Goal: Transaction & Acquisition: Subscribe to service/newsletter

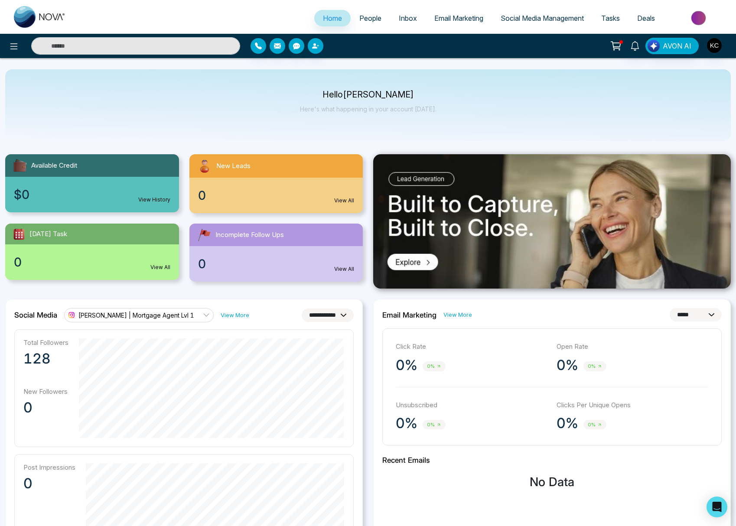
select select "**"
select select "*"
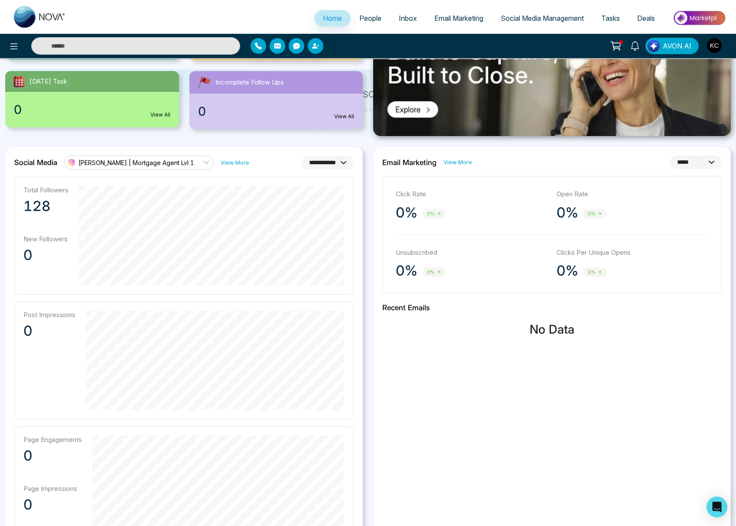
scroll to position [28, 0]
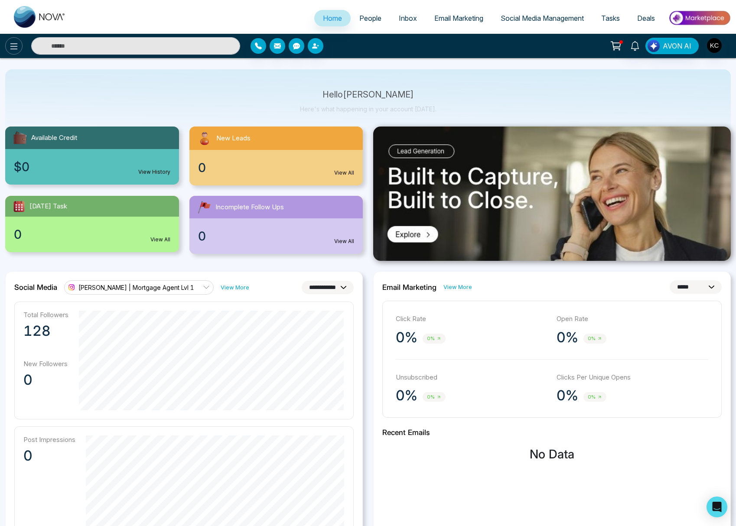
click at [13, 53] on button at bounding box center [13, 45] width 17 height 17
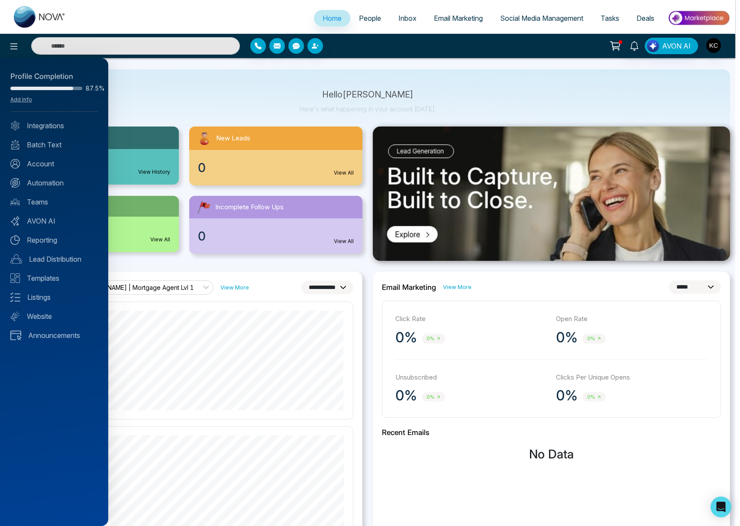
click at [506, 16] on div at bounding box center [370, 263] width 740 height 526
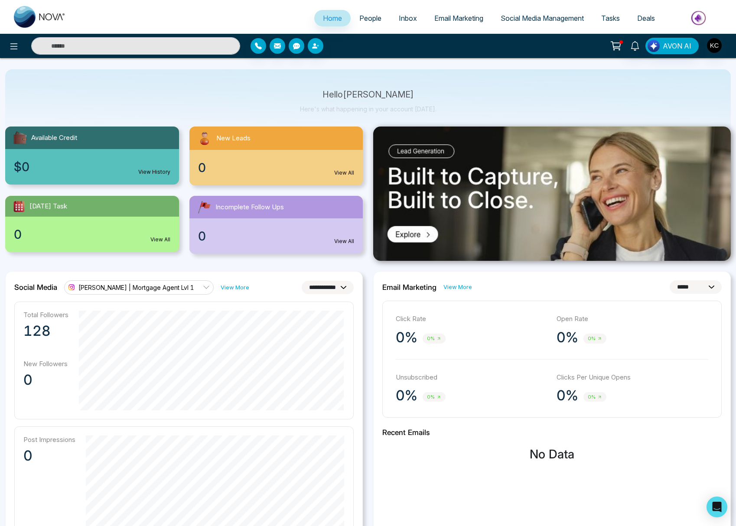
click at [541, 27] on li "Social Media Management" at bounding box center [542, 19] width 100 height 18
click at [534, 17] on span "Social Media Management" at bounding box center [541, 18] width 83 height 9
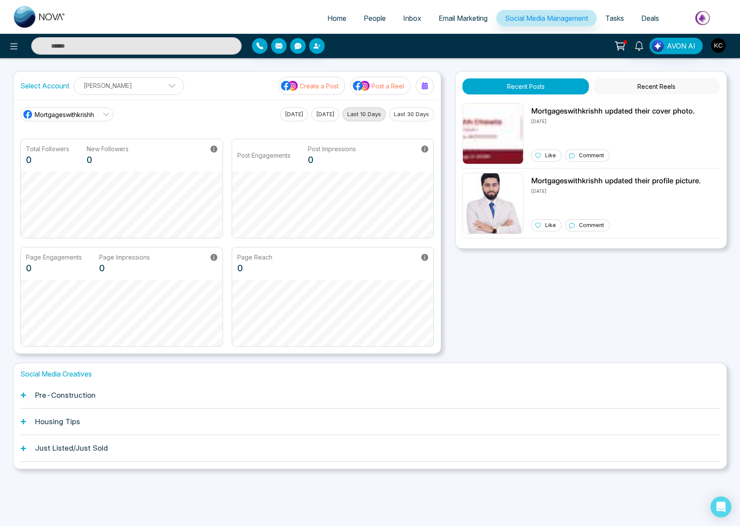
click at [668, 88] on button "Recent Reels" at bounding box center [656, 86] width 126 height 16
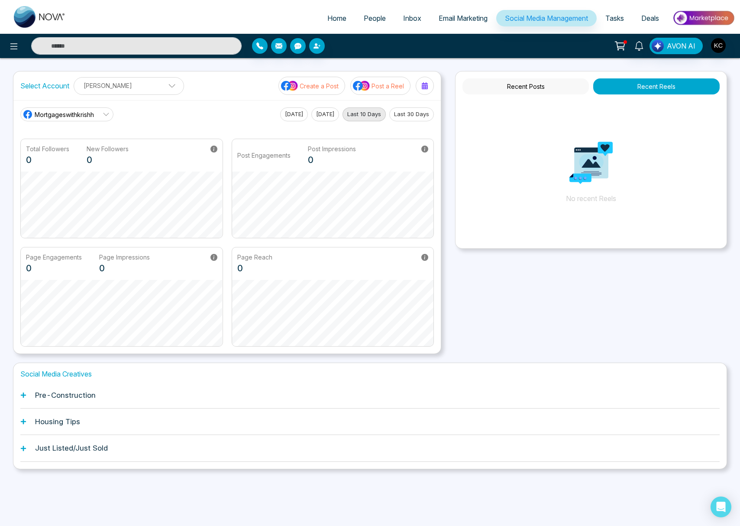
click at [529, 89] on button "Recent Posts" at bounding box center [526, 86] width 126 height 16
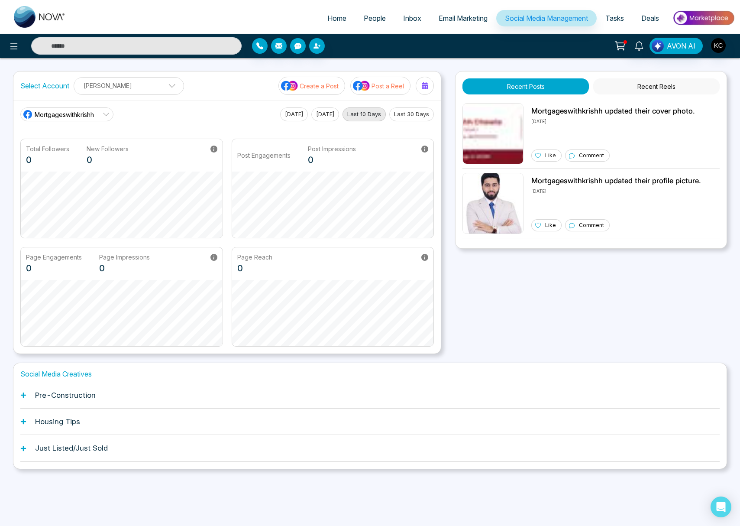
click at [310, 84] on p "Create a Post" at bounding box center [319, 85] width 39 height 9
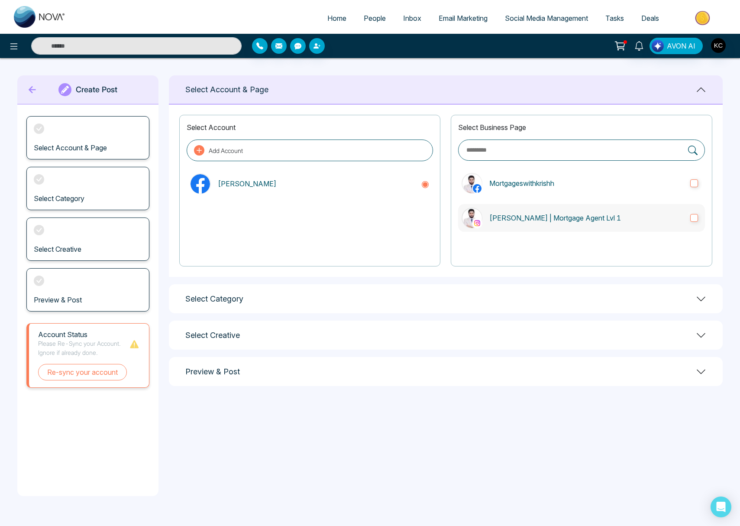
click at [688, 222] on label "[PERSON_NAME] | Mortgage Agent Lvl 1" at bounding box center [581, 218] width 247 height 28
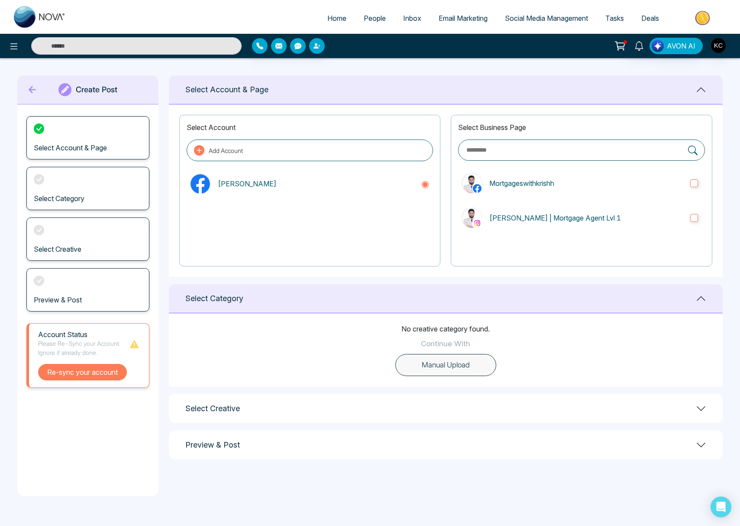
click at [91, 379] on button "Re-sync your account" at bounding box center [82, 372] width 89 height 16
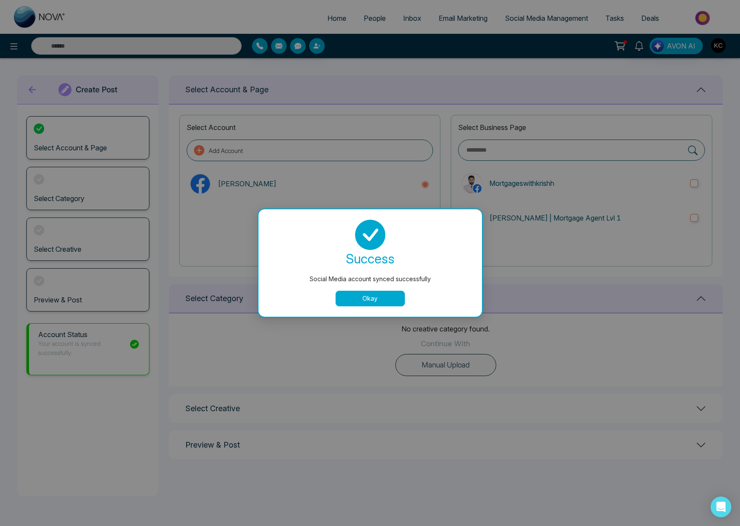
click at [373, 298] on button "Okay" at bounding box center [370, 299] width 69 height 16
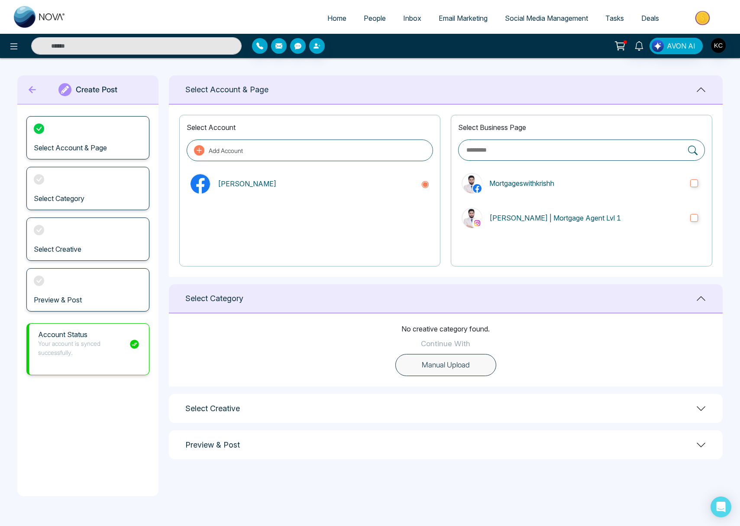
click at [84, 194] on h3 "Select Category" at bounding box center [59, 198] width 51 height 8
click at [441, 363] on button "Manual Upload" at bounding box center [445, 365] width 101 height 23
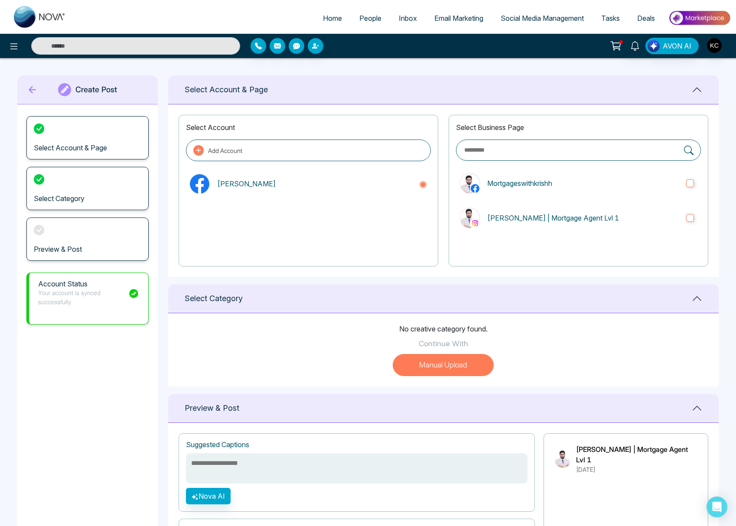
click at [454, 365] on button "Manual Upload" at bounding box center [442, 365] width 101 height 23
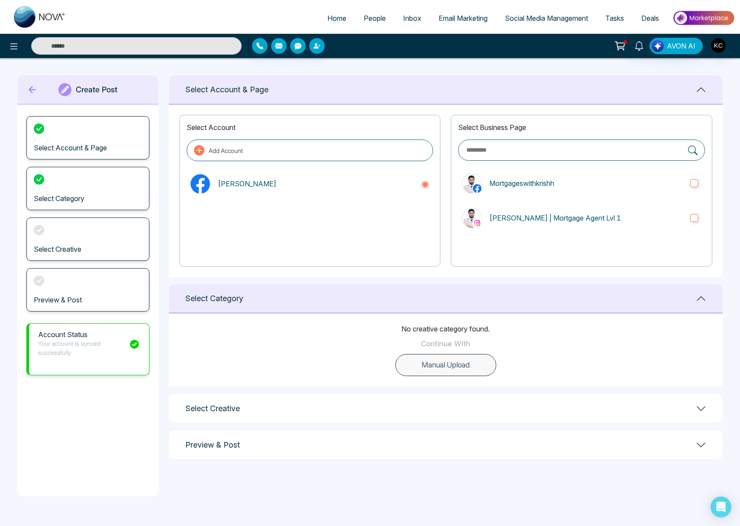
click at [429, 369] on button "Manual Upload" at bounding box center [445, 365] width 101 height 23
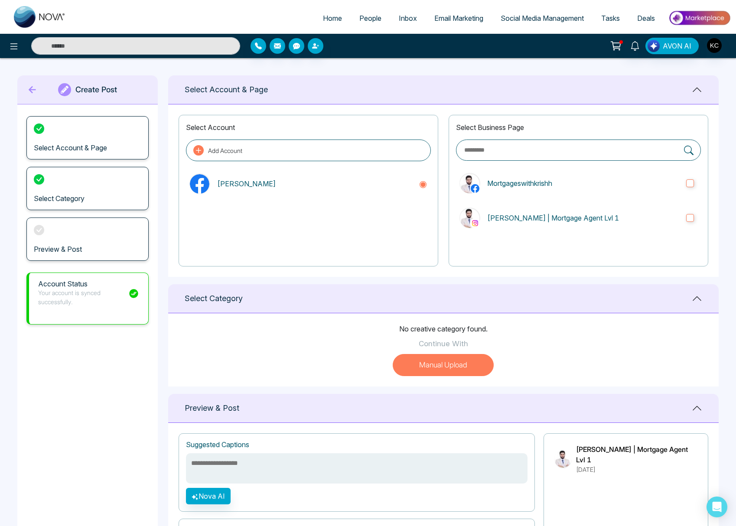
click at [447, 358] on button "Manual Upload" at bounding box center [442, 365] width 101 height 23
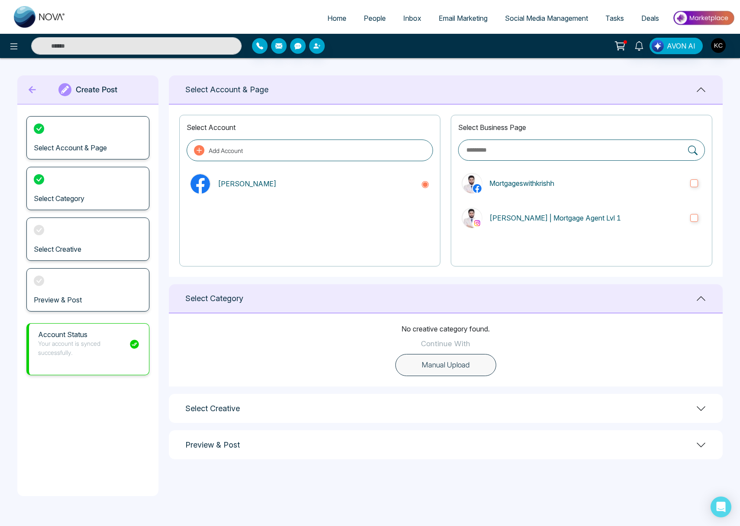
click at [445, 362] on button "Manual Upload" at bounding box center [445, 365] width 101 height 23
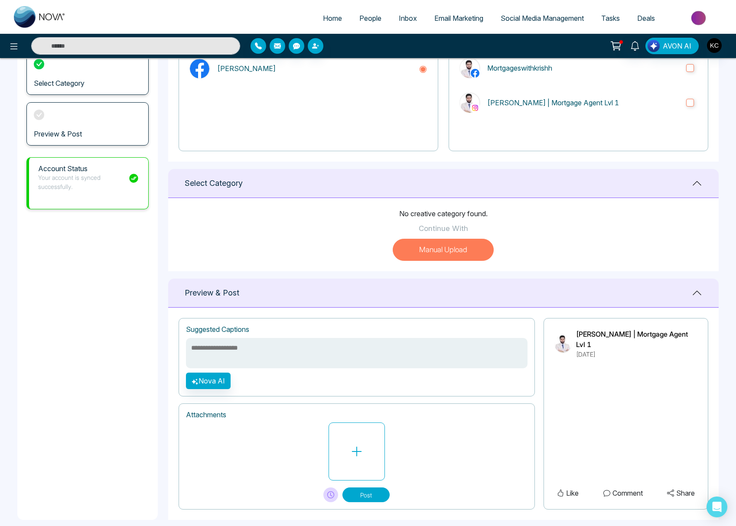
scroll to position [126, 0]
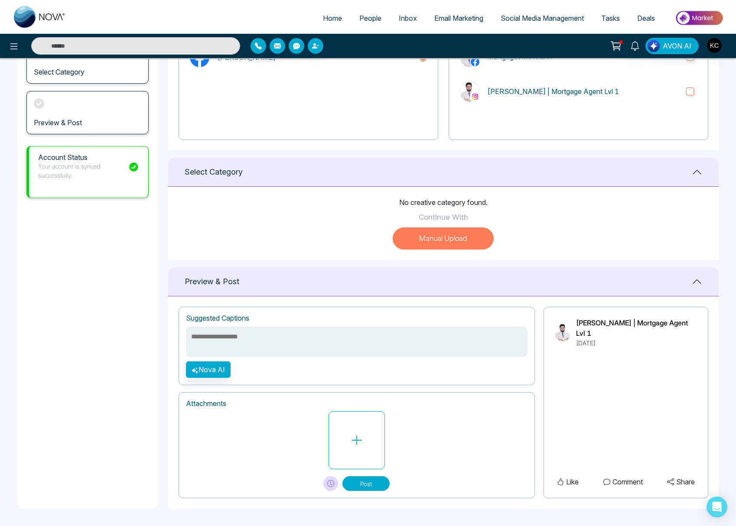
click at [580, 322] on p "[PERSON_NAME] | Mortgage Agent Lvl 1" at bounding box center [636, 328] width 121 height 21
click at [358, 451] on button at bounding box center [356, 440] width 56 height 58
click at [327, 20] on span "Home" at bounding box center [332, 18] width 19 height 9
select select "*"
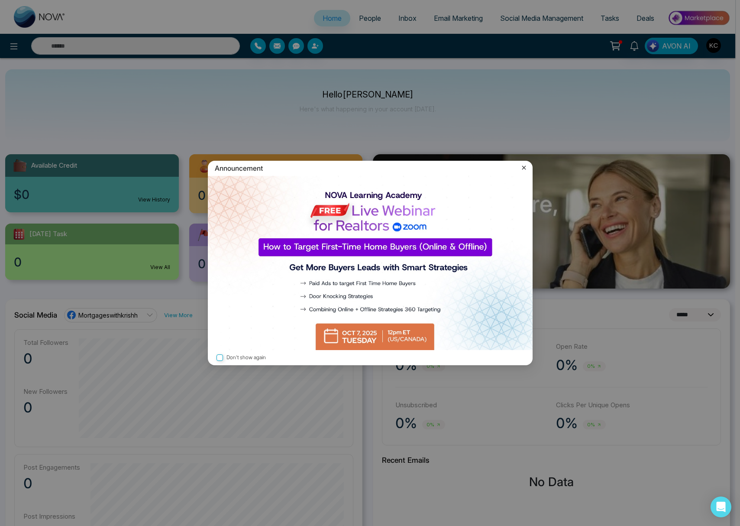
click at [524, 169] on icon at bounding box center [524, 167] width 9 height 9
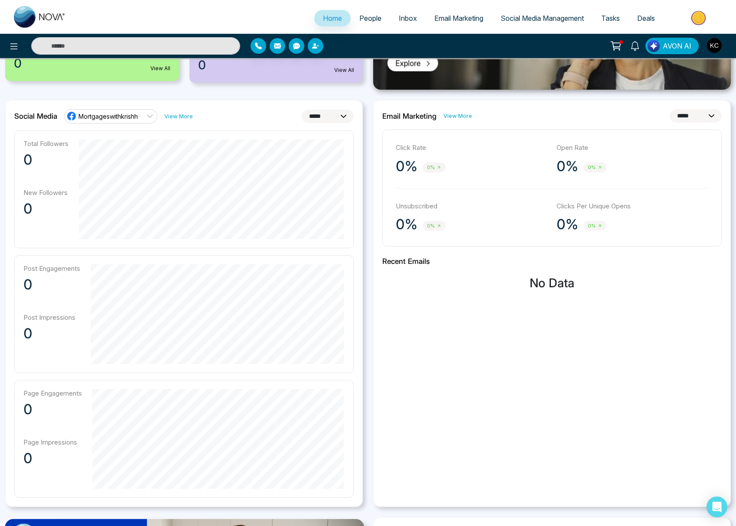
scroll to position [198, 0]
click at [363, 18] on span "People" at bounding box center [370, 18] width 22 height 9
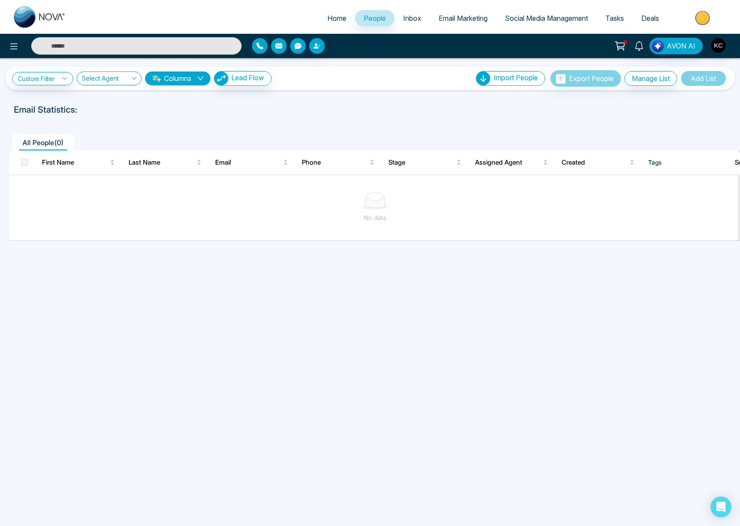
click at [403, 21] on span "Inbox" at bounding box center [412, 18] width 18 height 9
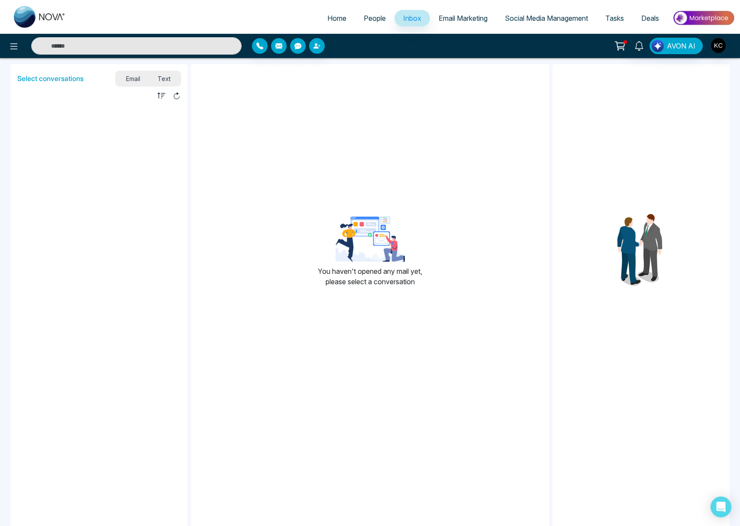
click at [449, 20] on span "Email Marketing" at bounding box center [463, 18] width 49 height 9
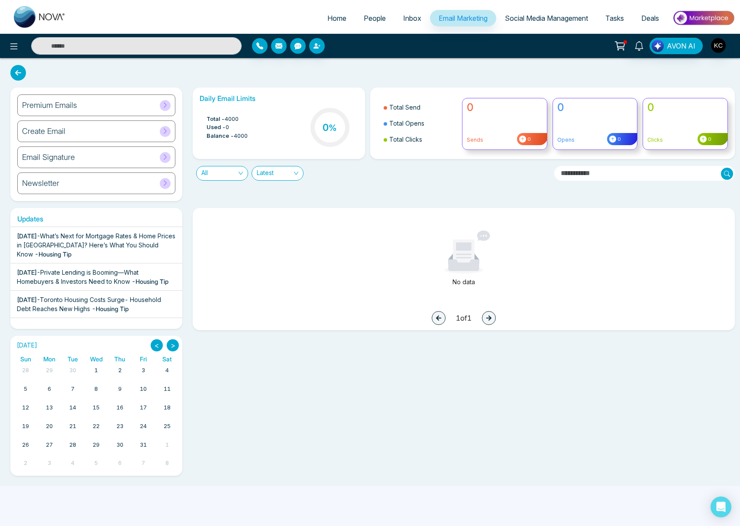
click at [526, 22] on span "Social Media Management" at bounding box center [546, 18] width 83 height 9
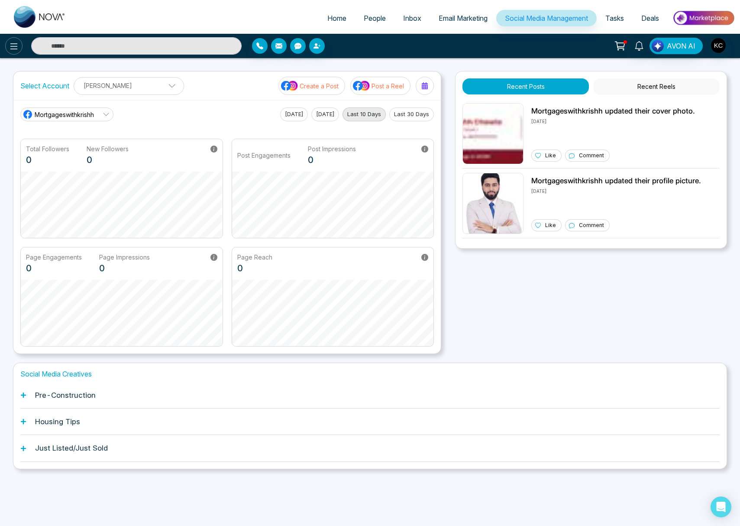
click at [14, 47] on icon at bounding box center [14, 46] width 10 height 10
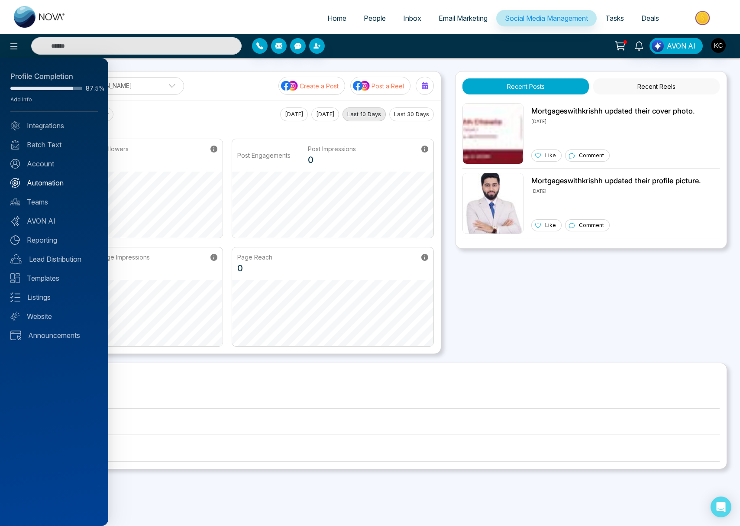
click at [41, 182] on link "Automation" at bounding box center [54, 183] width 88 height 10
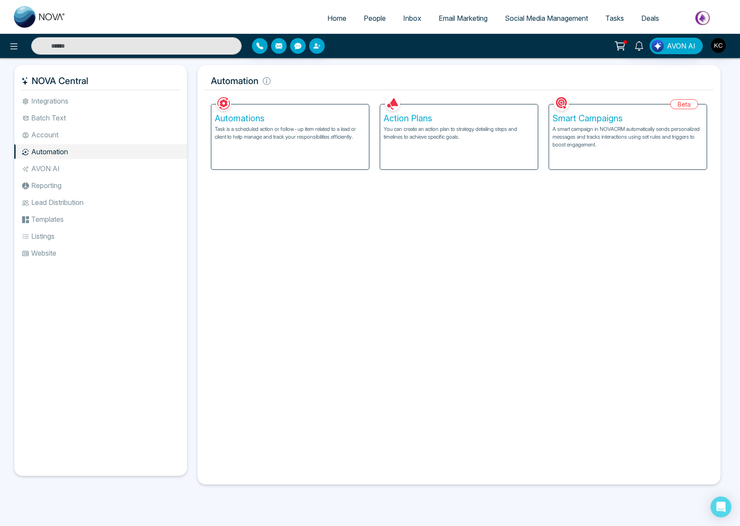
click at [264, 141] on div "Automations Task is a scheduled action or follow-up item related to a lead or c…" at bounding box center [290, 136] width 158 height 65
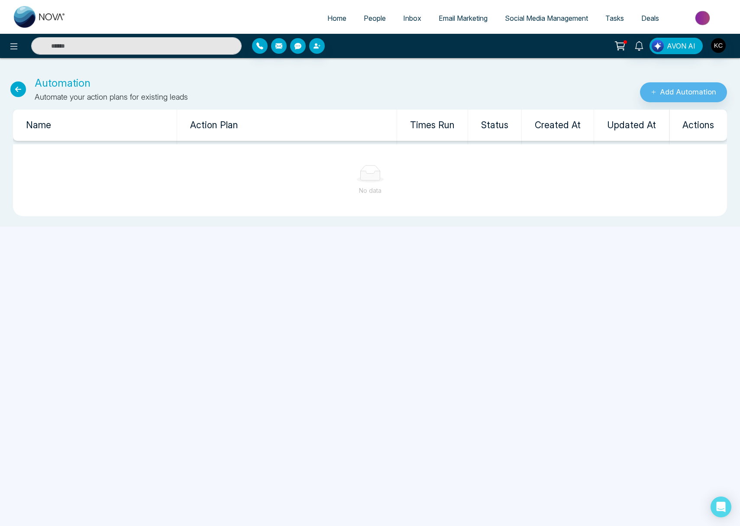
click at [386, 179] on div at bounding box center [370, 173] width 700 height 17
click at [15, 44] on icon at bounding box center [14, 46] width 10 height 10
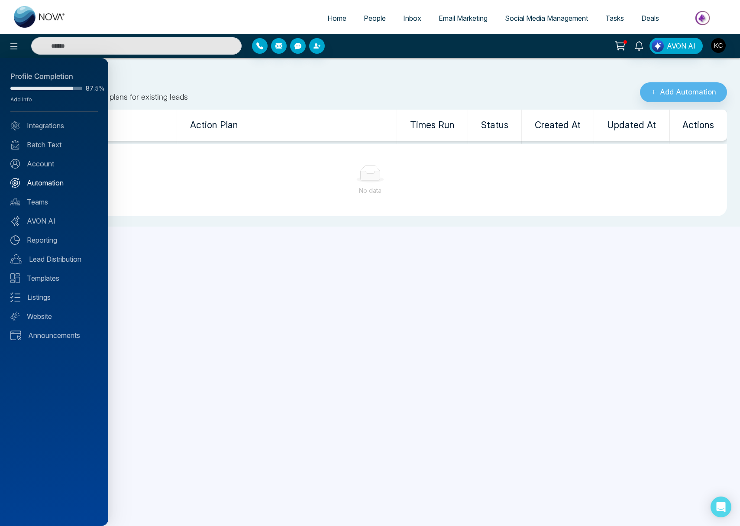
click at [52, 183] on link "Automation" at bounding box center [54, 183] width 88 height 10
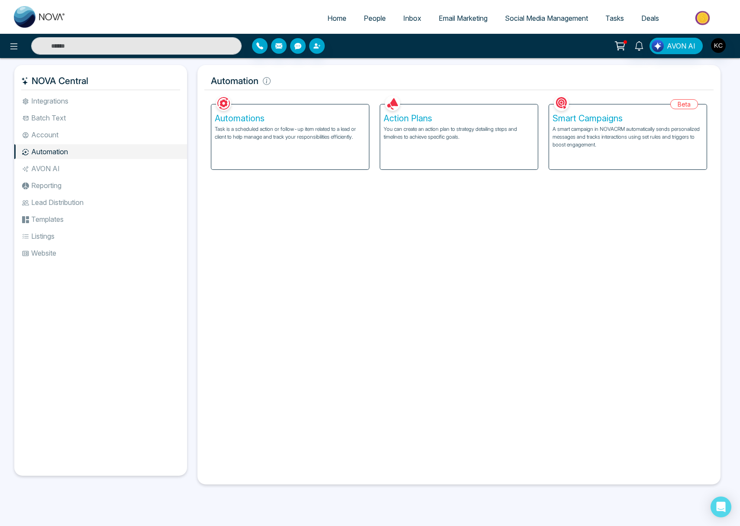
click at [49, 172] on li "AVON AI" at bounding box center [100, 168] width 173 height 15
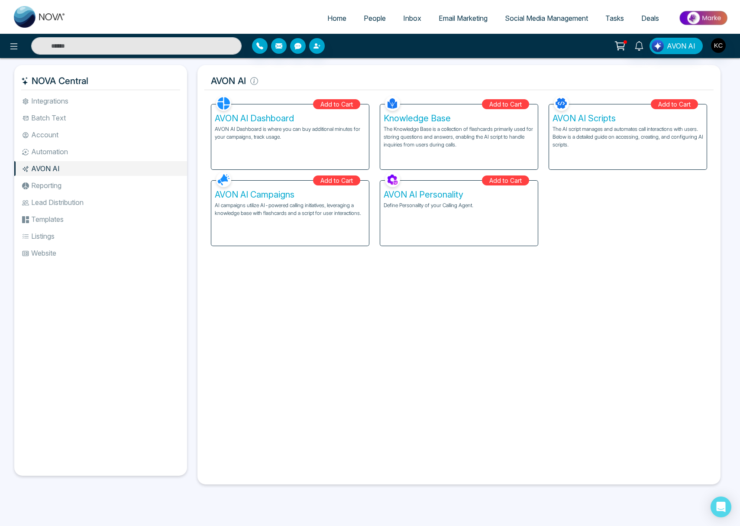
click at [38, 186] on li "Reporting" at bounding box center [100, 185] width 173 height 15
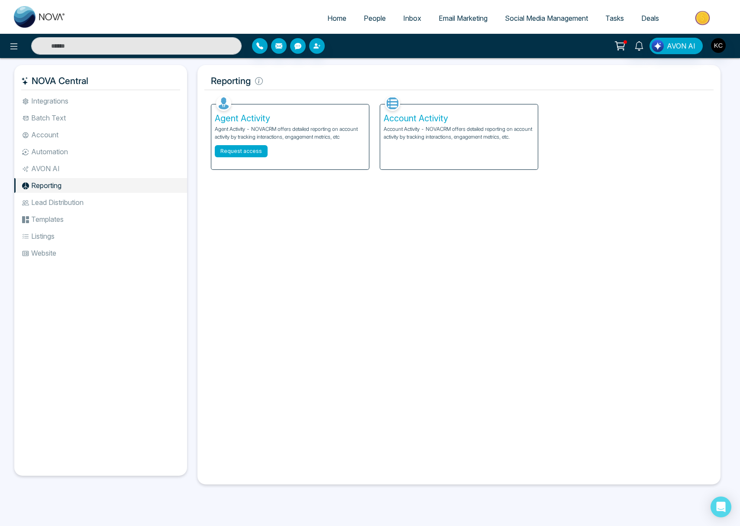
click at [243, 152] on button "Request access" at bounding box center [241, 151] width 53 height 12
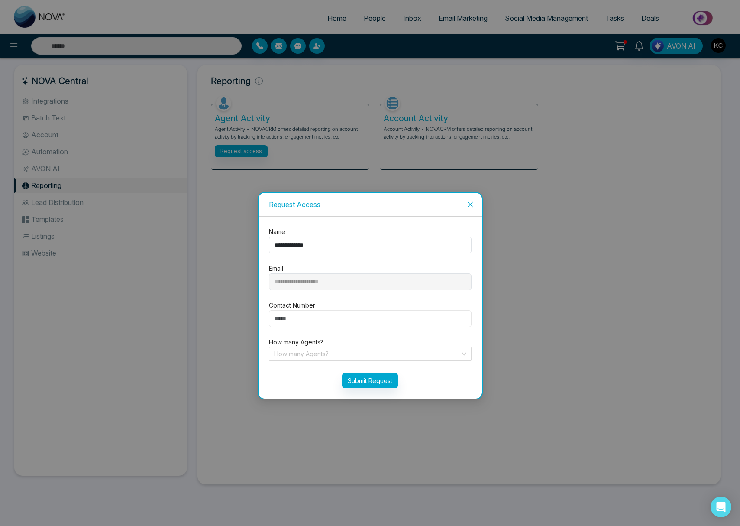
click at [329, 321] on input "number" at bounding box center [370, 318] width 203 height 17
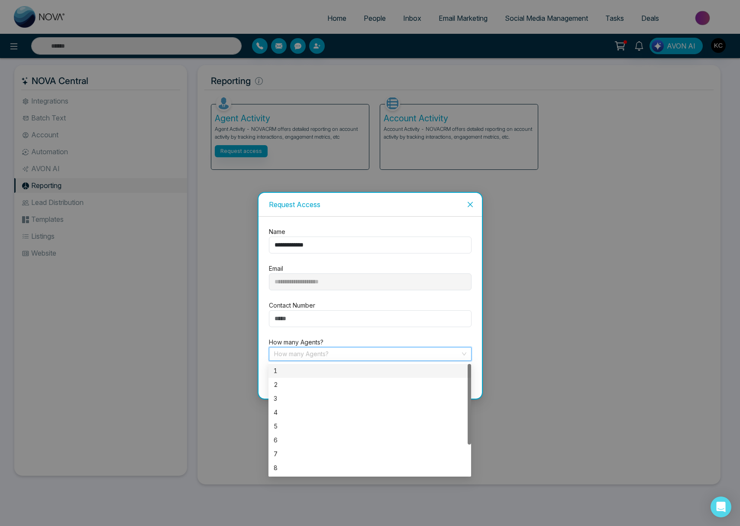
click at [320, 358] on input "search" at bounding box center [367, 353] width 186 height 13
click at [550, 342] on div "**********" at bounding box center [370, 263] width 740 height 526
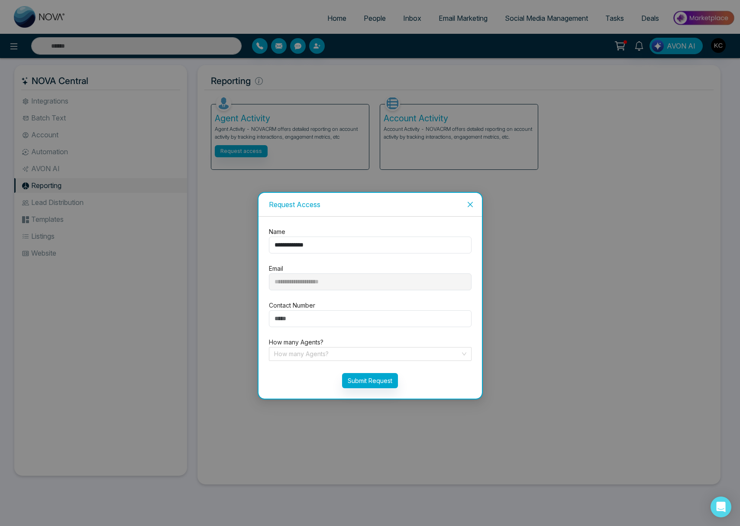
click at [472, 202] on icon "close" at bounding box center [469, 203] width 5 height 5
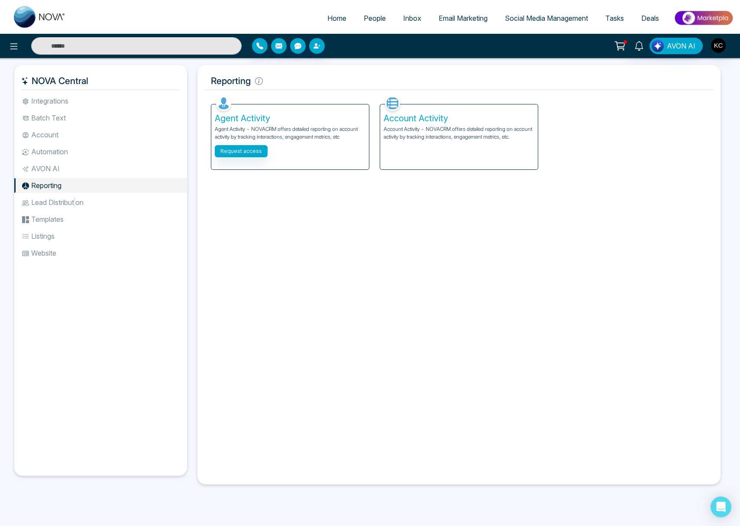
click at [78, 205] on li "Lead Distribution" at bounding box center [100, 202] width 173 height 15
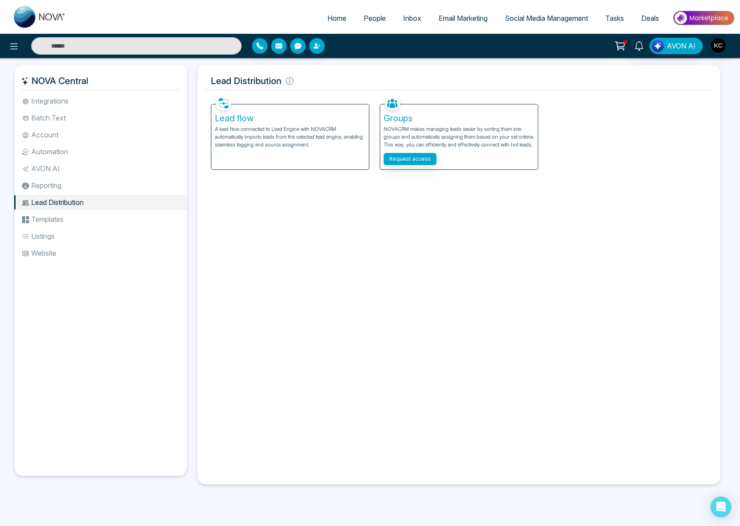
click at [53, 224] on li "Templates" at bounding box center [100, 219] width 173 height 15
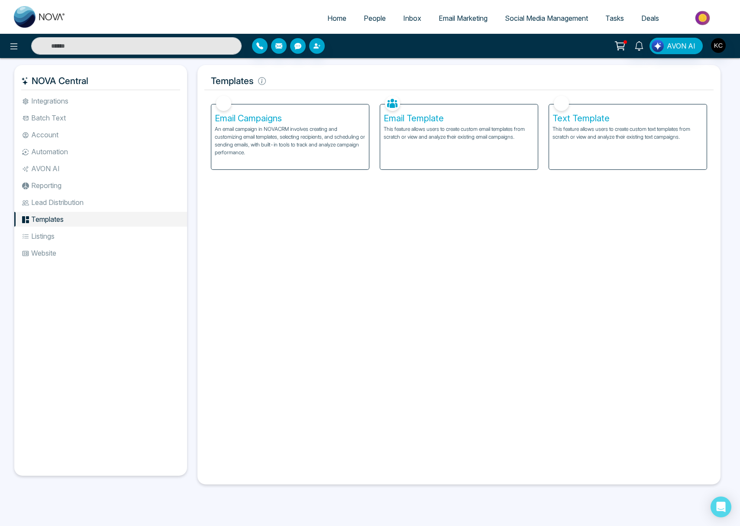
click at [48, 236] on li "Listings" at bounding box center [100, 236] width 173 height 15
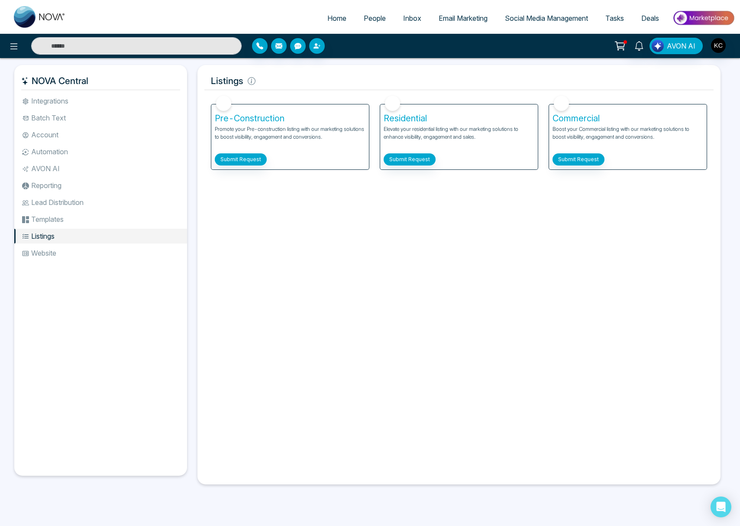
click at [45, 255] on li "Website" at bounding box center [100, 253] width 173 height 15
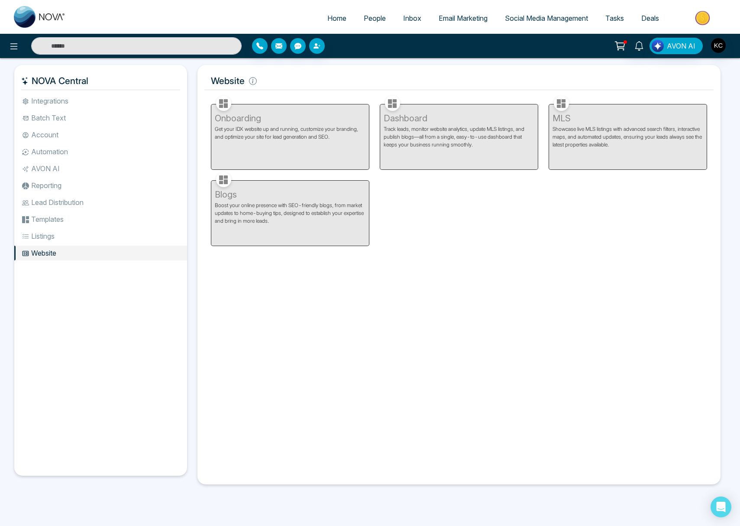
click at [58, 96] on li "Integrations" at bounding box center [100, 101] width 173 height 15
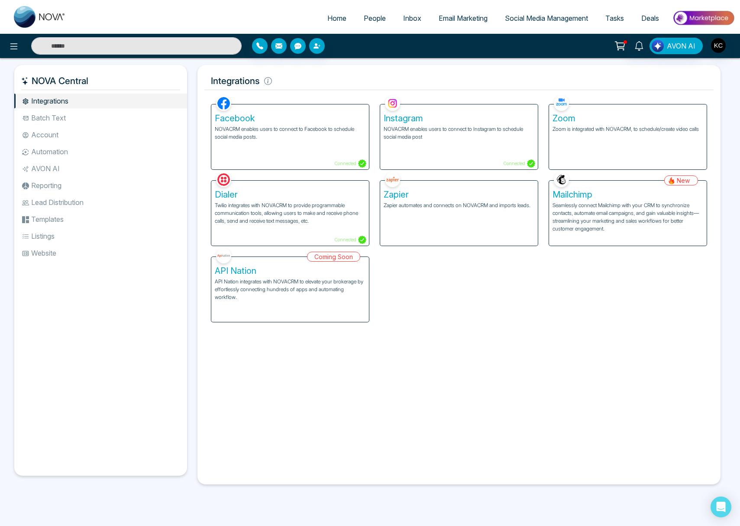
click at [445, 141] on div "Instagram NOVACRM enables users to connect to Instagram to schedule social medi…" at bounding box center [459, 136] width 158 height 65
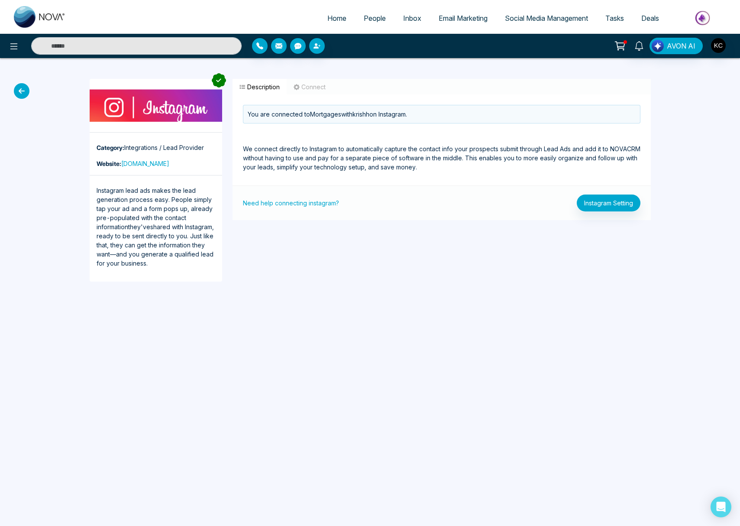
click at [16, 90] on icon at bounding box center [22, 91] width 16 height 16
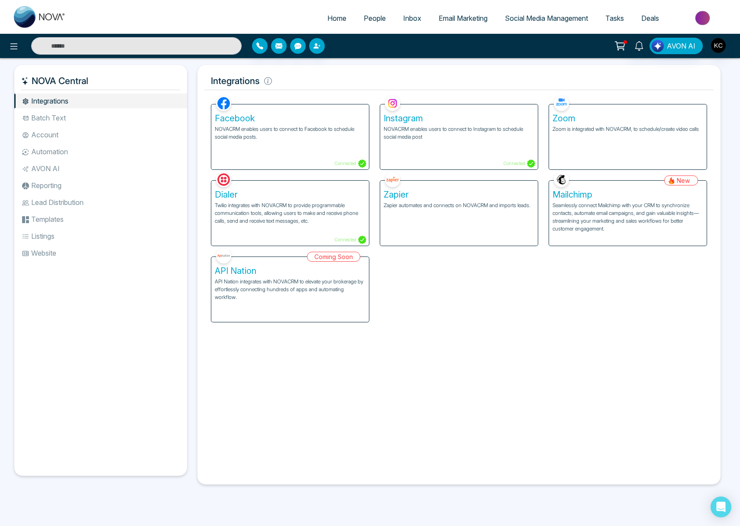
click at [643, 132] on p "Zoom is integrated with NOVACRM, to schedule/create video calls" at bounding box center [628, 129] width 151 height 8
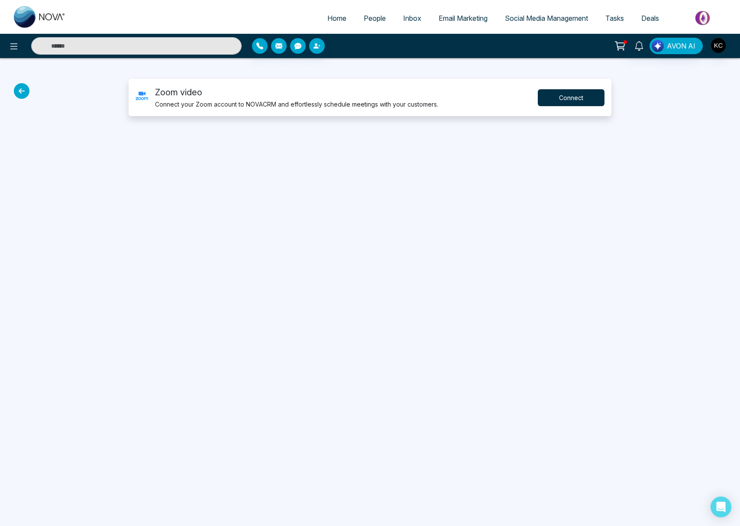
click at [577, 98] on button "Connect" at bounding box center [571, 97] width 67 height 17
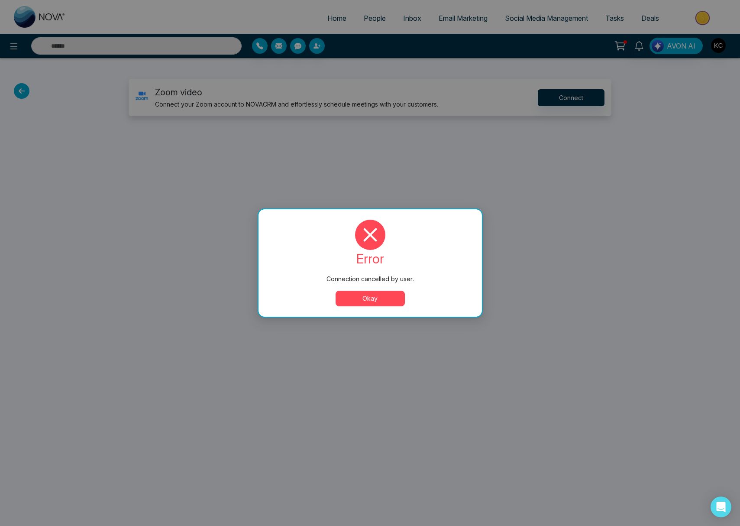
drag, startPoint x: 387, startPoint y: 304, endPoint x: 354, endPoint y: 276, distance: 43.4
click at [388, 304] on button "Okay" at bounding box center [370, 299] width 69 height 16
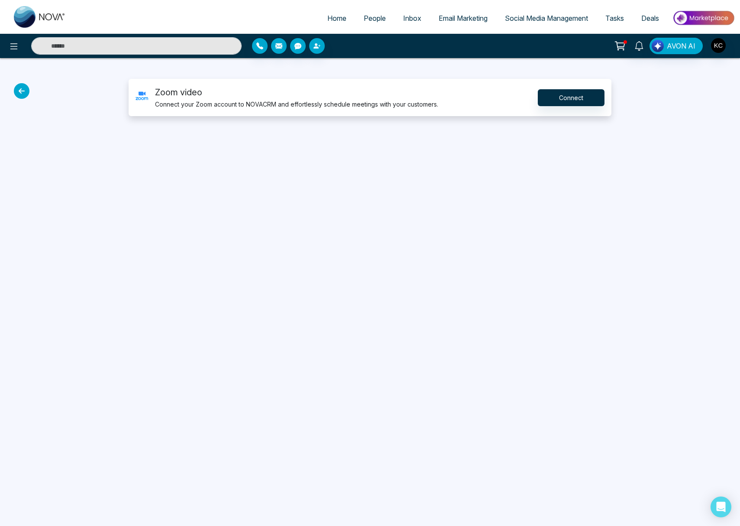
click at [21, 86] on icon at bounding box center [22, 91] width 16 height 16
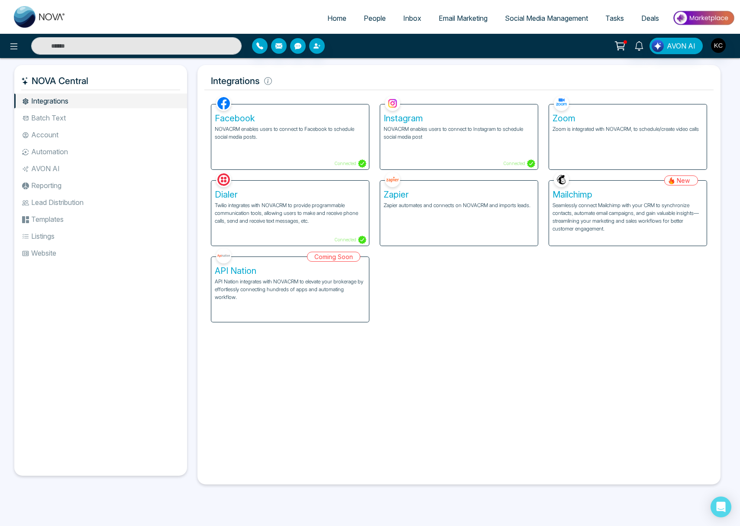
click at [49, 117] on li "Batch Text" at bounding box center [100, 117] width 173 height 15
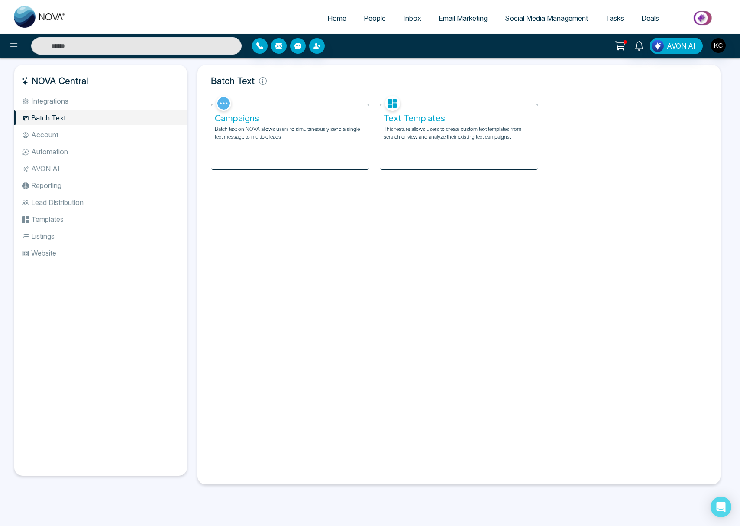
click at [262, 140] on p "Batch text on NOVA allows users to simultaneously send a single text message to…" at bounding box center [290, 133] width 151 height 16
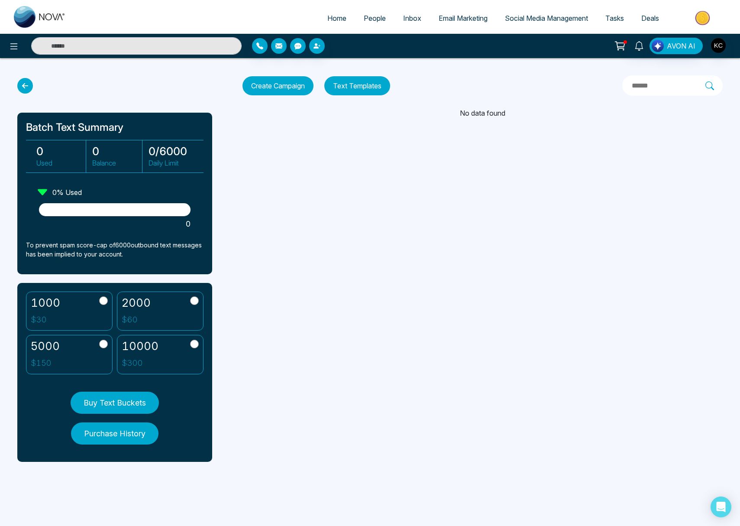
click at [101, 211] on div at bounding box center [115, 209] width 152 height 13
click at [373, 83] on button "Text Templates" at bounding box center [357, 85] width 66 height 19
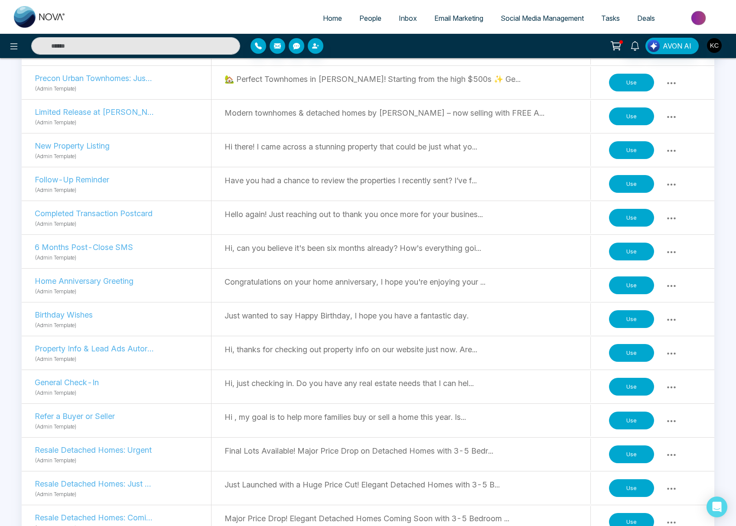
scroll to position [271, 0]
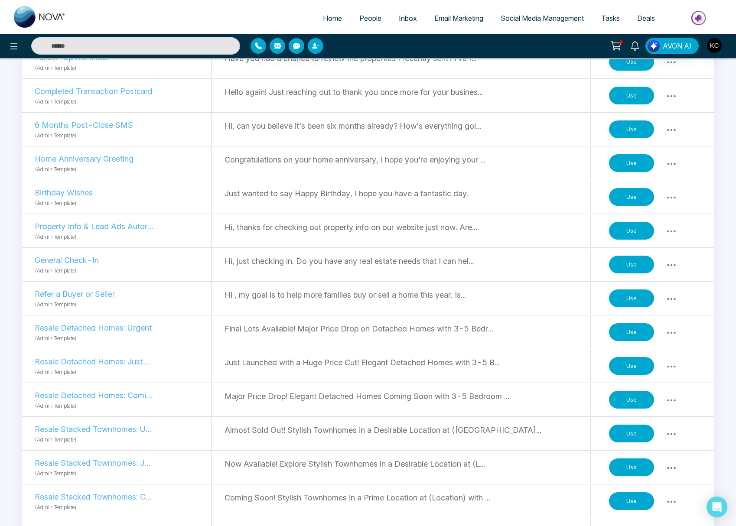
click at [487, 267] on div "Hi, just checking in. Do you have any real estate needs that I can hel..." at bounding box center [407, 265] width 366 height 32
drag, startPoint x: 412, startPoint y: 266, endPoint x: 417, endPoint y: 268, distance: 5.5
click at [412, 266] on p "Hi, just checking in. Do you have any real estate needs that I can hel..." at bounding box center [407, 261] width 366 height 12
click at [673, 262] on icon at bounding box center [671, 265] width 10 height 10
drag, startPoint x: 522, startPoint y: 259, endPoint x: 501, endPoint y: 260, distance: 21.7
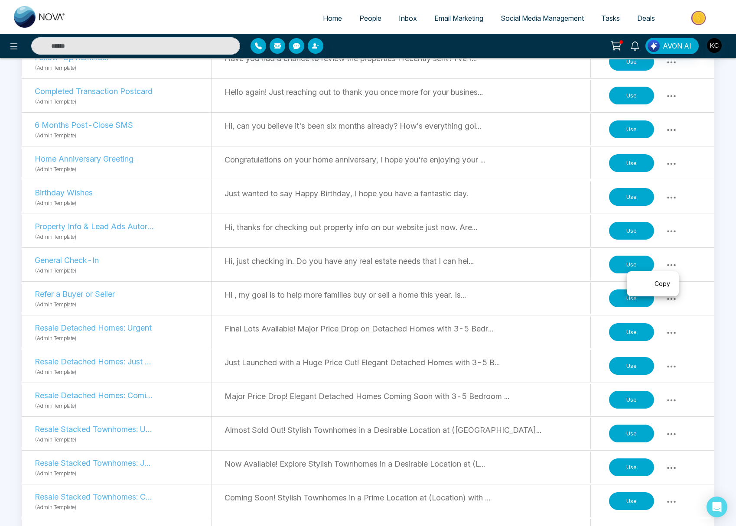
click at [522, 259] on p "Hi, just checking in. Do you have any real estate needs that I can hel..." at bounding box center [407, 261] width 366 height 12
click at [637, 262] on button "Use" at bounding box center [631, 265] width 45 height 18
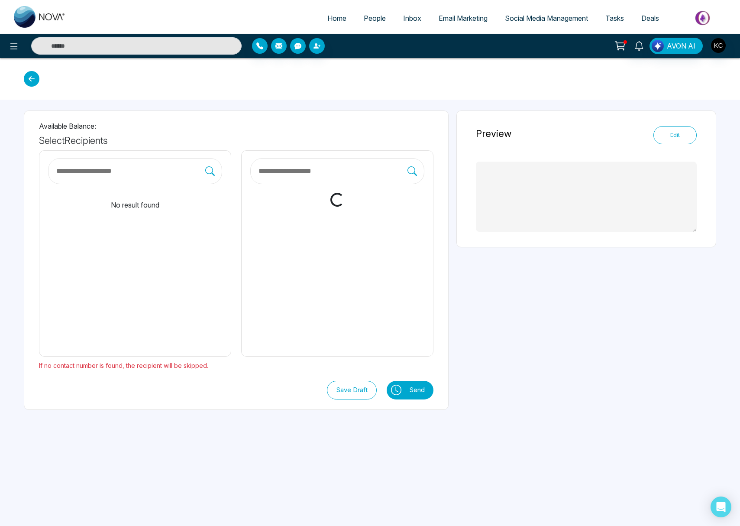
type textarea "**********"
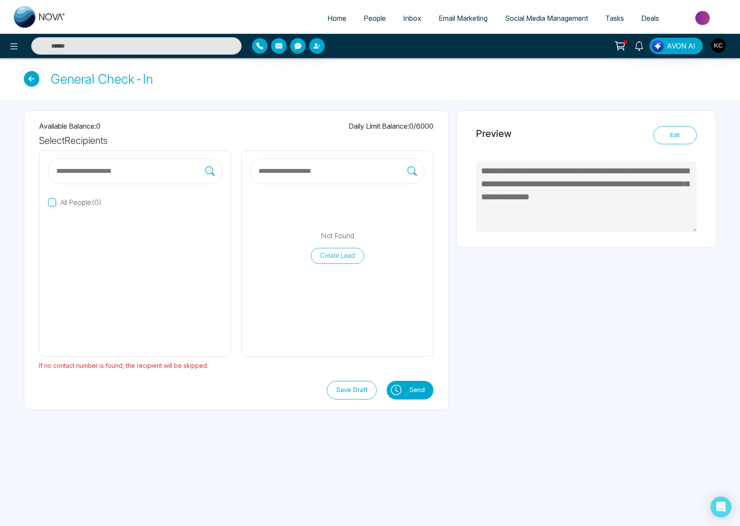
click at [406, 389] on button "Send" at bounding box center [419, 390] width 29 height 19
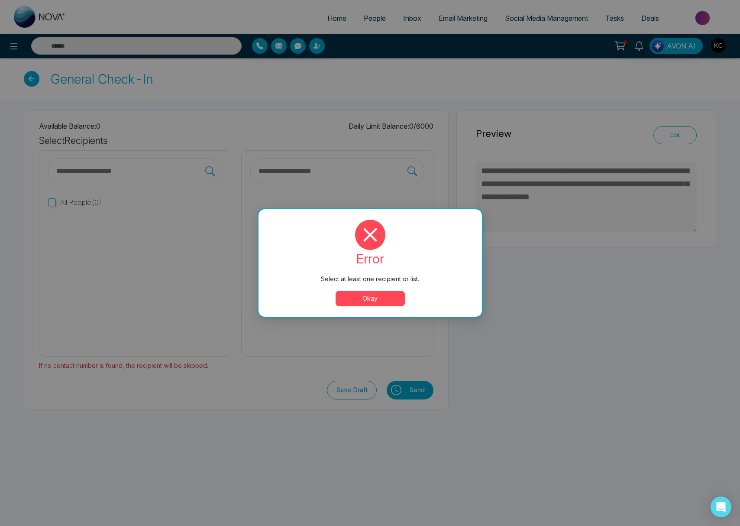
click at [380, 298] on button "Okay" at bounding box center [370, 299] width 69 height 16
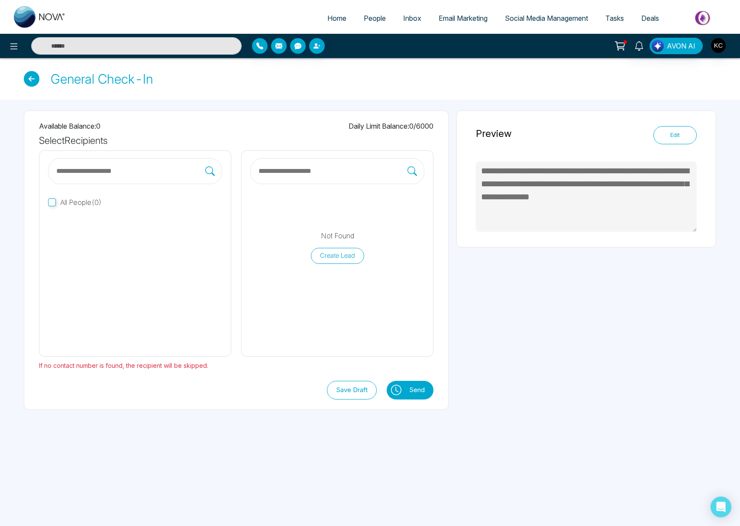
click at [80, 176] on input "text" at bounding box center [130, 170] width 150 height 11
click at [127, 174] on input "text" at bounding box center [130, 170] width 150 height 11
click at [474, 167] on div "**********" at bounding box center [587, 178] width 260 height 137
click at [295, 45] on icon "button" at bounding box center [298, 46] width 7 height 6
click at [373, 102] on b "Start typing to search..." at bounding box center [373, 101] width 76 height 9
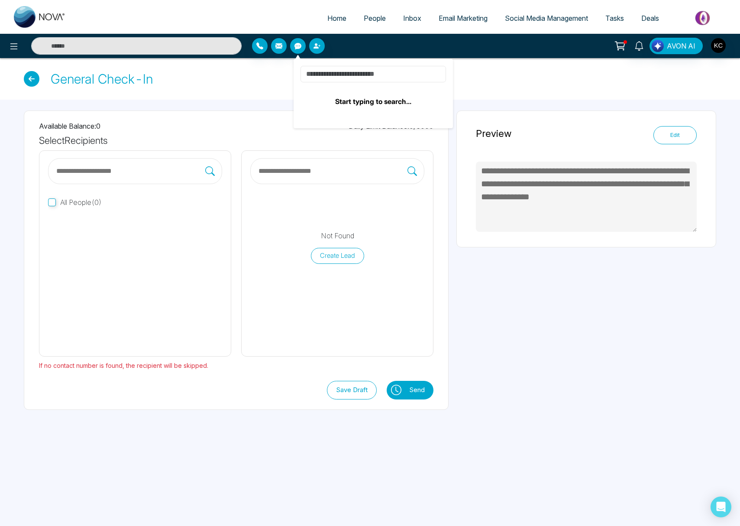
click at [362, 75] on input at bounding box center [374, 74] width 146 height 16
click at [366, 27] on li "People" at bounding box center [374, 19] width 39 height 18
click at [360, 13] on link "People" at bounding box center [374, 18] width 39 height 16
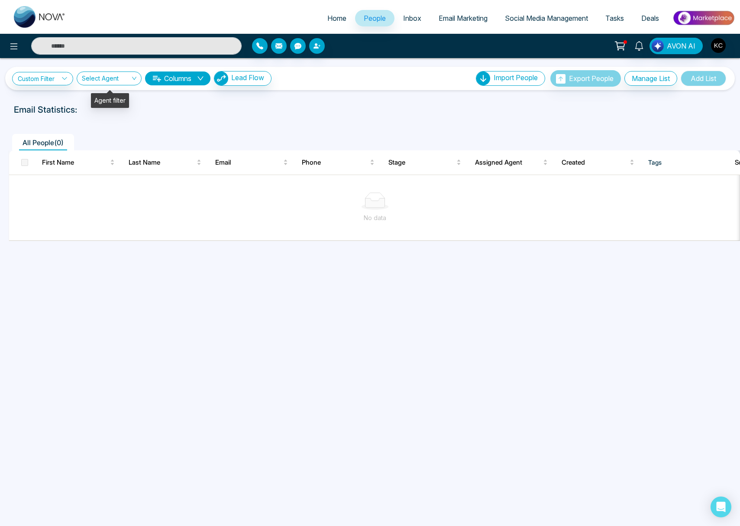
click at [117, 79] on input "search" at bounding box center [106, 80] width 49 height 16
click at [126, 188] on div "No data" at bounding box center [375, 208] width 732 height 72
click at [52, 80] on link "Custom Filter" at bounding box center [42, 78] width 61 height 13
click at [110, 81] on input "search" at bounding box center [106, 80] width 49 height 16
drag, startPoint x: 207, startPoint y: 121, endPoint x: 497, endPoint y: 117, distance: 290.3
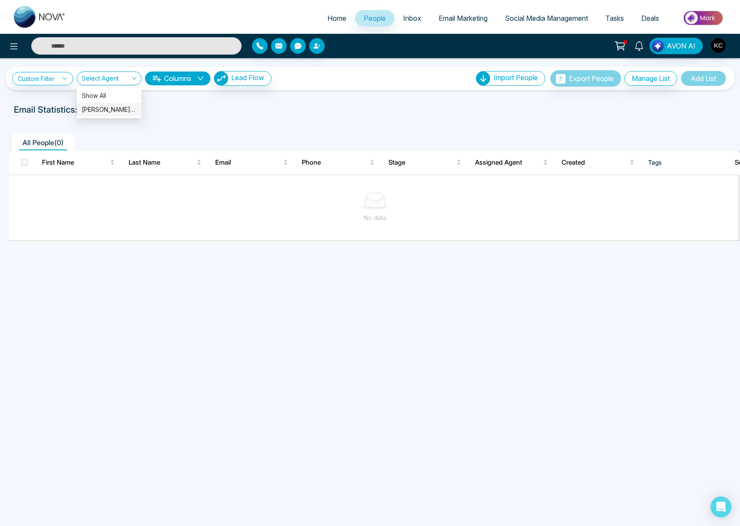
click at [207, 121] on div "All People ( 0 ) First Name Last Name Email Phone Stage Assigned Agent Created …" at bounding box center [370, 180] width 730 height 121
click at [583, 84] on button "Export People" at bounding box center [586, 78] width 71 height 16
click at [641, 82] on button "Manage List" at bounding box center [651, 78] width 53 height 15
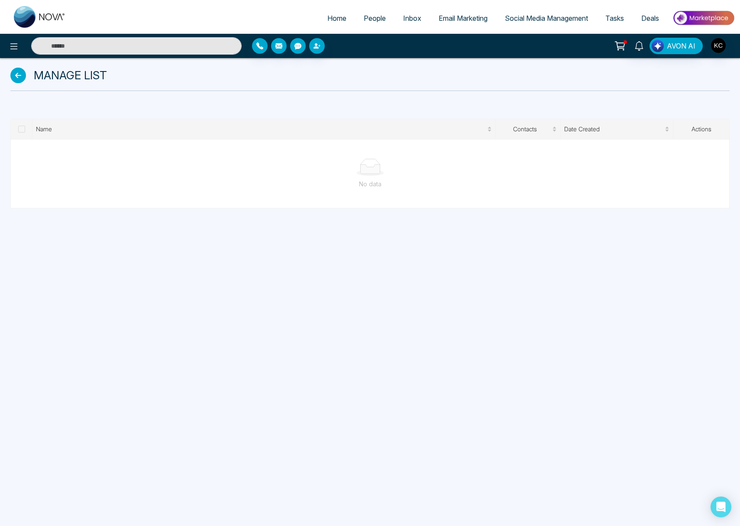
click at [13, 75] on icon at bounding box center [18, 76] width 16 height 16
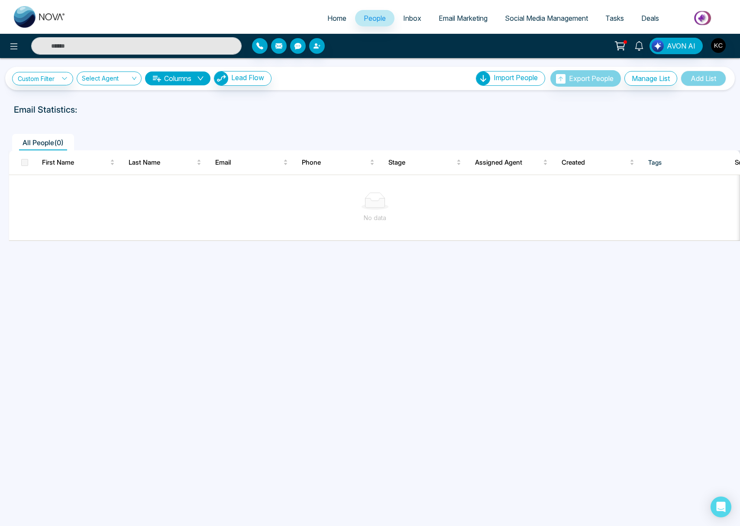
click at [24, 163] on span at bounding box center [24, 162] width 7 height 7
click at [322, 45] on button "button" at bounding box center [317, 46] width 16 height 16
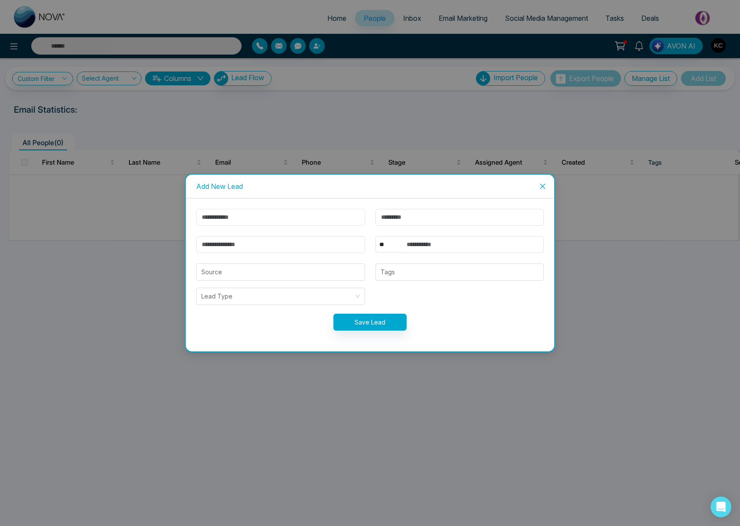
click at [253, 218] on input "text" at bounding box center [280, 217] width 169 height 17
click at [418, 0] on html "Home People Inbox Email Marketing Social Media Management Tasks Deals AVON AI C…" at bounding box center [370, 263] width 740 height 526
click at [242, 219] on input "text" at bounding box center [280, 217] width 169 height 17
type input "*"
type input "******"
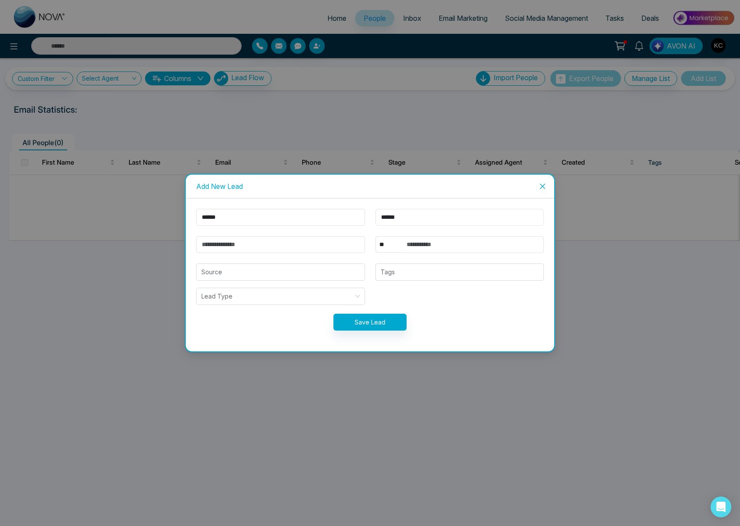
type input "******"
type input "**********"
click at [429, 246] on input "text" at bounding box center [473, 244] width 143 height 17
type input "**********"
click at [317, 272] on input "search" at bounding box center [280, 272] width 158 height 16
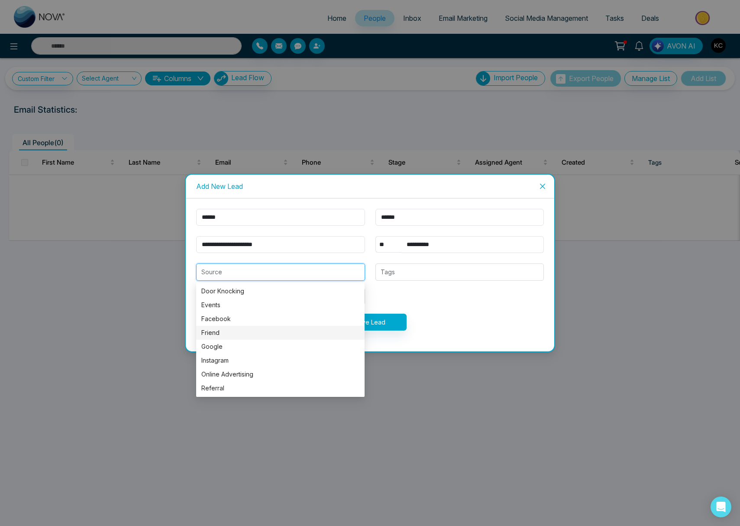
click at [249, 330] on div "Friend" at bounding box center [280, 333] width 158 height 10
type input "******"
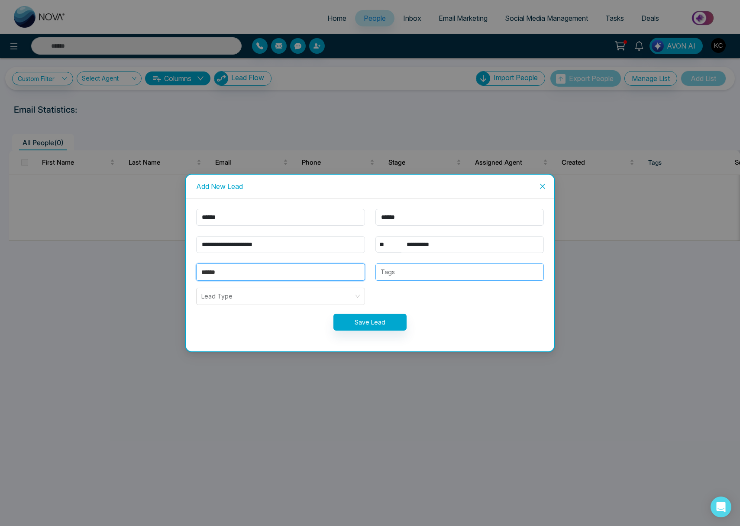
click at [460, 277] on div "Tags" at bounding box center [460, 271] width 169 height 17
drag, startPoint x: 271, startPoint y: 292, endPoint x: 277, endPoint y: 294, distance: 6.3
click at [272, 293] on input "search" at bounding box center [277, 296] width 152 height 16
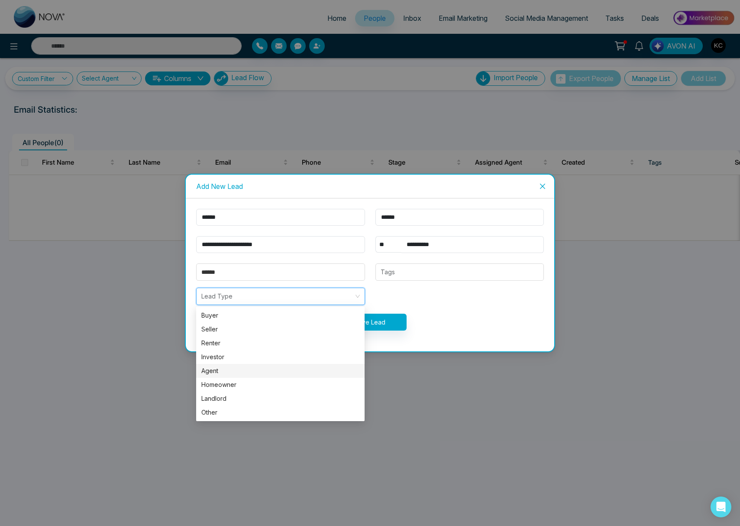
click at [286, 372] on div "Agent" at bounding box center [280, 371] width 158 height 10
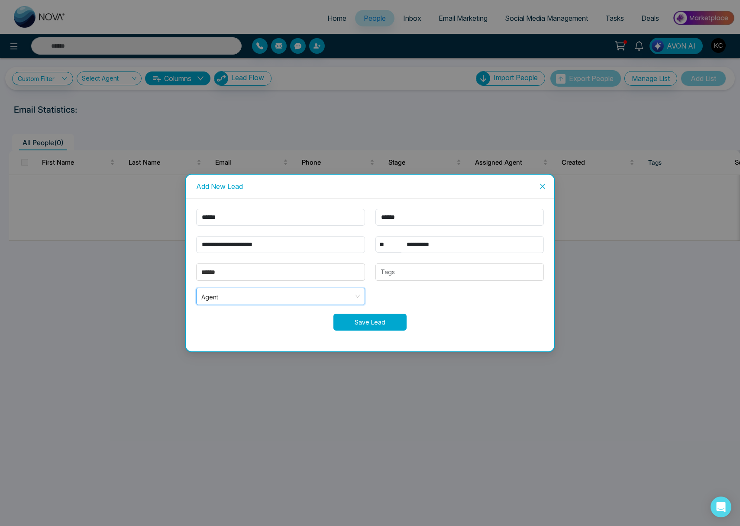
click at [391, 325] on button "Save Lead" at bounding box center [370, 322] width 73 height 17
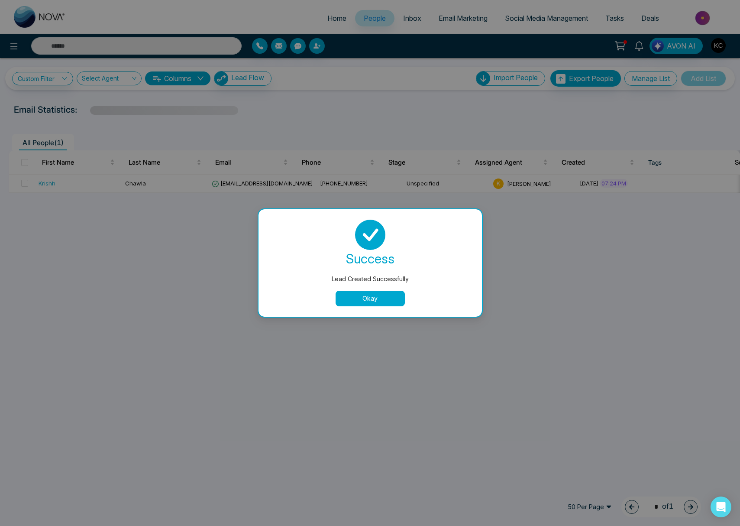
click at [382, 301] on button "Okay" at bounding box center [370, 299] width 69 height 16
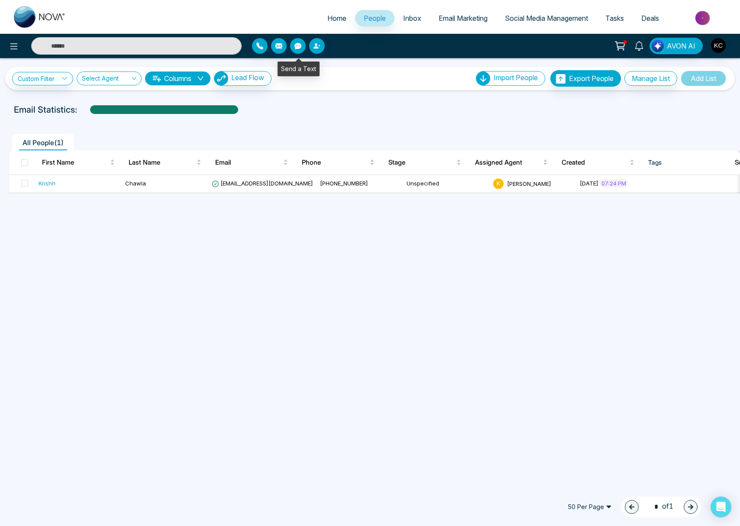
click at [298, 45] on icon "button" at bounding box center [298, 46] width 7 height 6
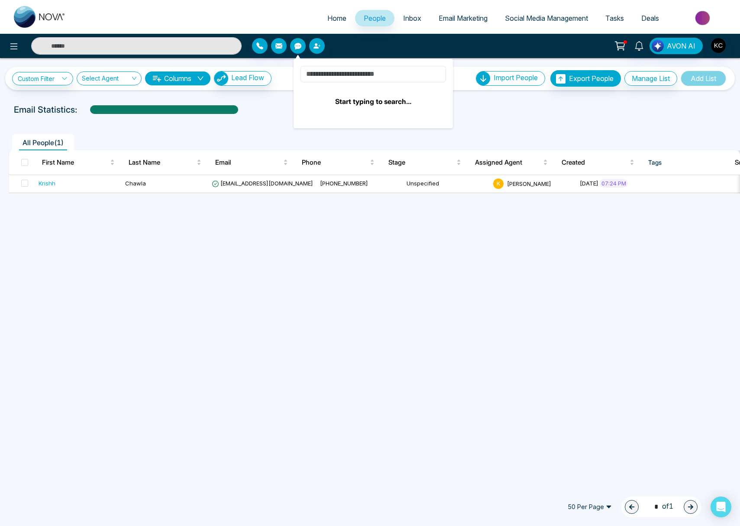
click at [320, 77] on input at bounding box center [374, 74] width 146 height 16
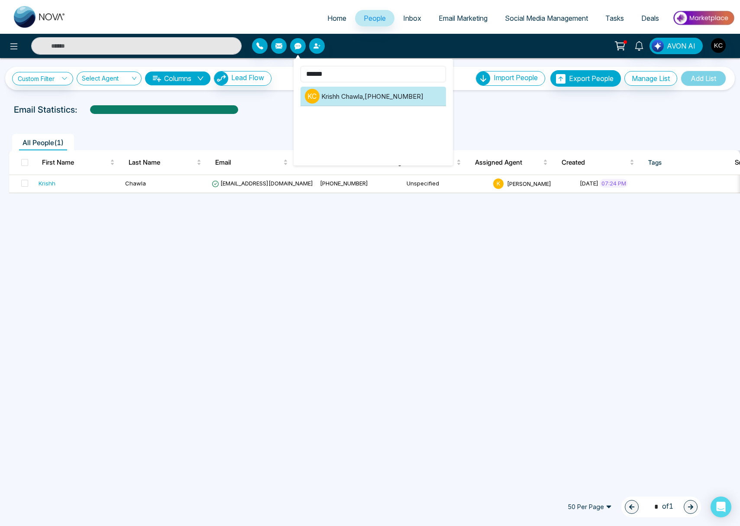
type input "******"
click at [373, 97] on li "[PERSON_NAME] [PERSON_NAME] , [PHONE_NUMBER]" at bounding box center [374, 96] width 146 height 19
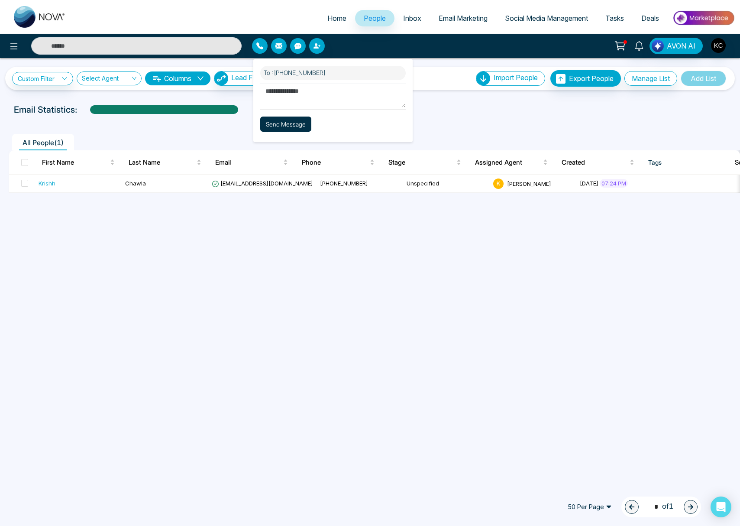
click at [292, 124] on button "Send Message" at bounding box center [285, 124] width 51 height 15
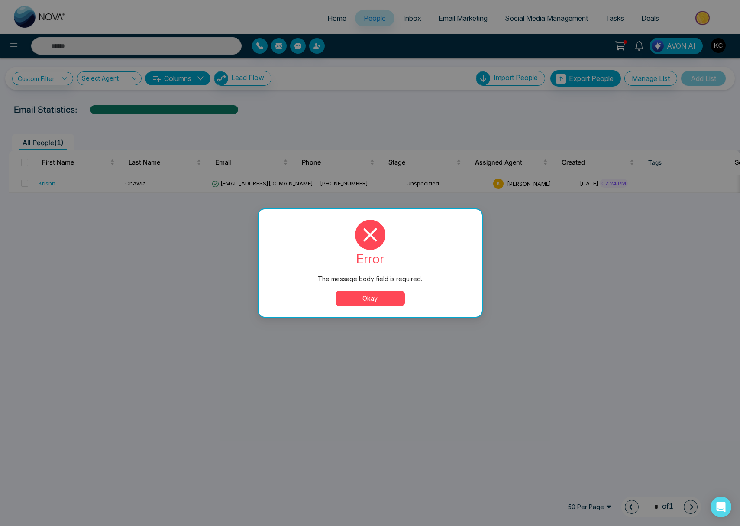
click at [371, 304] on button "Okay" at bounding box center [370, 299] width 69 height 16
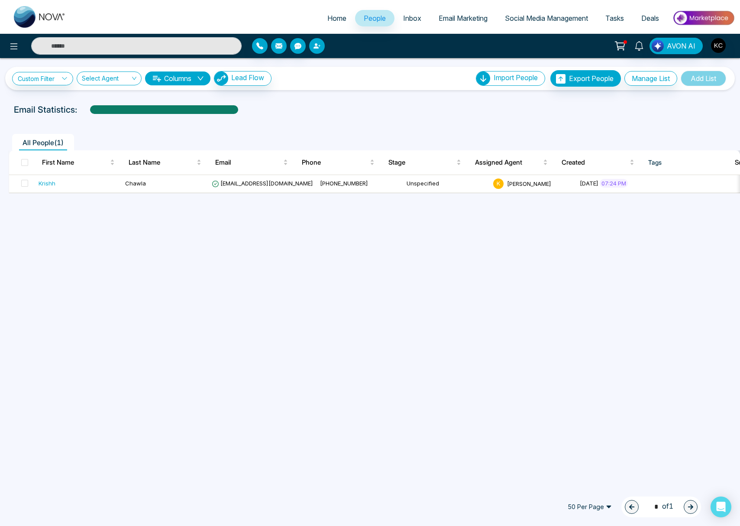
click at [323, 46] on button "button" at bounding box center [317, 46] width 16 height 16
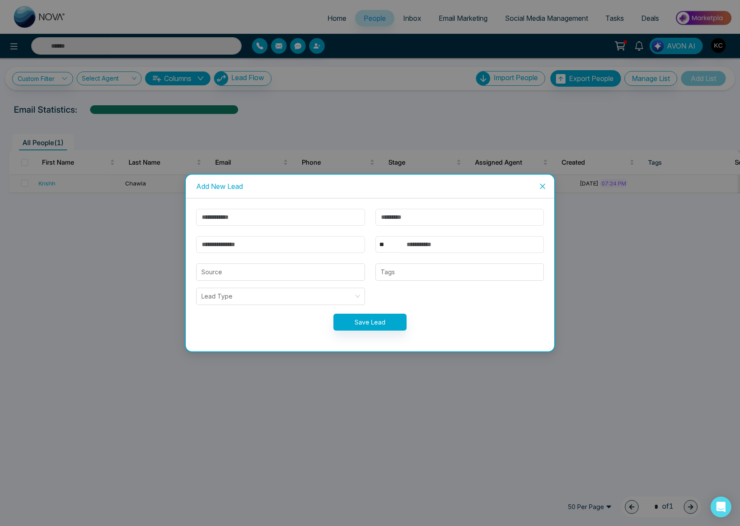
click at [544, 189] on icon "close" at bounding box center [542, 186] width 7 height 7
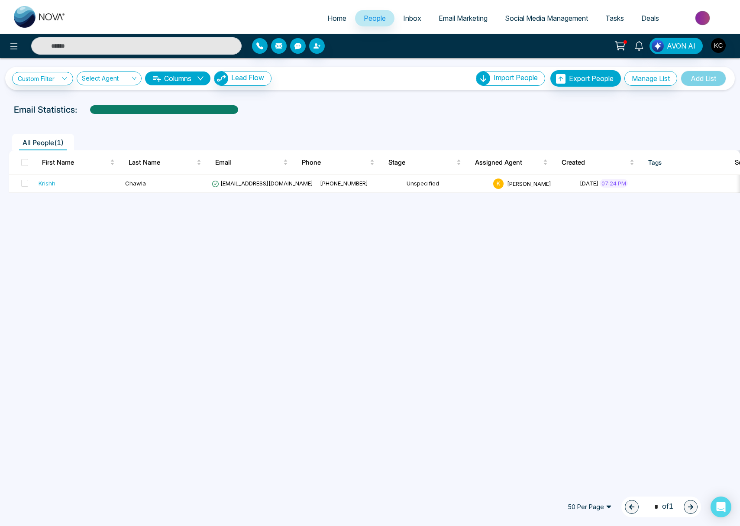
drag, startPoint x: 298, startPoint y: 49, endPoint x: 304, endPoint y: 57, distance: 9.0
click at [299, 49] on button "button" at bounding box center [298, 46] width 16 height 16
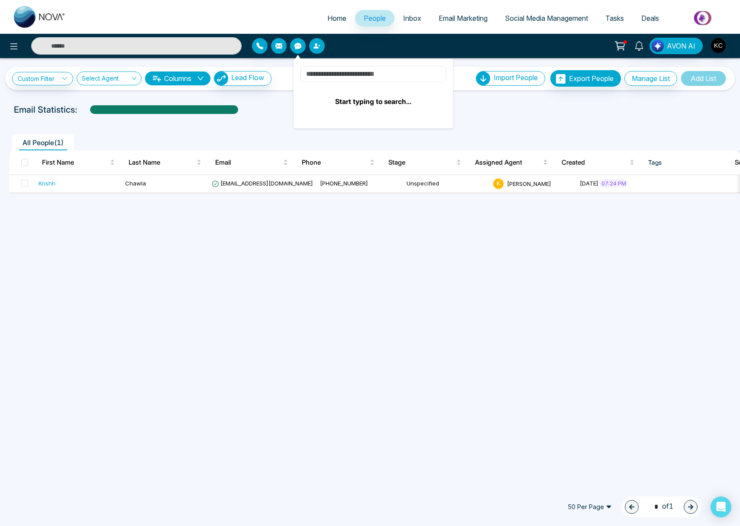
click at [341, 74] on input at bounding box center [374, 74] width 146 height 16
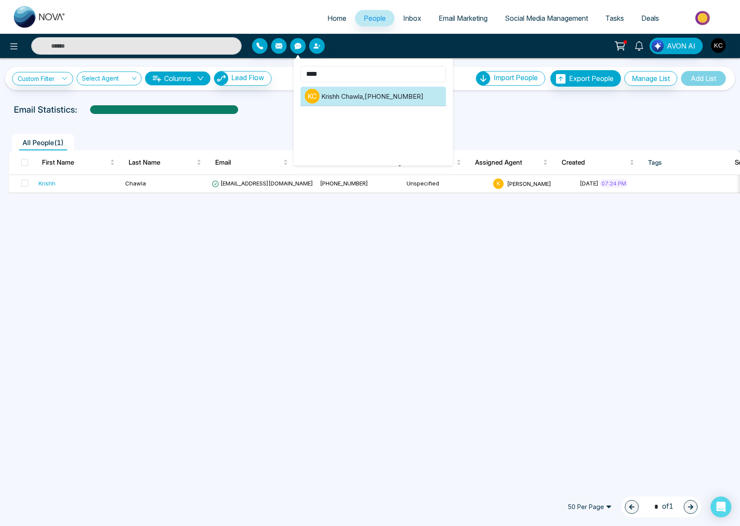
type input "****"
click at [404, 100] on li "[PERSON_NAME] [PERSON_NAME] , [PHONE_NUMBER]" at bounding box center [374, 96] width 146 height 19
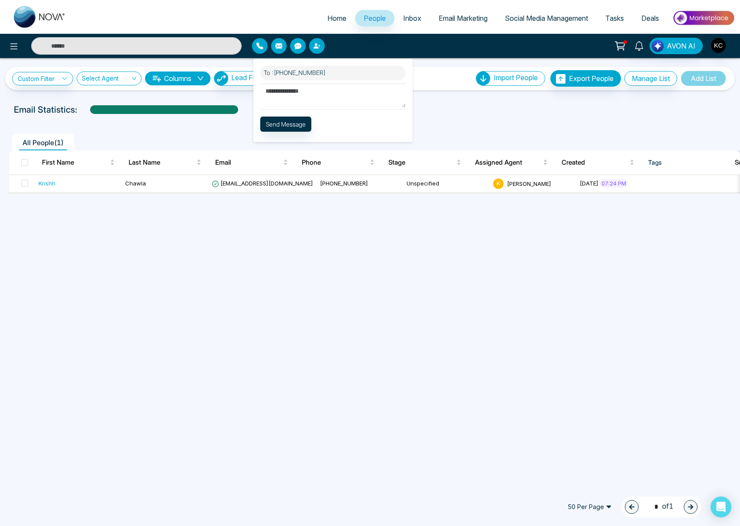
click at [304, 94] on textarea at bounding box center [333, 96] width 146 height 24
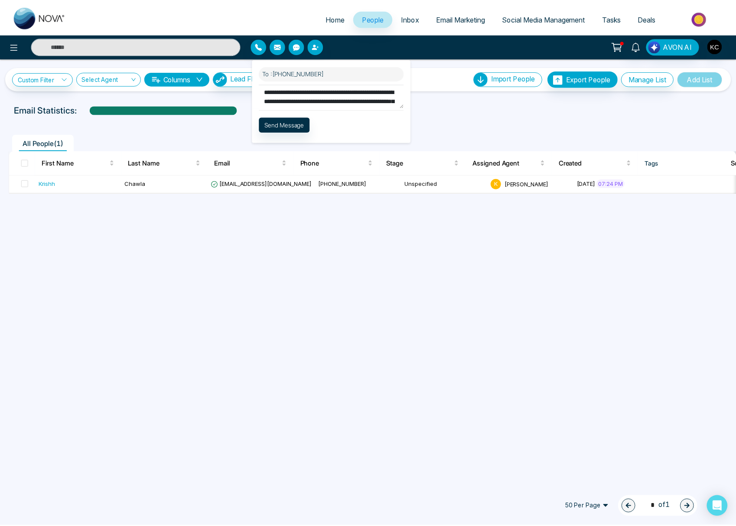
scroll to position [6, 0]
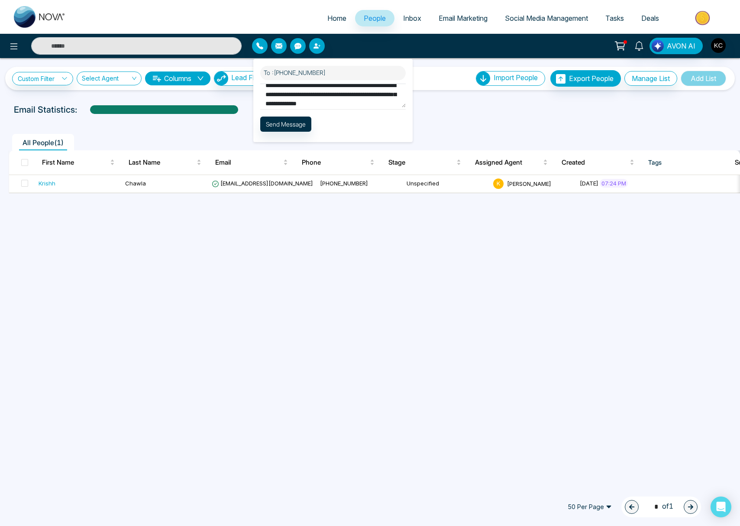
type textarea "**********"
click at [288, 124] on button "Send Message" at bounding box center [285, 124] width 51 height 15
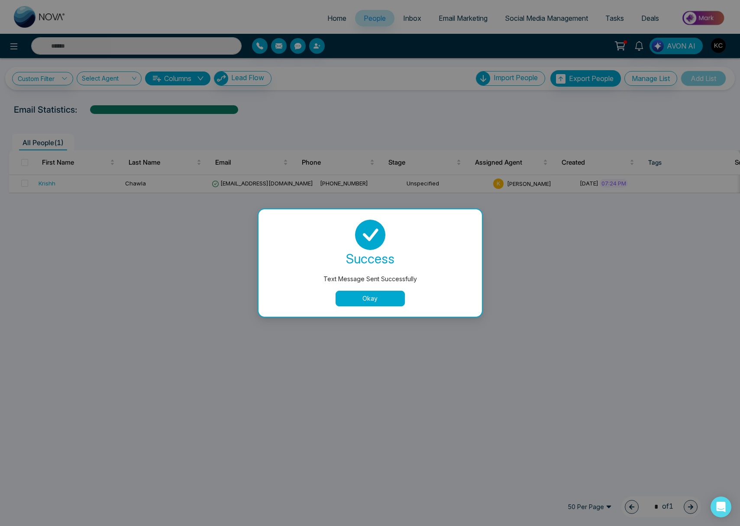
click at [349, 298] on button "Okay" at bounding box center [370, 299] width 69 height 16
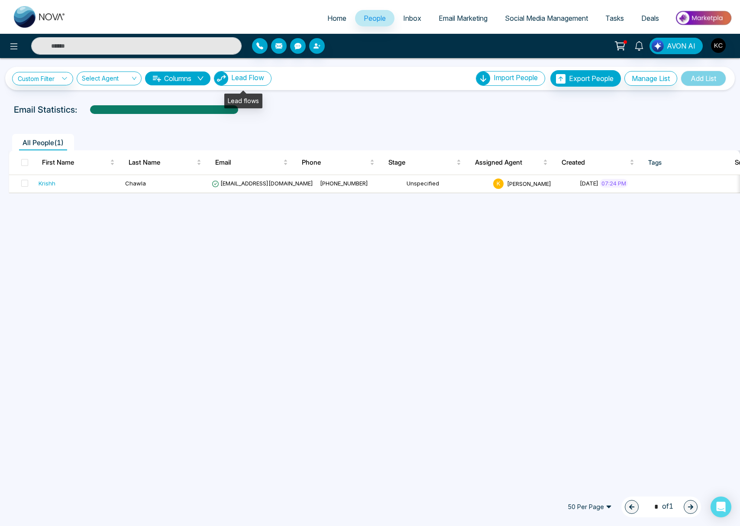
click at [263, 79] on span "Lead Flow" at bounding box center [247, 77] width 33 height 9
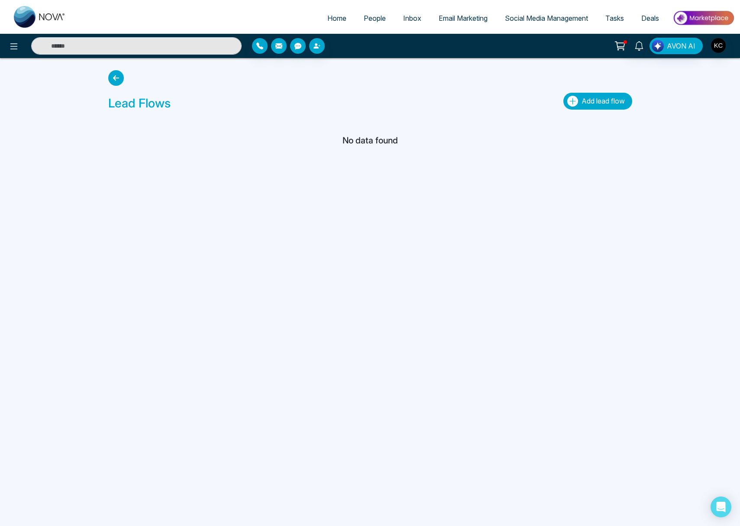
click at [579, 99] on button "Add lead flow" at bounding box center [598, 101] width 69 height 17
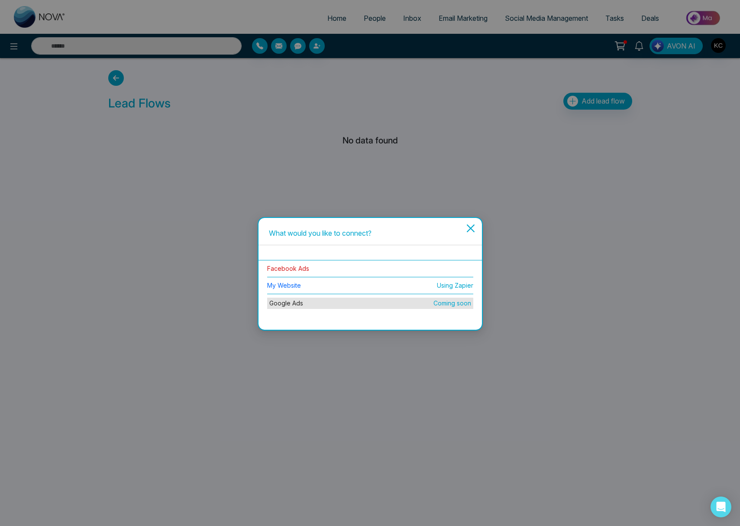
click at [291, 271] on link "Facebook Ads" at bounding box center [288, 268] width 42 height 7
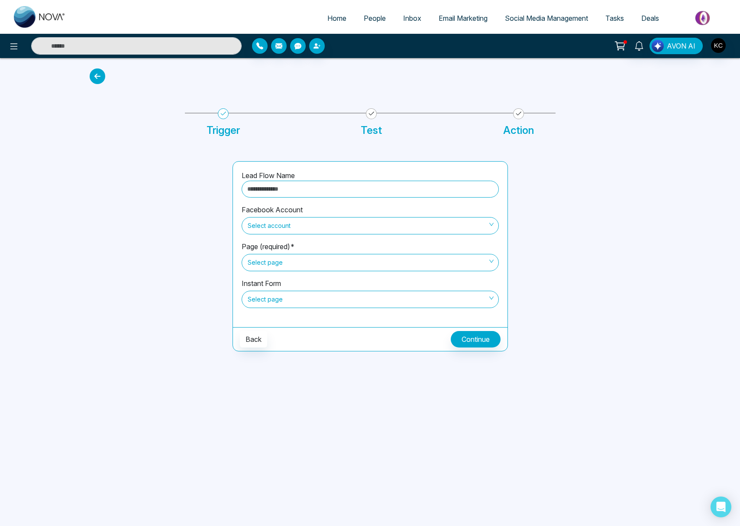
click at [98, 74] on icon at bounding box center [98, 76] width 16 height 16
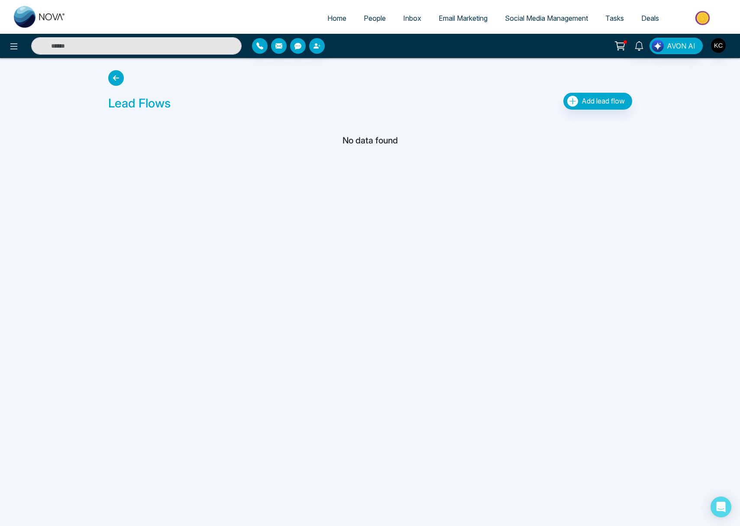
click at [117, 78] on icon at bounding box center [116, 78] width 16 height 16
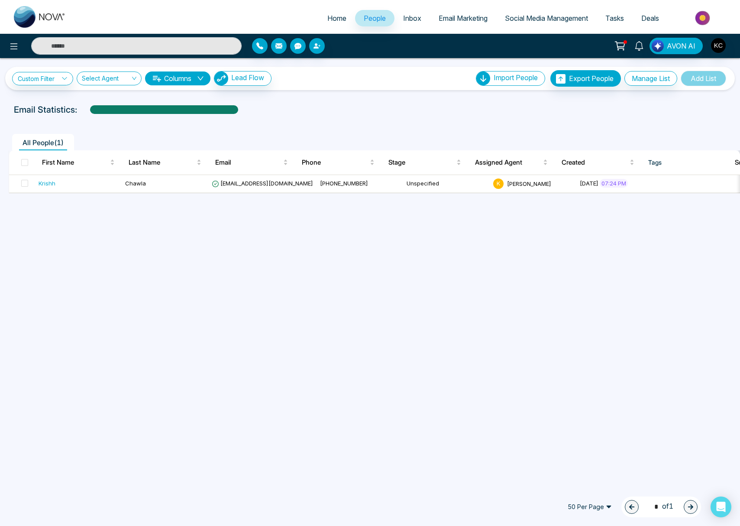
click at [335, 18] on span "Home" at bounding box center [336, 18] width 19 height 9
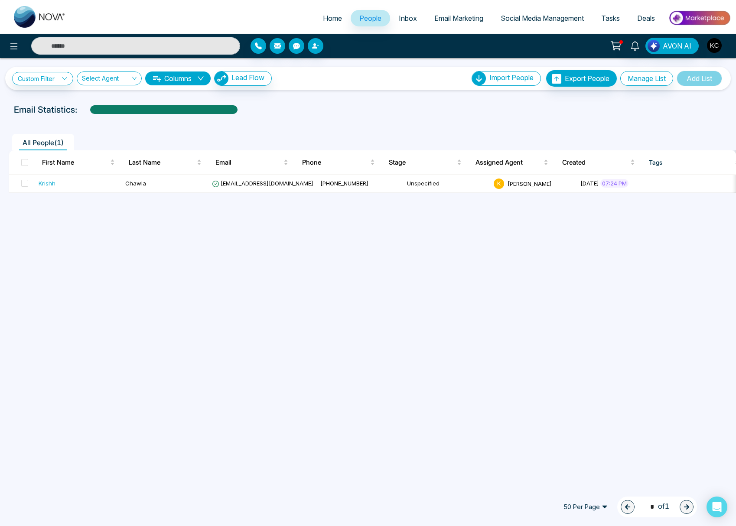
select select "*"
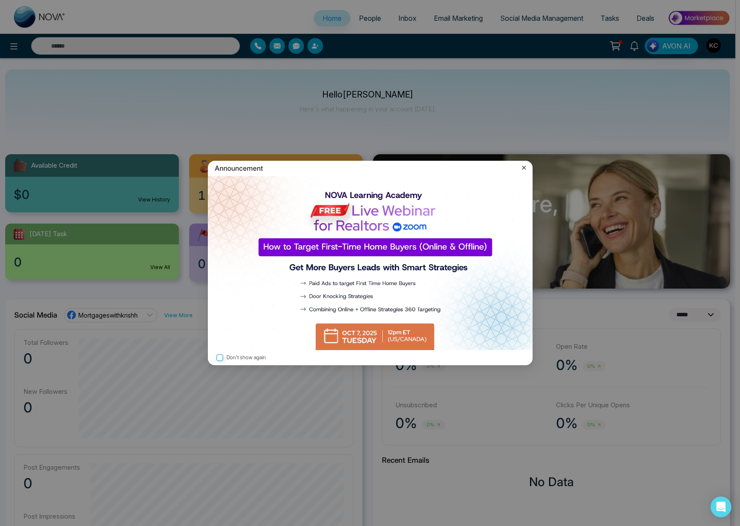
click at [525, 169] on icon at bounding box center [524, 167] width 9 height 9
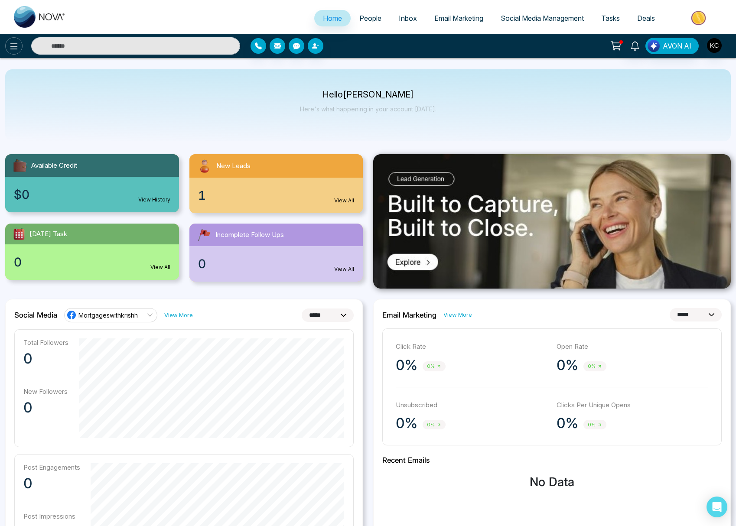
click at [12, 45] on icon at bounding box center [14, 46] width 10 height 10
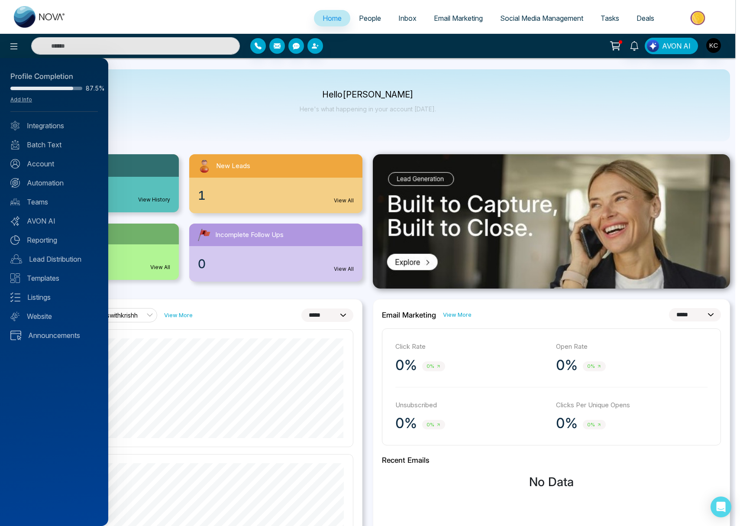
click at [279, 138] on div at bounding box center [370, 263] width 740 height 526
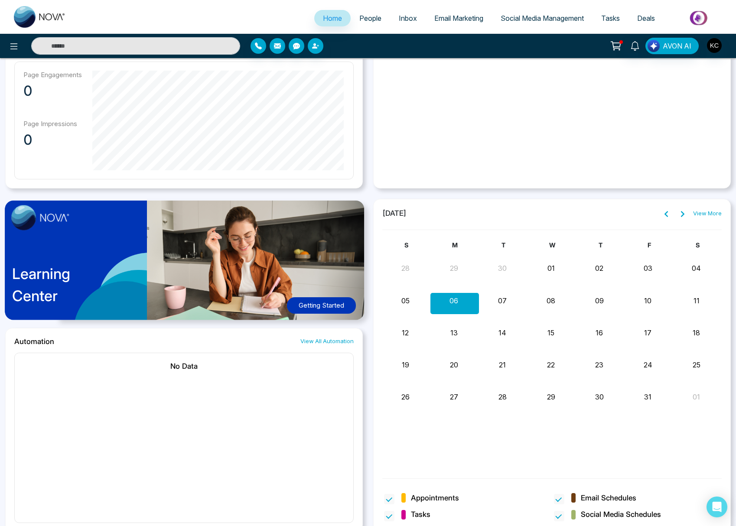
scroll to position [523, 0]
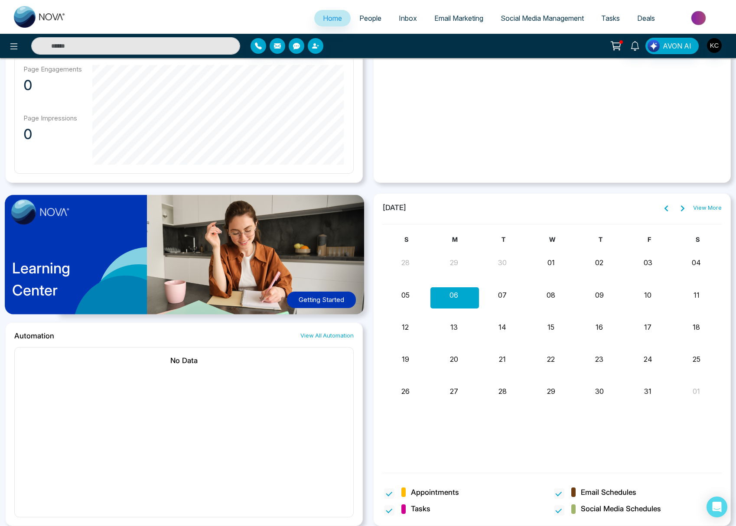
click at [317, 296] on button "Getting Started" at bounding box center [321, 300] width 69 height 17
click at [362, 20] on span "People" at bounding box center [370, 18] width 22 height 9
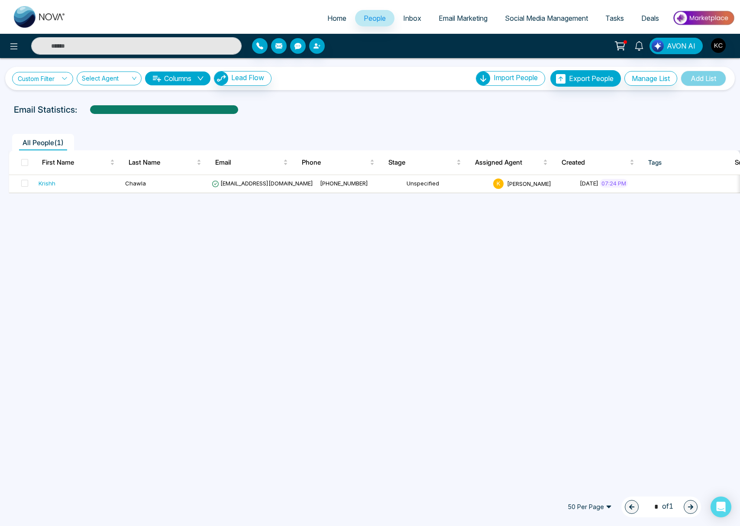
click at [52, 82] on link "Custom Filter" at bounding box center [42, 78] width 61 height 13
click at [60, 106] on span at bounding box center [60, 100] width 70 height 16
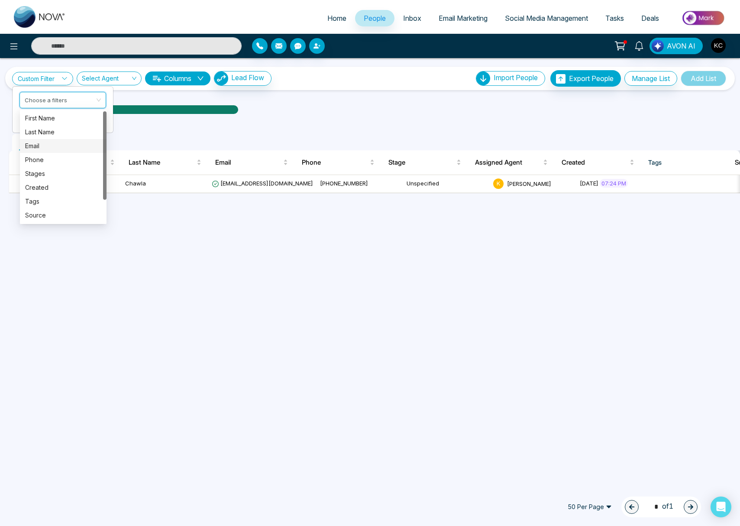
click at [56, 150] on div "Email" at bounding box center [63, 146] width 76 height 10
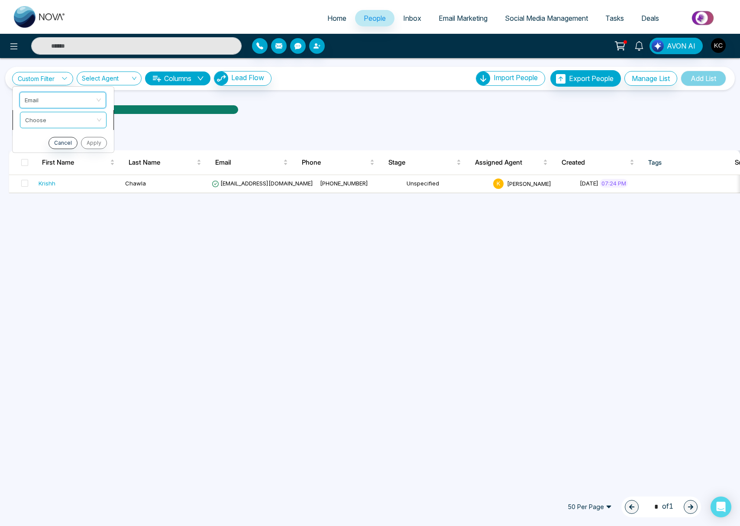
click at [73, 123] on input "search" at bounding box center [60, 118] width 70 height 13
click at [73, 162] on div "Contain" at bounding box center [63, 166] width 76 height 10
click at [60, 148] on input "text" at bounding box center [62, 141] width 87 height 16
type input "******"
click at [88, 165] on button "Apply" at bounding box center [93, 163] width 26 height 12
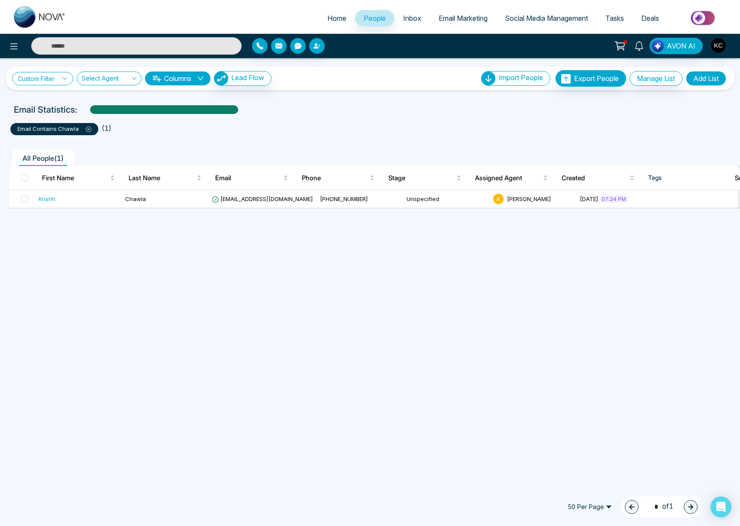
click at [42, 81] on link "Custom Filter" at bounding box center [42, 78] width 61 height 13
click at [58, 100] on input "search" at bounding box center [60, 98] width 70 height 13
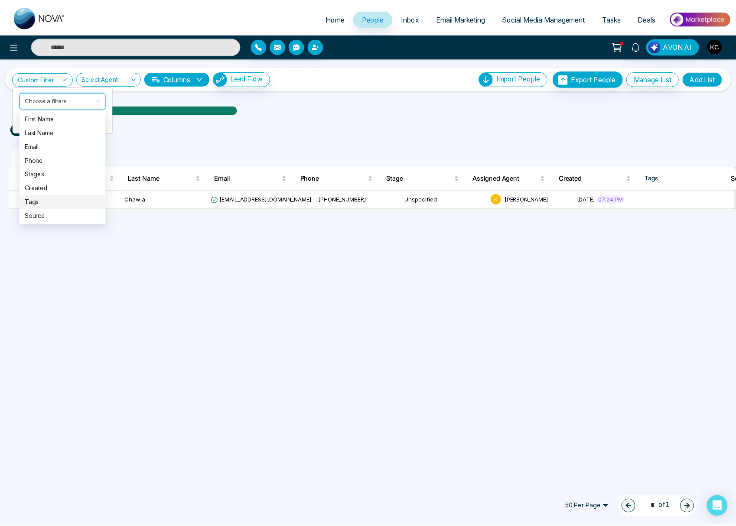
scroll to position [28, 0]
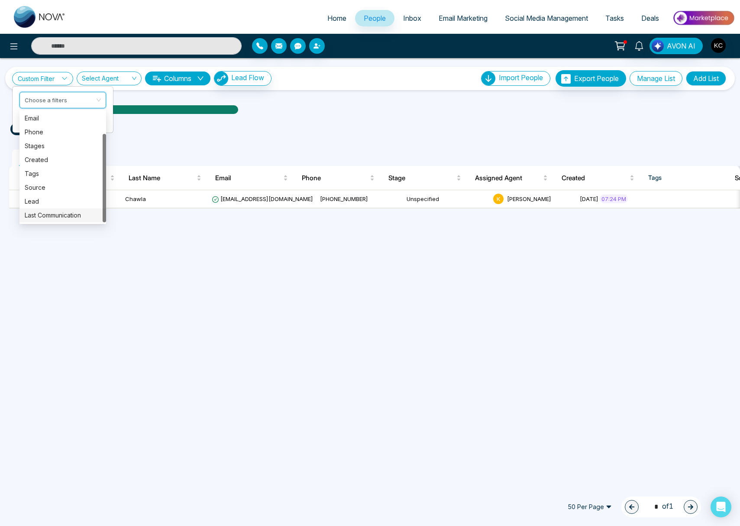
click at [65, 221] on div "Last Communication" at bounding box center [62, 215] width 87 height 14
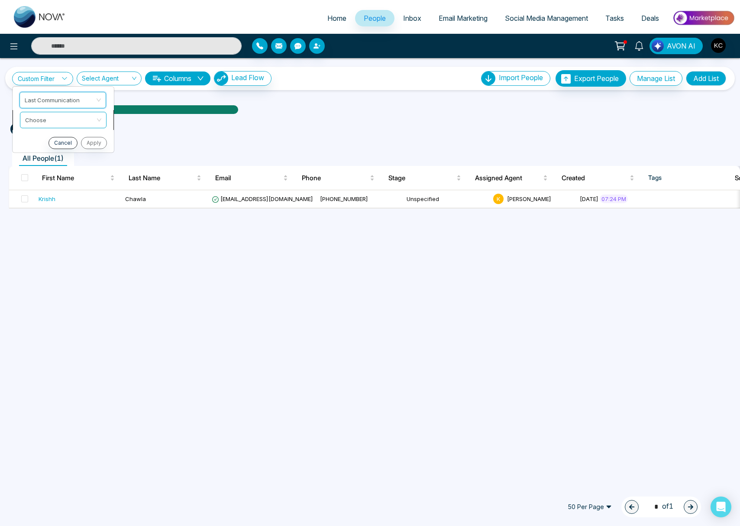
click at [75, 123] on input "search" at bounding box center [60, 118] width 70 height 13
click at [185, 149] on ul "All People ( 1 )" at bounding box center [351, 157] width 684 height 16
click at [447, 19] on span "Email Marketing" at bounding box center [463, 18] width 49 height 9
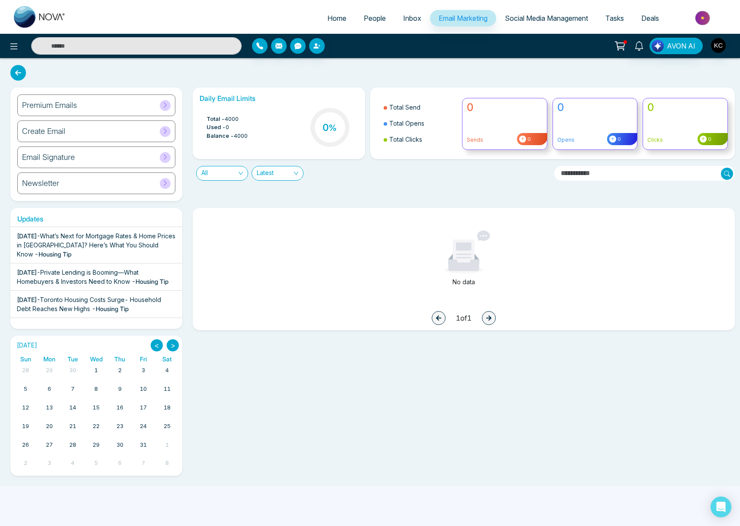
click at [240, 173] on span "All" at bounding box center [222, 173] width 42 height 14
click at [218, 237] on div "Scheduled" at bounding box center [222, 233] width 42 height 10
click at [76, 132] on div "Create Email" at bounding box center [96, 131] width 158 height 22
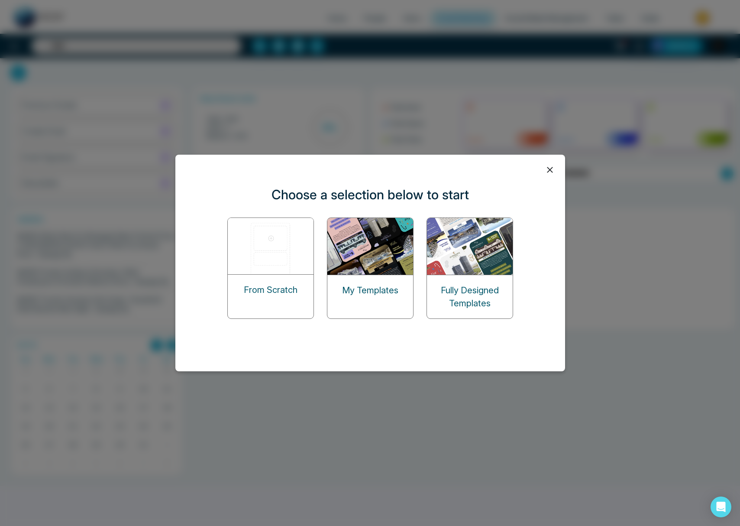
click at [270, 252] on img at bounding box center [271, 246] width 87 height 56
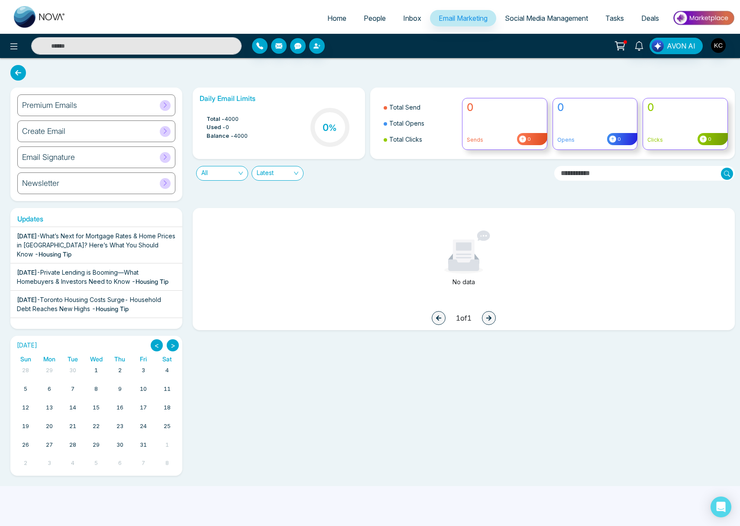
click at [545, 19] on span "Social Media Management" at bounding box center [546, 18] width 83 height 9
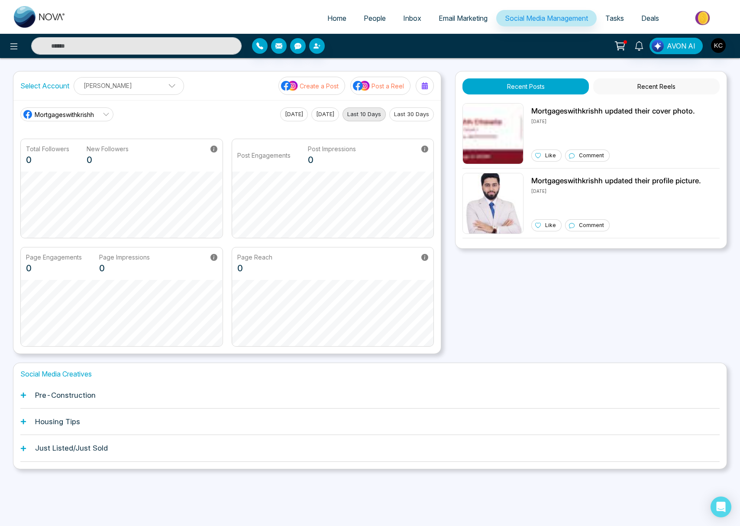
click at [449, 16] on span "Email Marketing" at bounding box center [463, 18] width 49 height 9
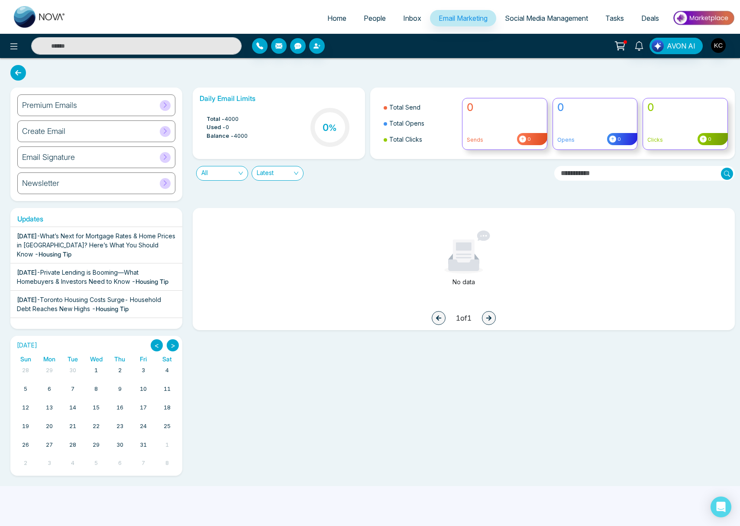
click at [89, 127] on div "Create Email" at bounding box center [96, 131] width 158 height 22
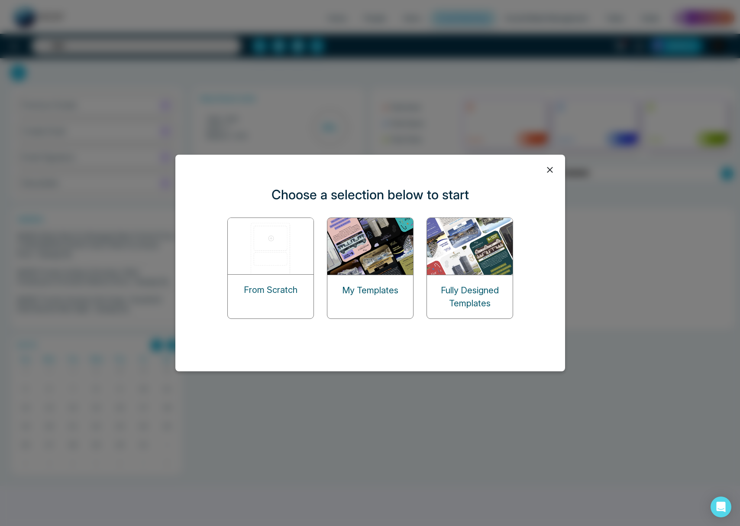
click at [364, 271] on img at bounding box center [370, 246] width 87 height 57
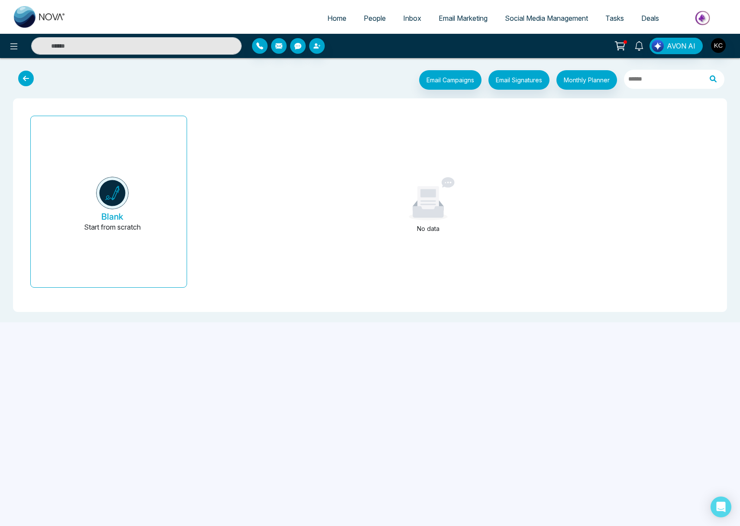
click at [25, 77] on icon at bounding box center [26, 79] width 16 height 16
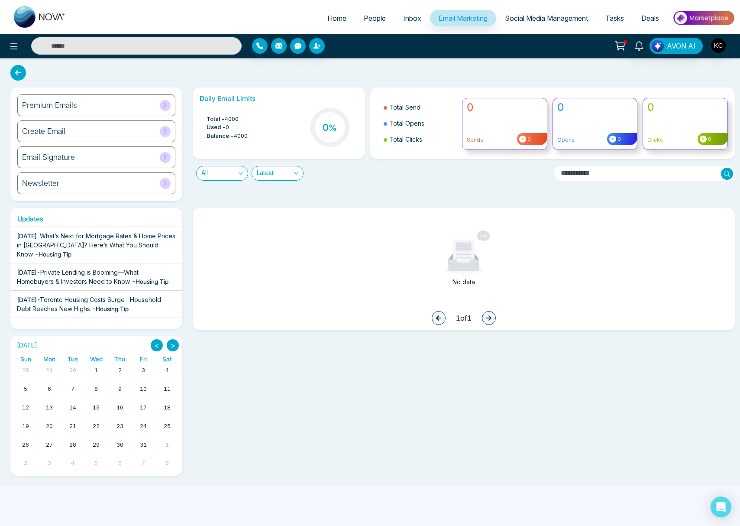
click at [59, 131] on h6 "Create Email" at bounding box center [43, 131] width 43 height 10
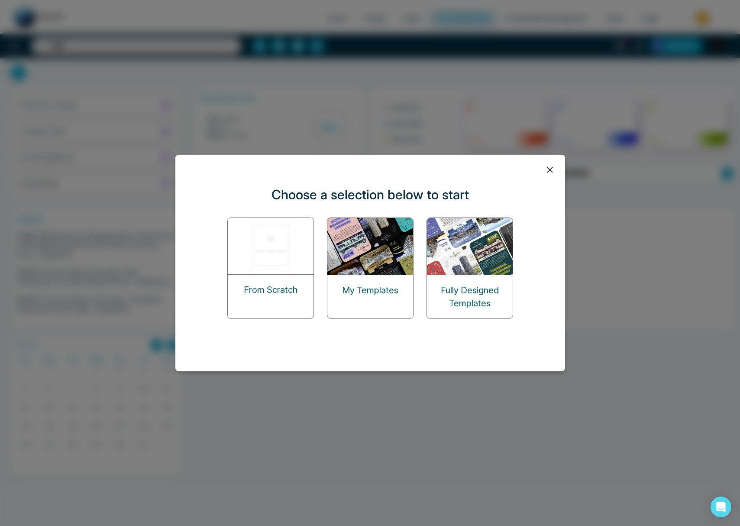
click at [468, 249] on img at bounding box center [470, 246] width 87 height 57
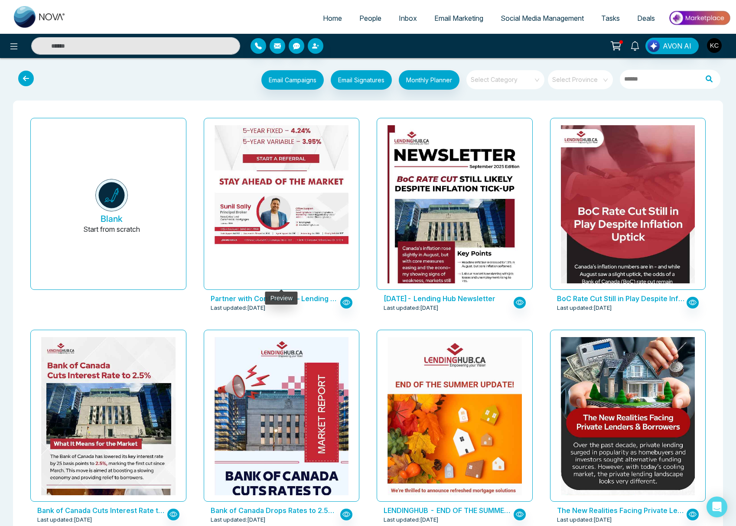
click at [309, 224] on img at bounding box center [281, 0] width 268 height 514
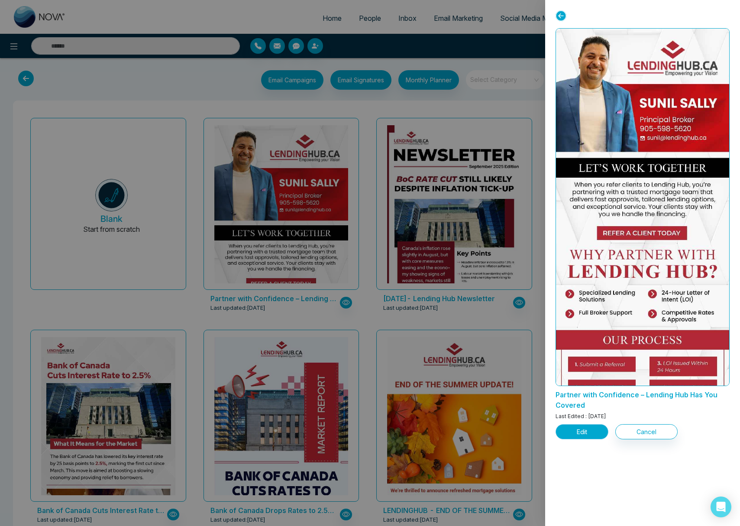
click at [585, 432] on button "Edit" at bounding box center [582, 431] width 53 height 15
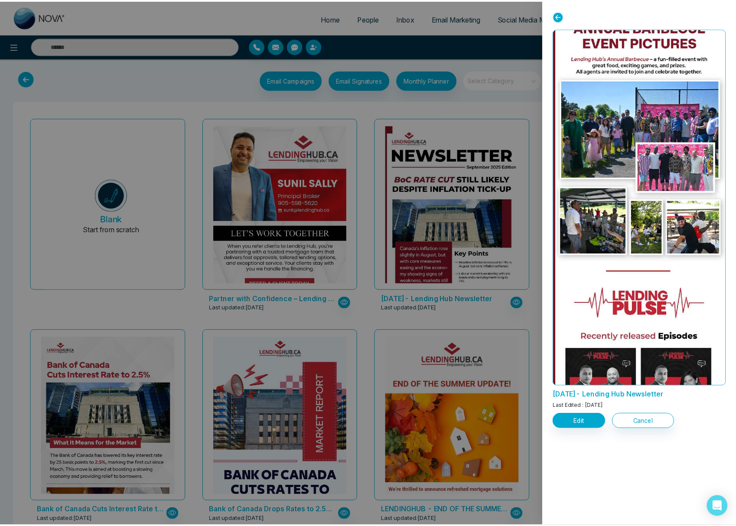
scroll to position [828, 0]
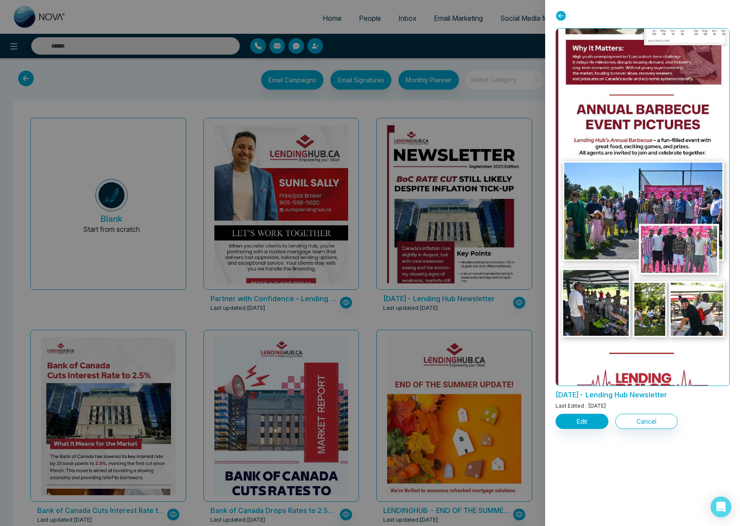
click at [565, 15] on icon at bounding box center [561, 15] width 11 height 11
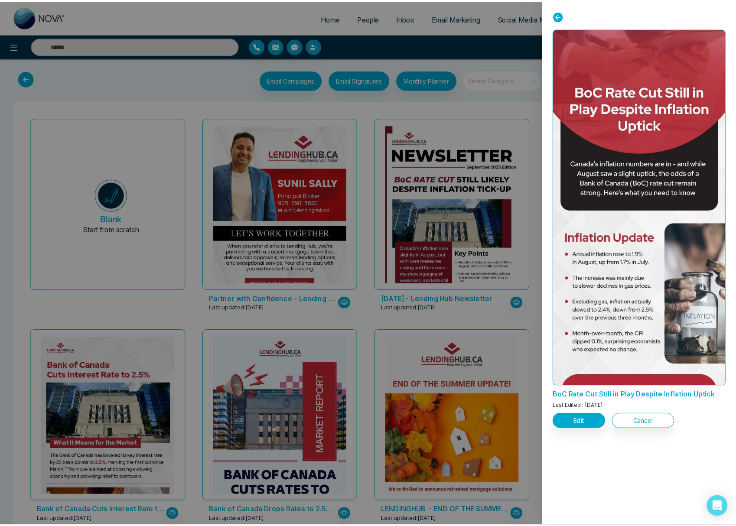
scroll to position [84, 0]
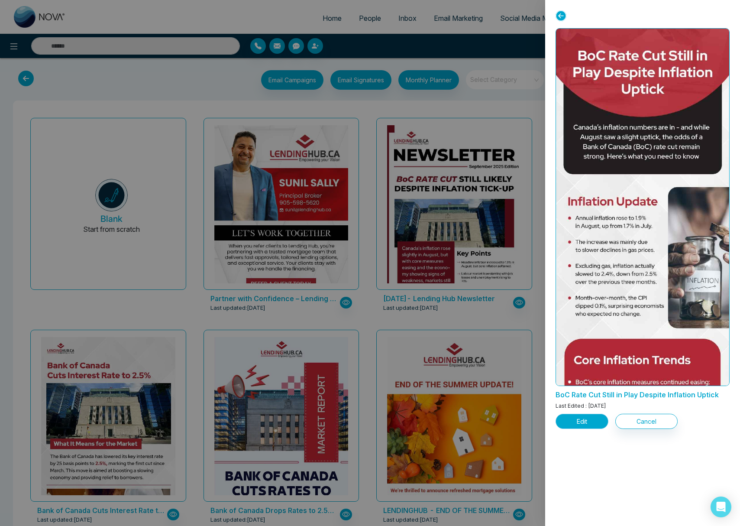
click at [592, 422] on button "Edit" at bounding box center [582, 421] width 53 height 15
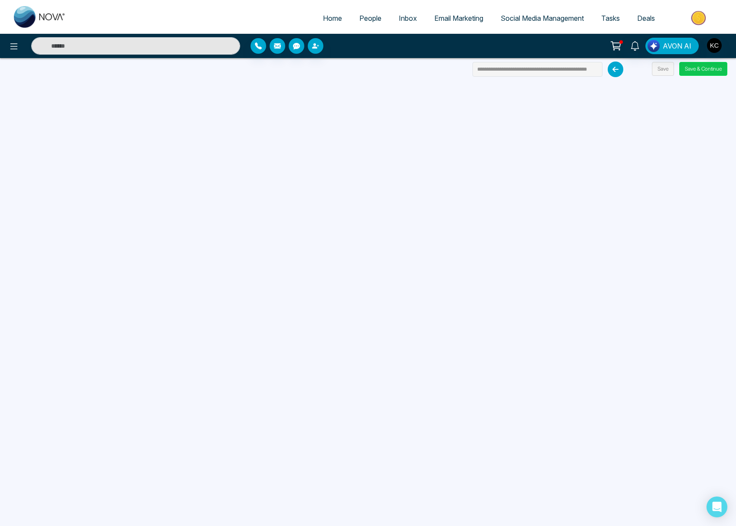
click at [701, 71] on button "Save & Continue" at bounding box center [703, 69] width 48 height 14
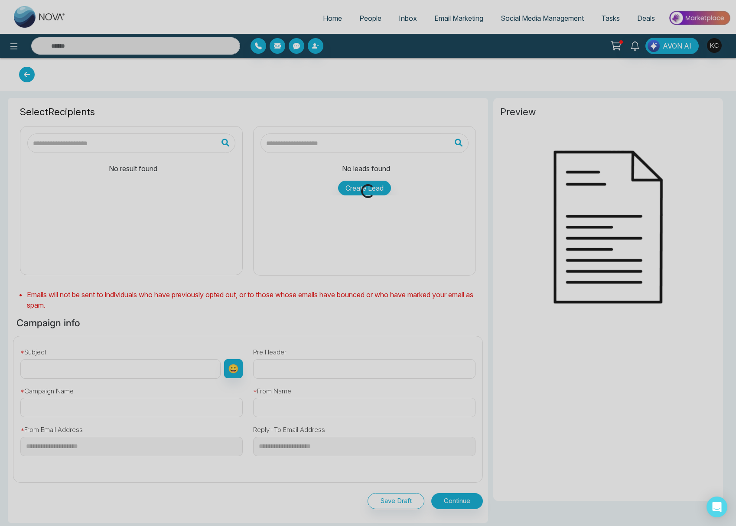
type input "**********"
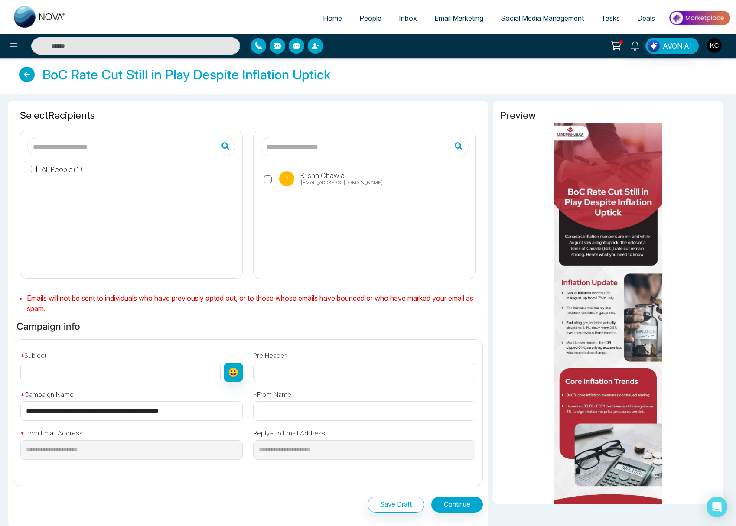
click at [319, 176] on span "[PERSON_NAME]" at bounding box center [321, 175] width 46 height 10
click at [91, 379] on input "text" at bounding box center [120, 372] width 200 height 19
type input "**********"
click at [276, 410] on input "text" at bounding box center [364, 410] width 222 height 19
type input "**********"
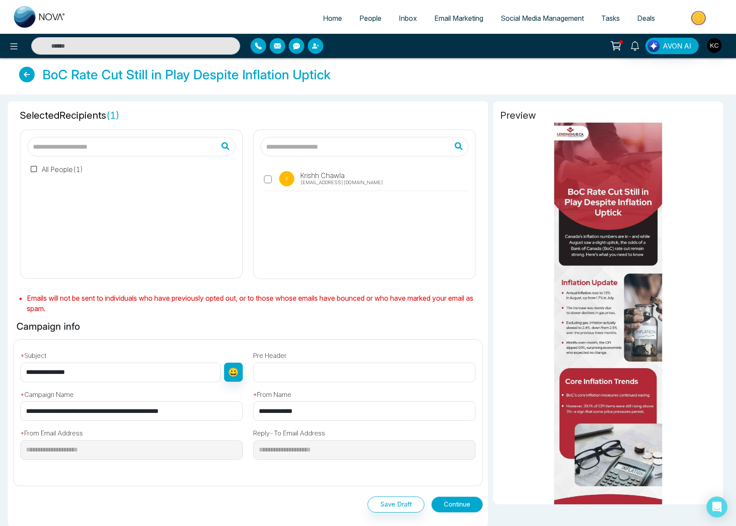
click at [467, 506] on button "Continue" at bounding box center [457, 504] width 52 height 16
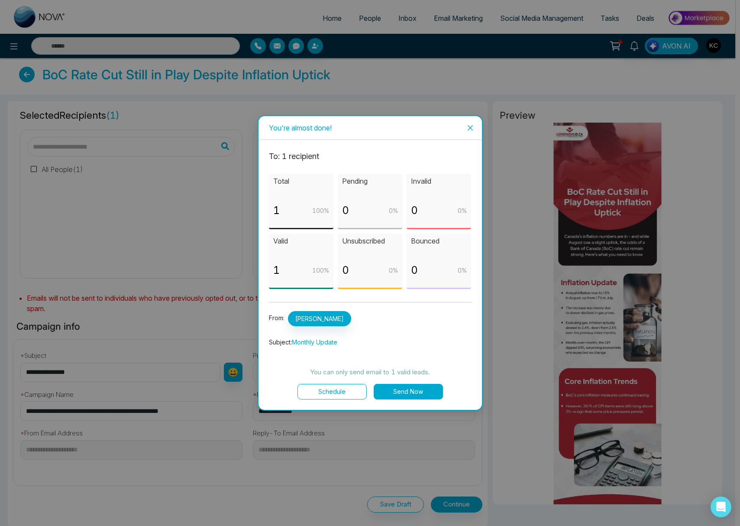
click at [400, 395] on button "Send Now" at bounding box center [408, 392] width 69 height 16
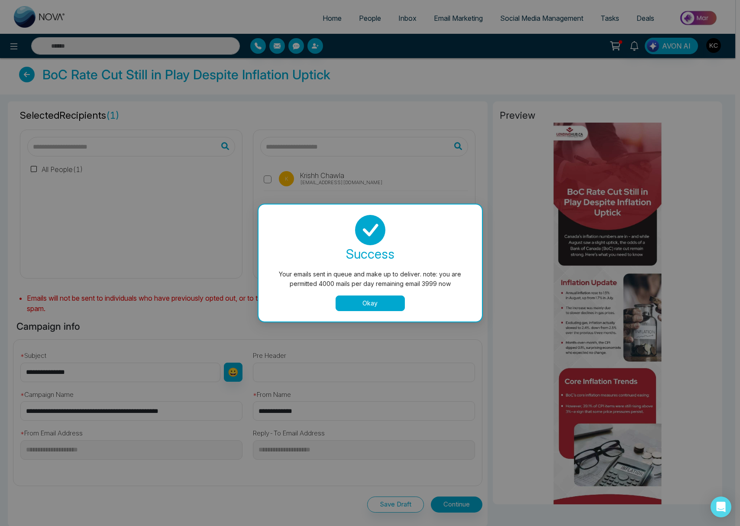
click at [372, 302] on button "Okay" at bounding box center [370, 303] width 69 height 16
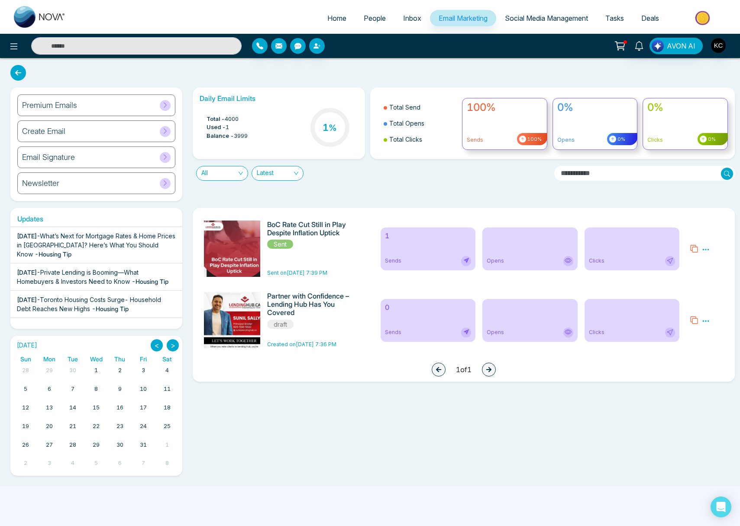
click at [371, 21] on span "People" at bounding box center [375, 18] width 22 height 9
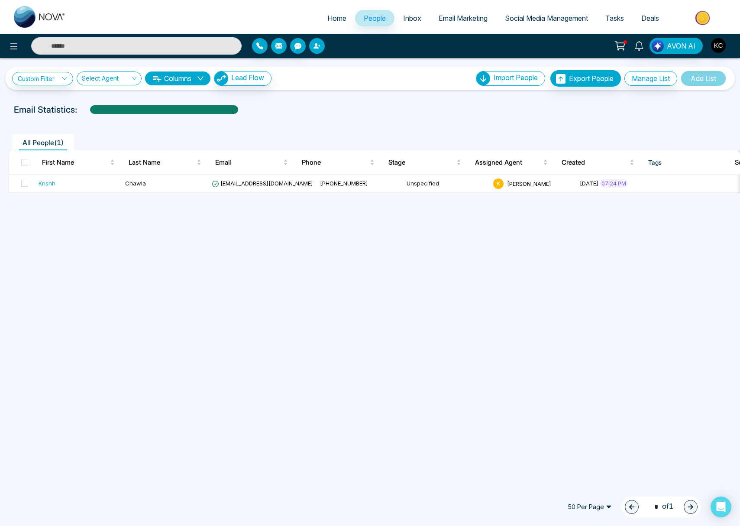
click at [315, 49] on icon "button" at bounding box center [317, 45] width 7 height 7
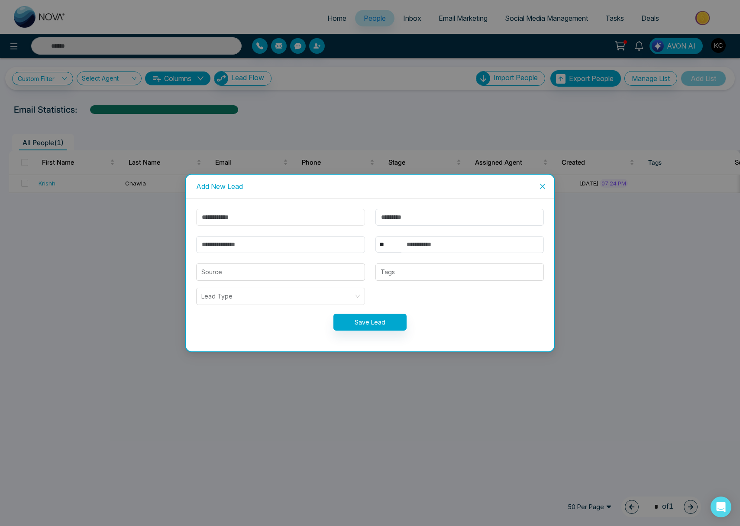
click at [275, 214] on input "text" at bounding box center [280, 217] width 169 height 17
type input "*"
type input "****"
type input "*****"
type input "**********"
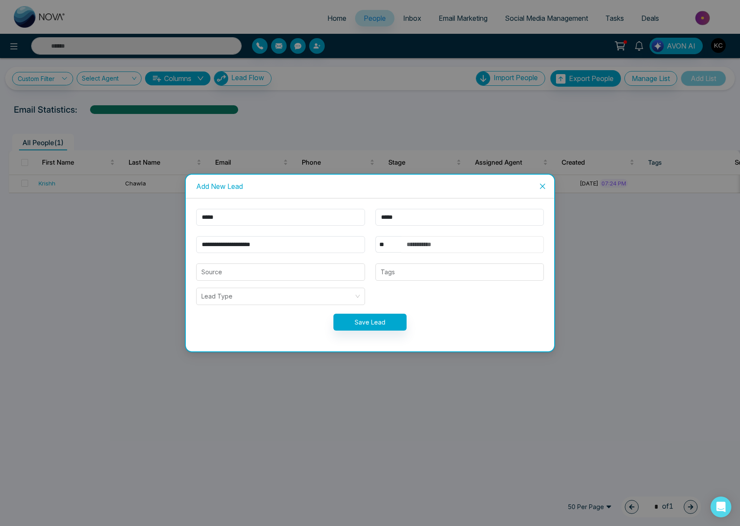
click at [434, 240] on input "text" at bounding box center [473, 244] width 143 height 17
type input "**********"
click at [266, 272] on input "search" at bounding box center [280, 272] width 158 height 16
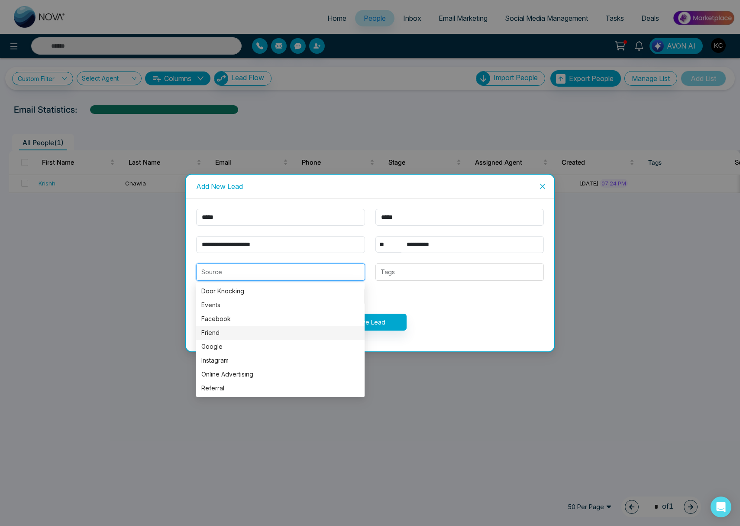
click at [231, 330] on div "Friend" at bounding box center [280, 333] width 158 height 10
type input "******"
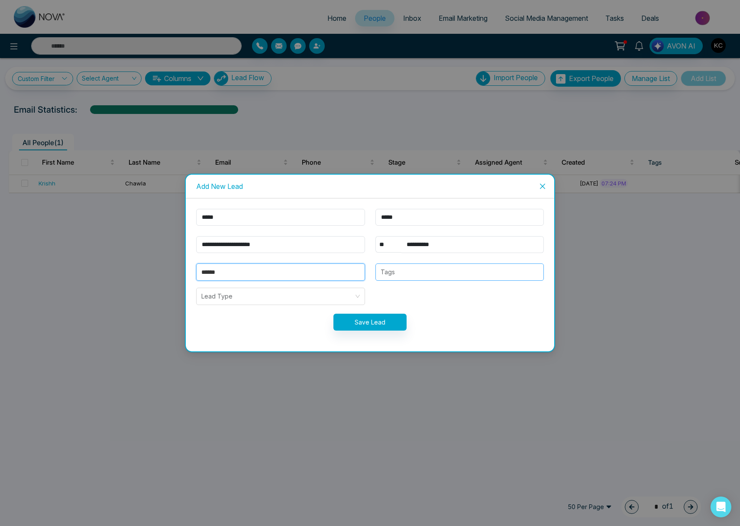
click at [424, 272] on div at bounding box center [459, 272] width 163 height 10
click at [304, 298] on input "search" at bounding box center [277, 296] width 152 height 16
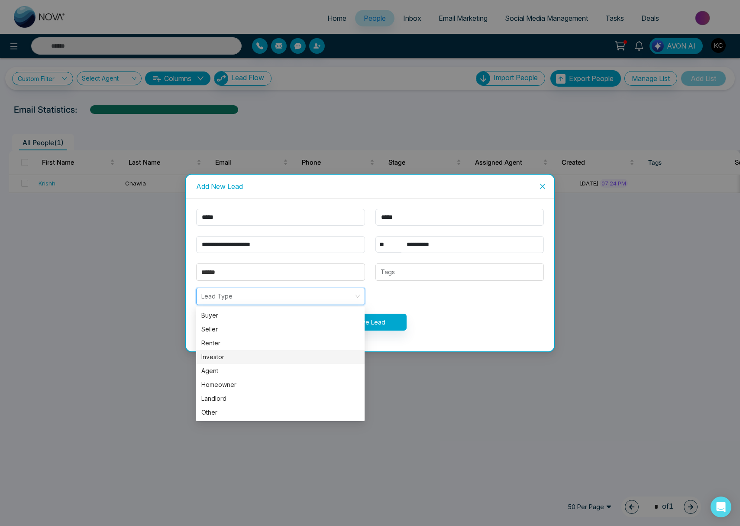
click at [265, 360] on div "Investor" at bounding box center [280, 357] width 158 height 10
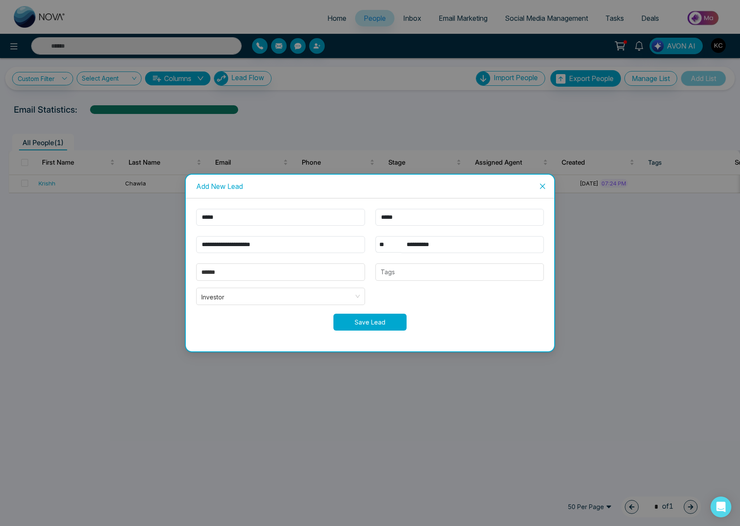
click at [383, 327] on button "Save Lead" at bounding box center [370, 322] width 73 height 17
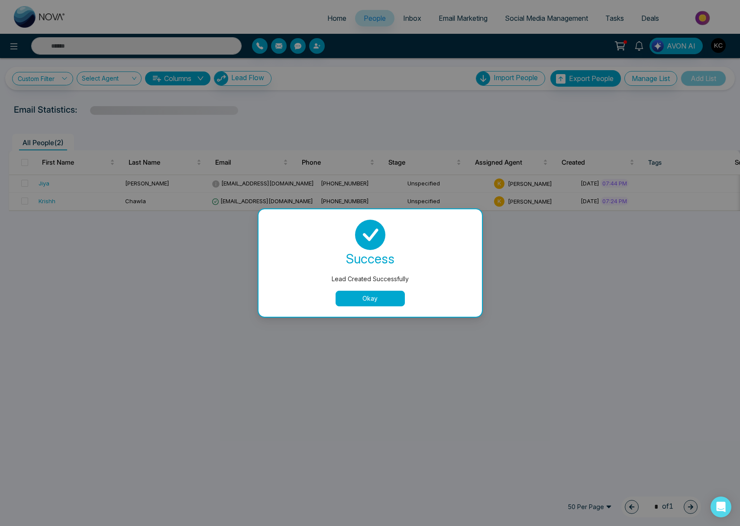
click at [382, 301] on button "Okay" at bounding box center [370, 299] width 69 height 16
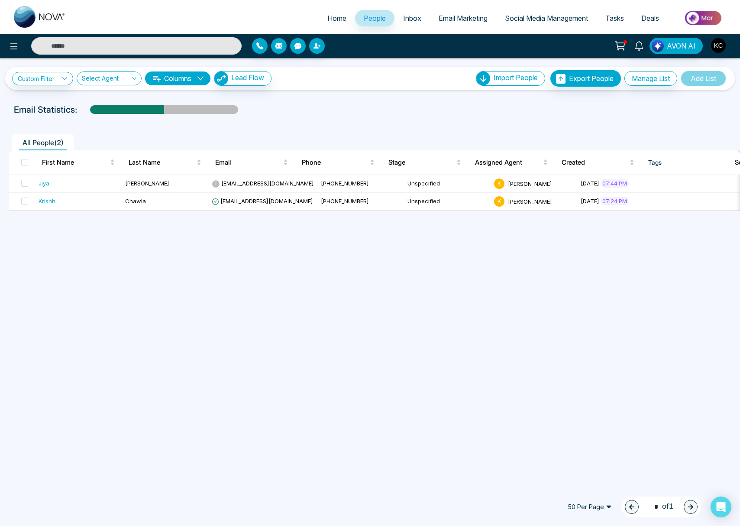
click at [447, 19] on span "Email Marketing" at bounding box center [463, 18] width 49 height 9
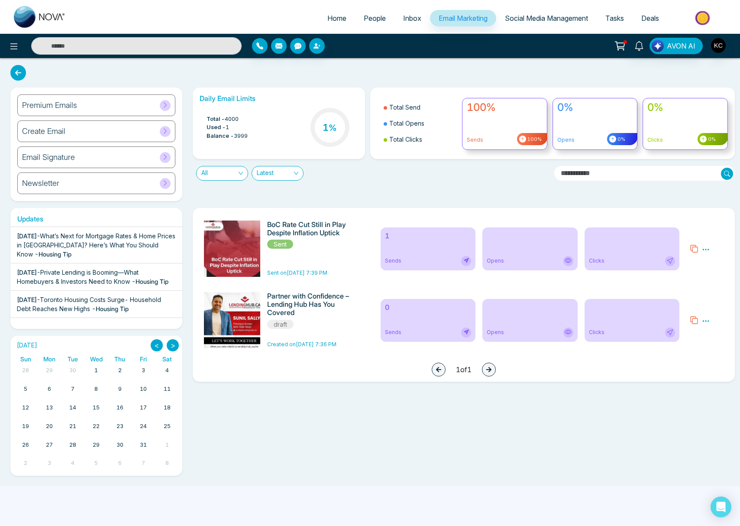
click at [671, 261] on icon at bounding box center [670, 260] width 7 height 7
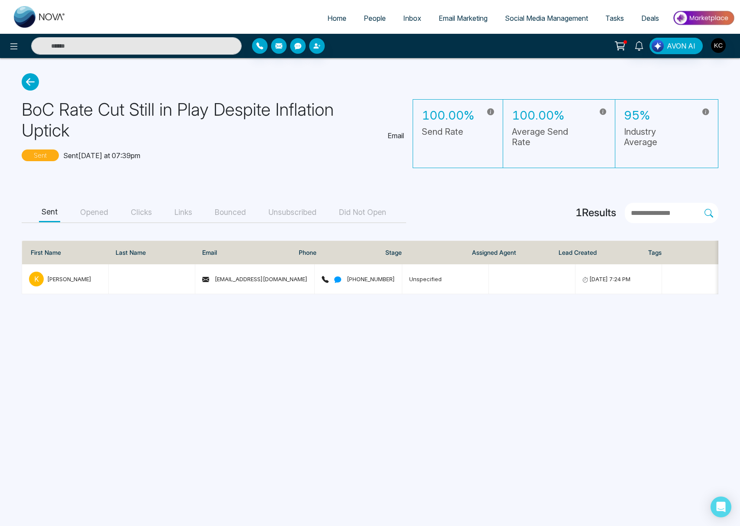
click at [26, 84] on icon at bounding box center [30, 81] width 17 height 17
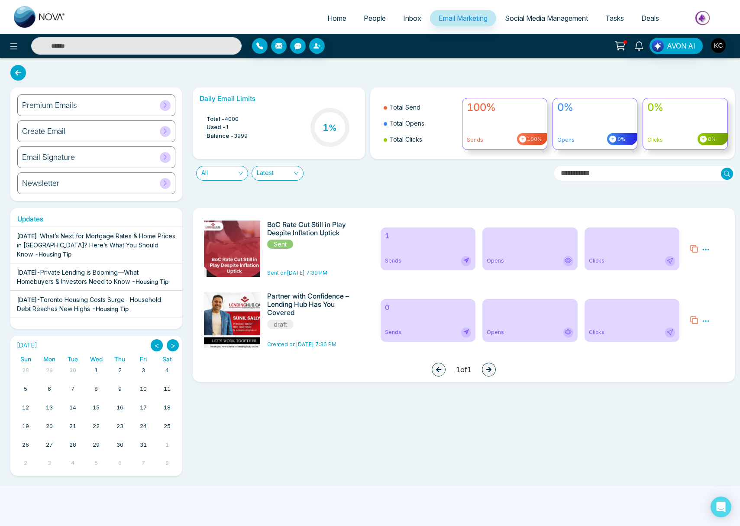
click at [708, 249] on icon at bounding box center [706, 250] width 8 height 8
click at [694, 248] on icon at bounding box center [694, 248] width 9 height 9
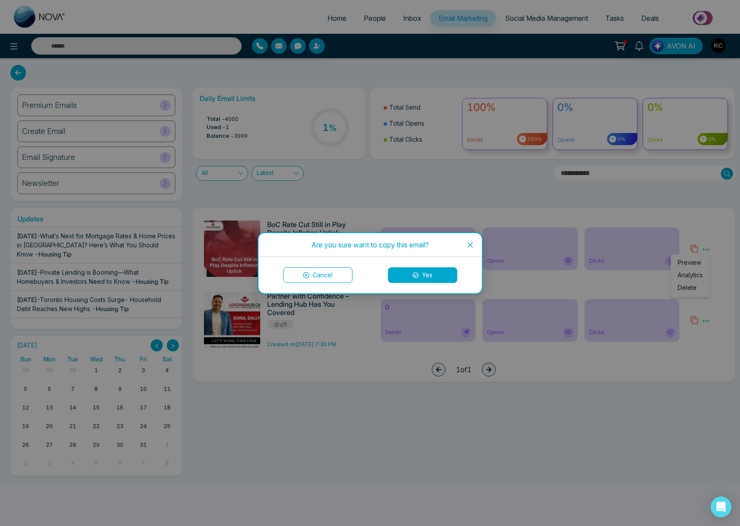
click at [424, 278] on button "Yes" at bounding box center [422, 275] width 69 height 16
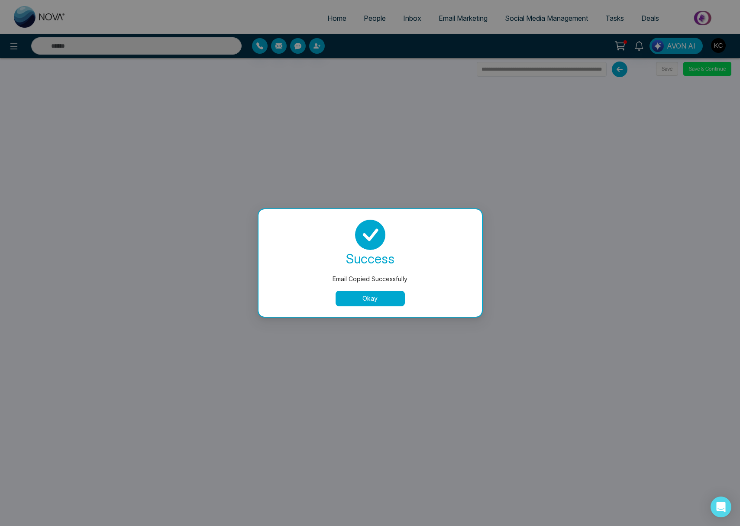
click at [386, 300] on button "Okay" at bounding box center [370, 299] width 69 height 16
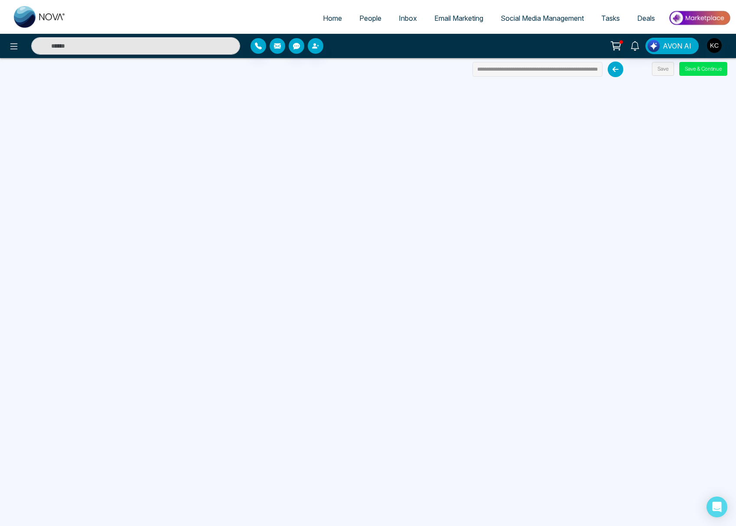
click at [276, 49] on icon "button" at bounding box center [277, 45] width 7 height 7
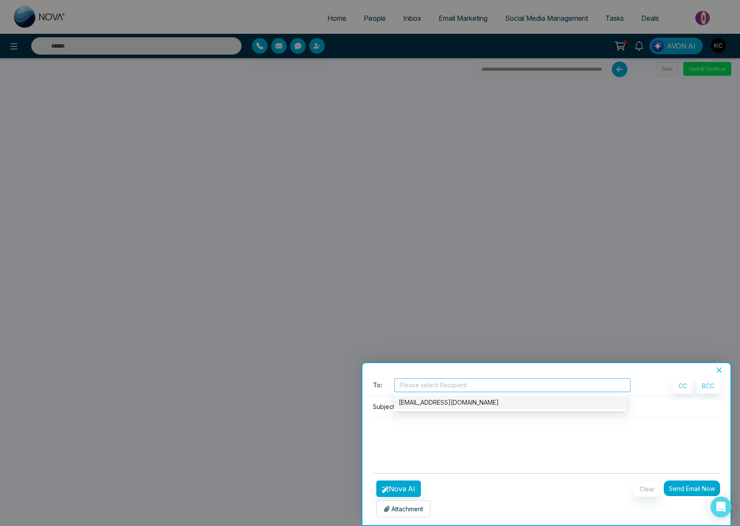
click at [435, 384] on div at bounding box center [513, 385] width 232 height 10
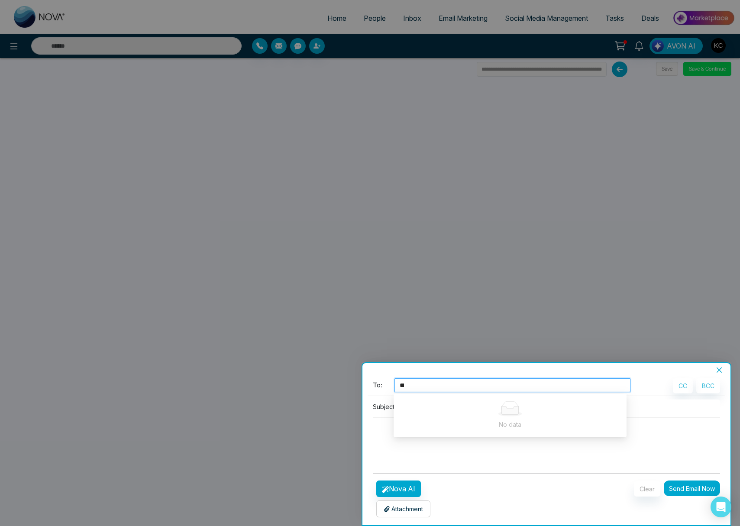
type input "****"
drag, startPoint x: 415, startPoint y: 387, endPoint x: 377, endPoint y: 387, distance: 38.6
click at [377, 387] on div "To: Please select Recipient" at bounding box center [502, 386] width 258 height 17
type input "**********"
drag, startPoint x: 446, startPoint y: 385, endPoint x: 373, endPoint y: 384, distance: 72.3
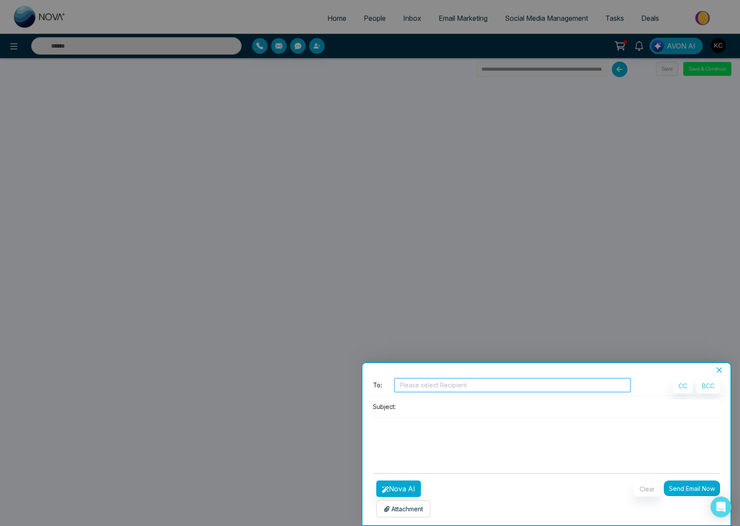
click at [373, 384] on div "To: Please select Recipient" at bounding box center [502, 386] width 258 height 17
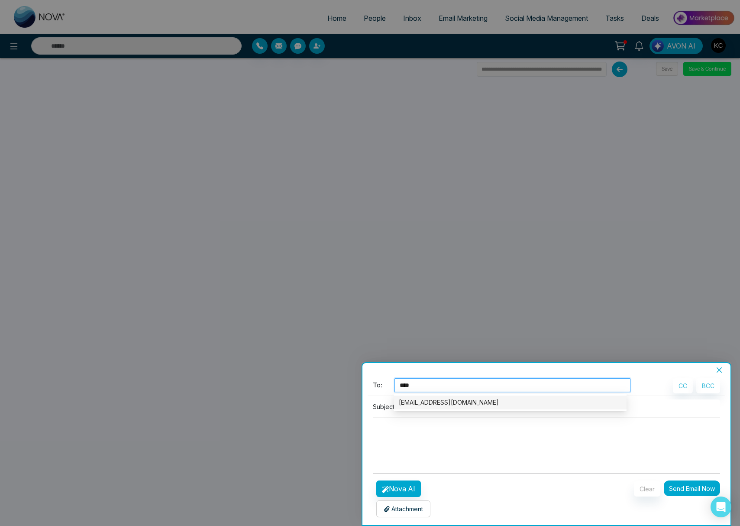
type input "****"
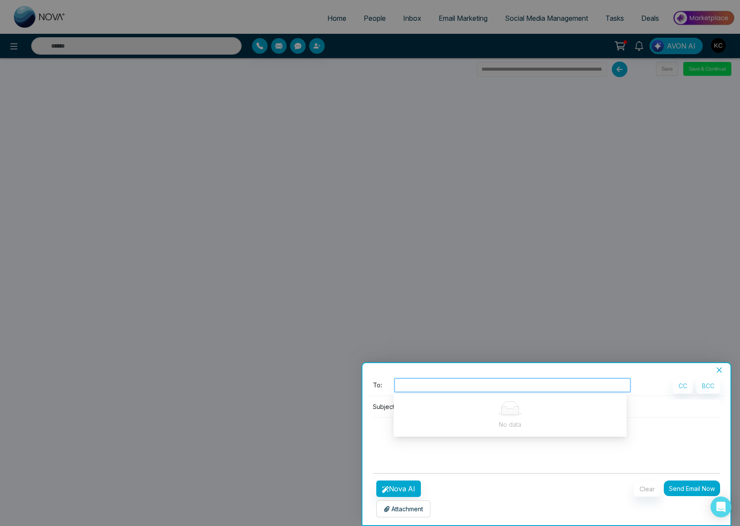
click at [659, 376] on div "**********" at bounding box center [547, 449] width 369 height 151
click at [720, 370] on icon "close" at bounding box center [719, 369] width 7 height 7
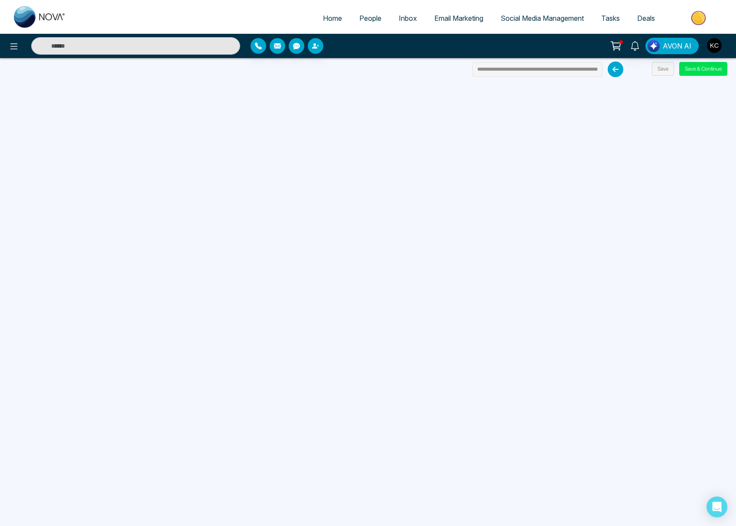
click at [362, 19] on span "People" at bounding box center [370, 18] width 22 height 9
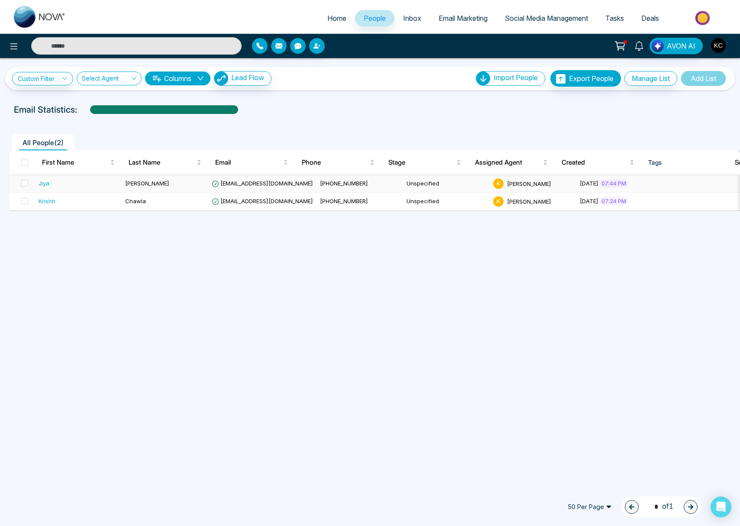
click at [45, 184] on div "Jiya" at bounding box center [44, 183] width 11 height 9
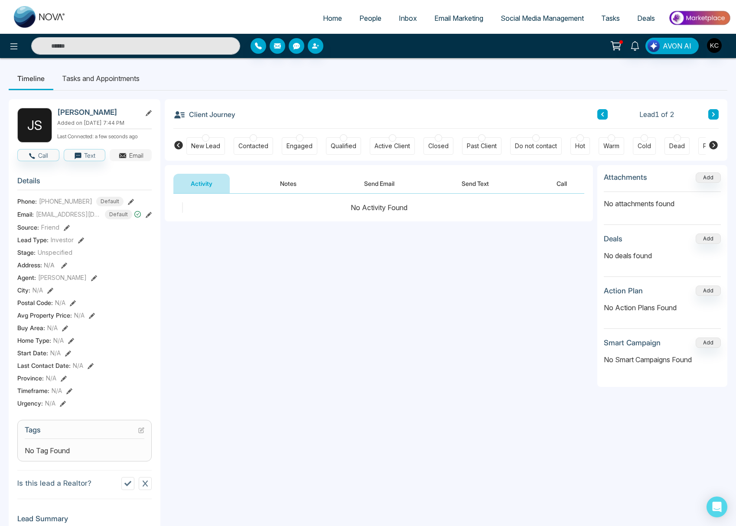
click at [143, 156] on button "Email" at bounding box center [131, 155] width 42 height 12
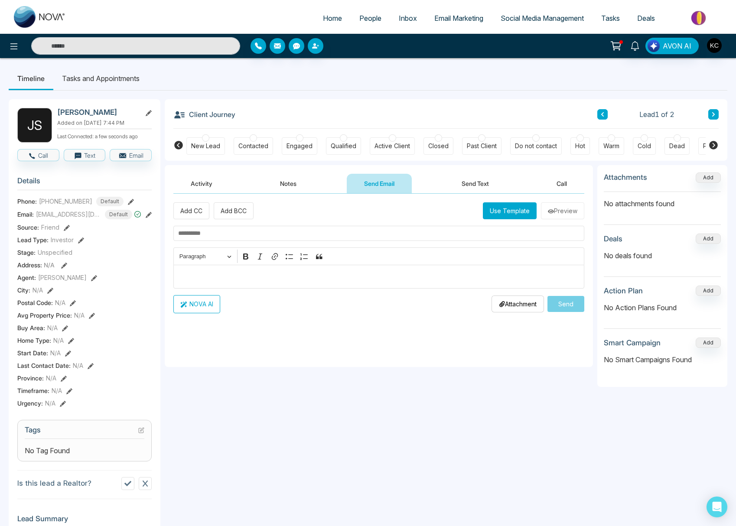
click at [250, 237] on input "text" at bounding box center [378, 233] width 411 height 15
click at [229, 282] on div "Editor editing area: main" at bounding box center [378, 277] width 411 height 24
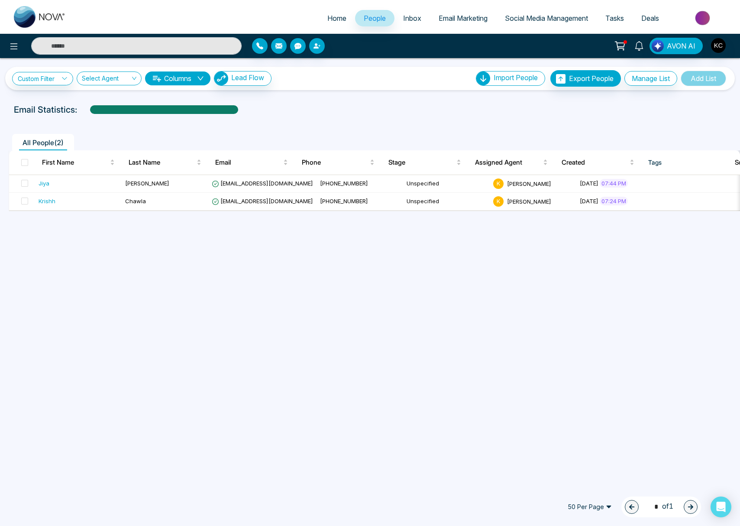
click at [474, 17] on span "Email Marketing" at bounding box center [463, 18] width 49 height 9
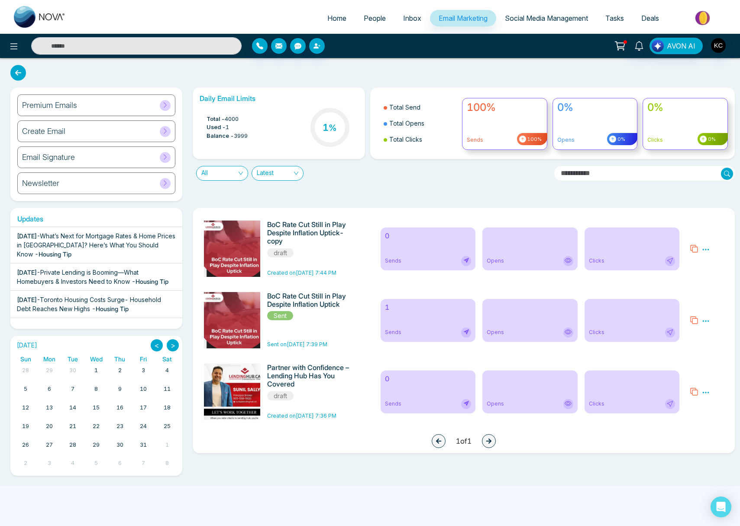
click at [68, 130] on div "Create Email" at bounding box center [96, 131] width 158 height 22
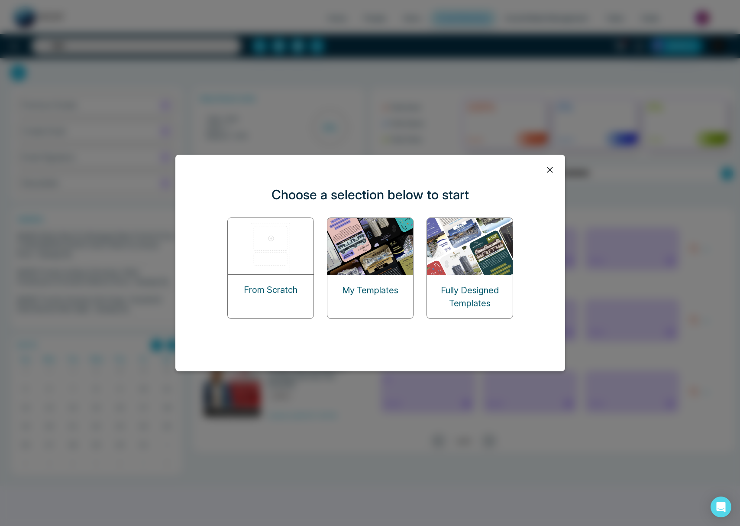
click at [386, 254] on img at bounding box center [370, 246] width 87 height 57
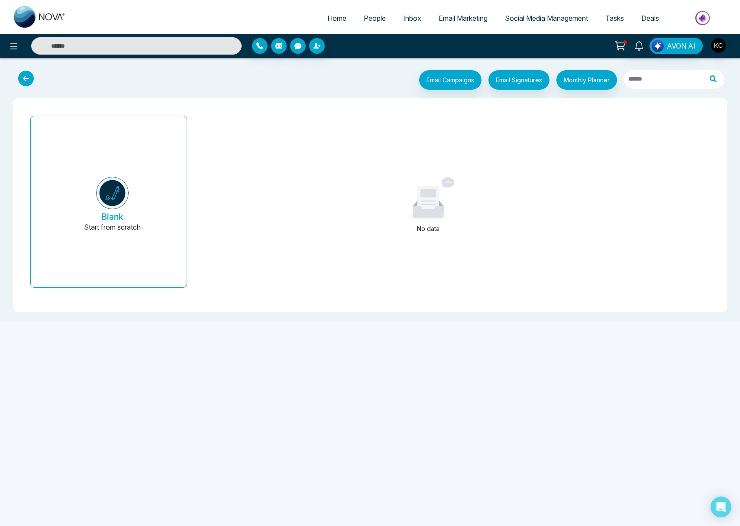
click at [20, 80] on icon at bounding box center [26, 79] width 16 height 16
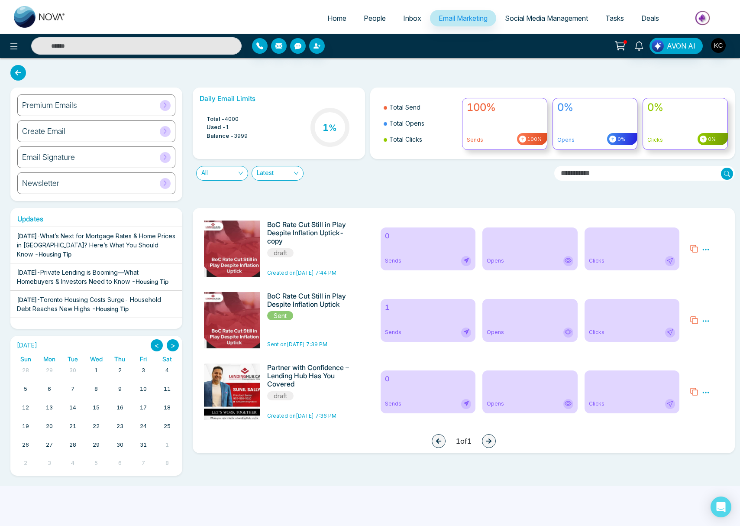
click at [88, 133] on div "Create Email" at bounding box center [96, 131] width 158 height 22
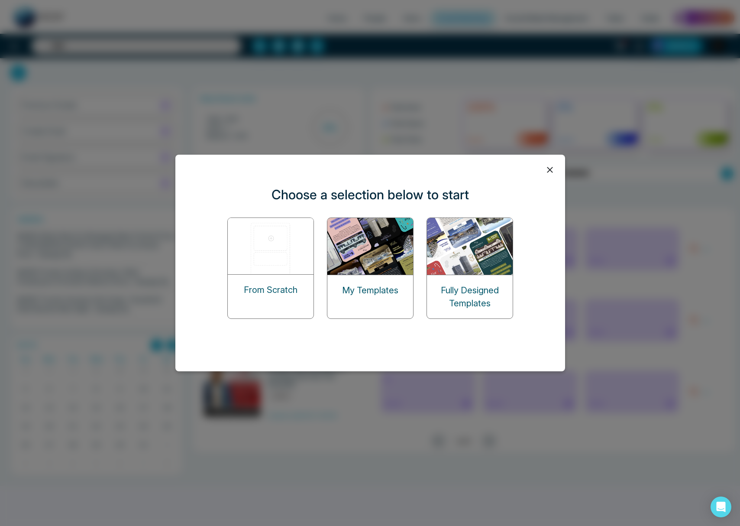
click at [489, 266] on img at bounding box center [470, 246] width 87 height 57
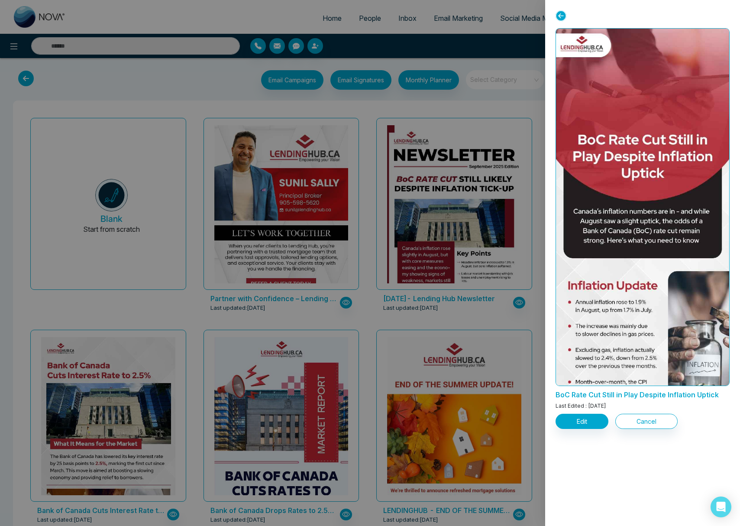
click at [626, 115] on img at bounding box center [643, 500] width 347 height 943
click at [722, 511] on icon "Open Intercom Messenger" at bounding box center [721, 506] width 11 height 11
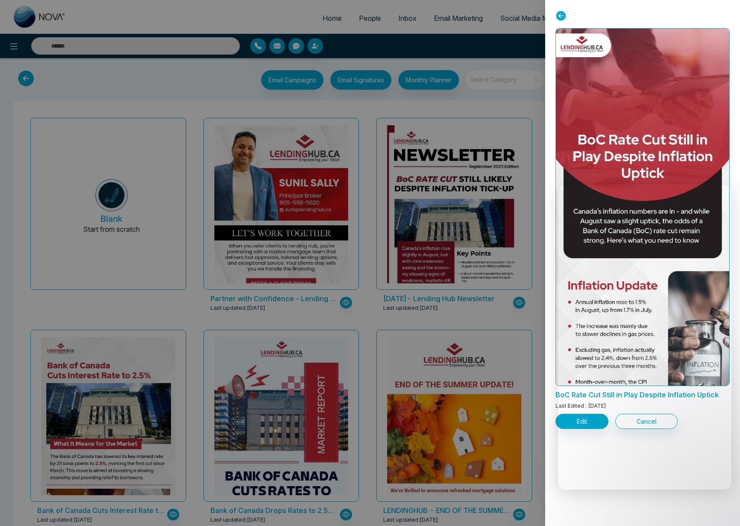
click at [640, 510] on div "BoC Rate Cut Still in Play Despite Inflation Uptick Last Edited : [DATE] Edit C…" at bounding box center [642, 263] width 195 height 526
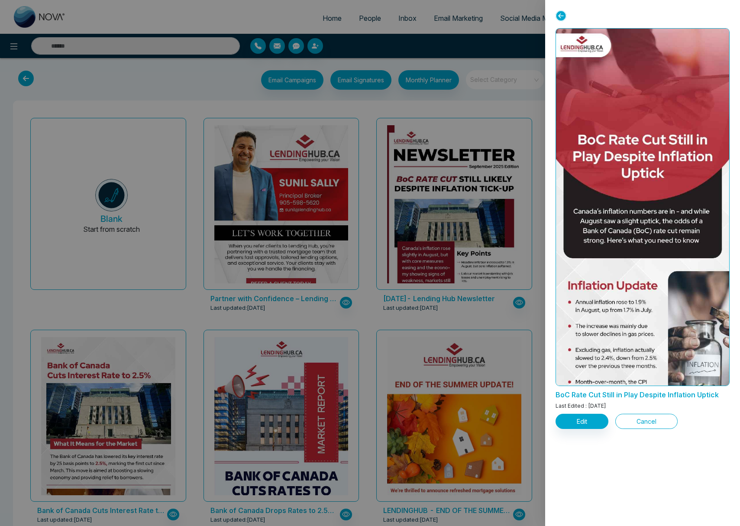
click at [640, 422] on button "Cancel" at bounding box center [647, 421] width 62 height 15
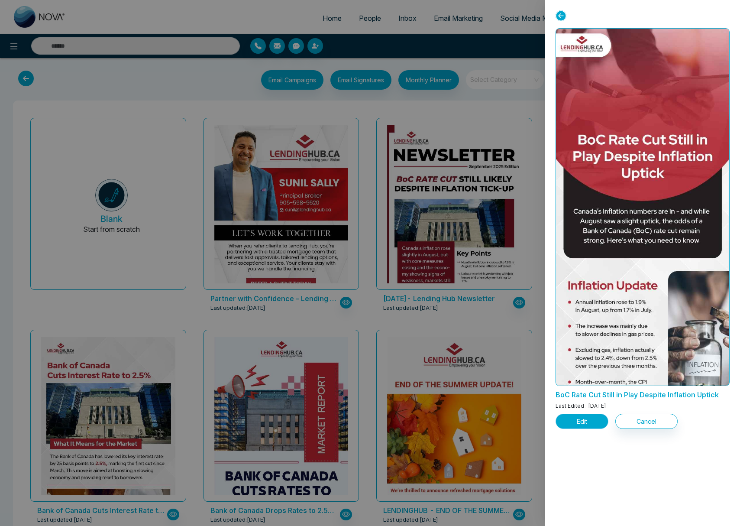
drag, startPoint x: 588, startPoint y: 426, endPoint x: 593, endPoint y: 425, distance: 5.1
click at [589, 427] on button "Edit" at bounding box center [582, 421] width 53 height 15
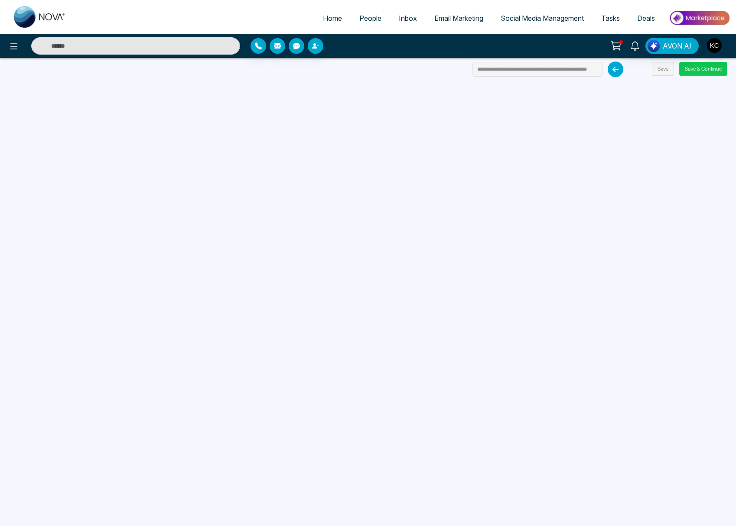
click at [709, 70] on button "Save & Continue" at bounding box center [703, 69] width 48 height 14
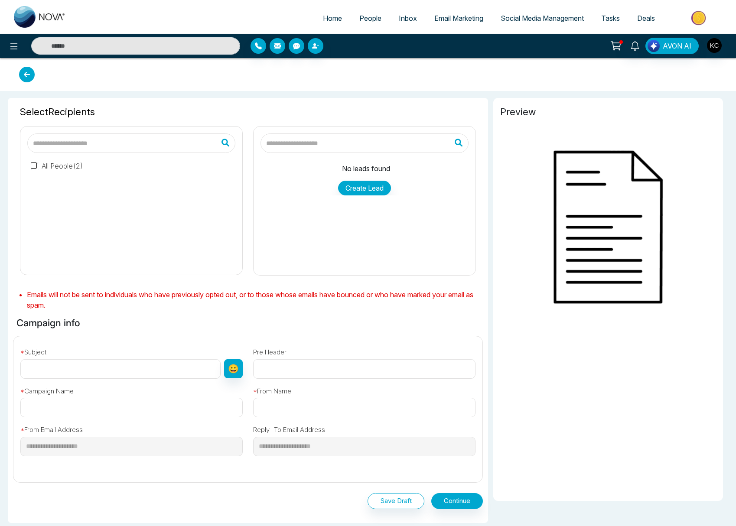
type input "**********"
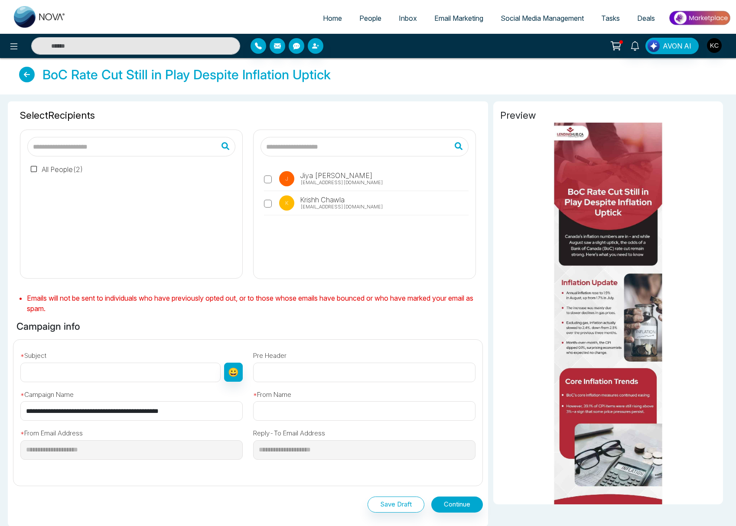
drag, startPoint x: 322, startPoint y: 182, endPoint x: 313, endPoint y: 182, distance: 8.7
click at [322, 182] on span "[EMAIL_ADDRESS][DOMAIN_NAME]" at bounding box center [341, 182] width 83 height 7
drag, startPoint x: 143, startPoint y: 370, endPoint x: 136, endPoint y: 371, distance: 6.5
click at [143, 371] on input "text" at bounding box center [120, 372] width 200 height 19
type input "**********"
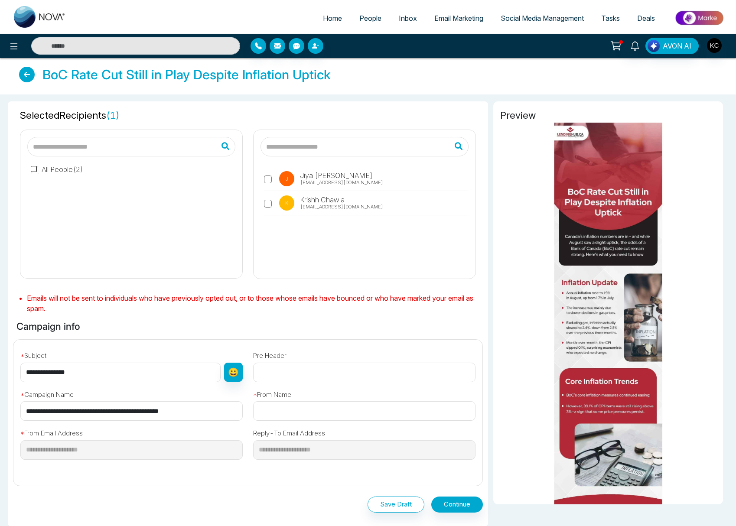
click at [290, 411] on input "text" at bounding box center [364, 410] width 222 height 19
type input "**********"
click at [457, 506] on button "Continue" at bounding box center [457, 504] width 52 height 16
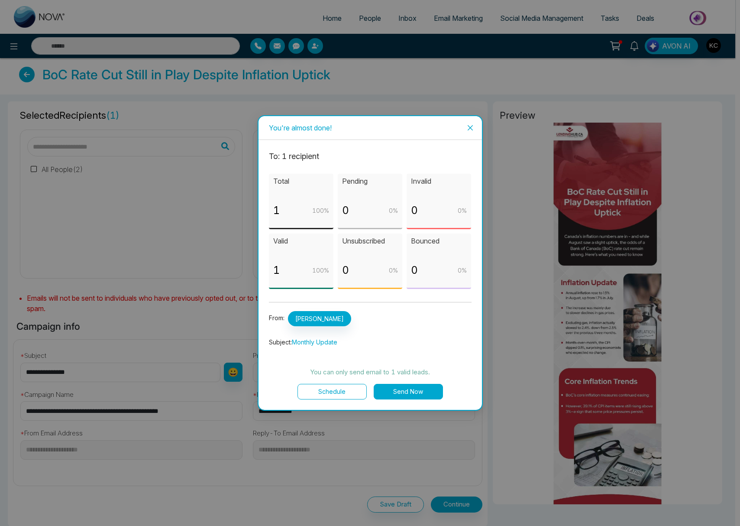
click at [399, 392] on button "Send Now" at bounding box center [408, 392] width 69 height 16
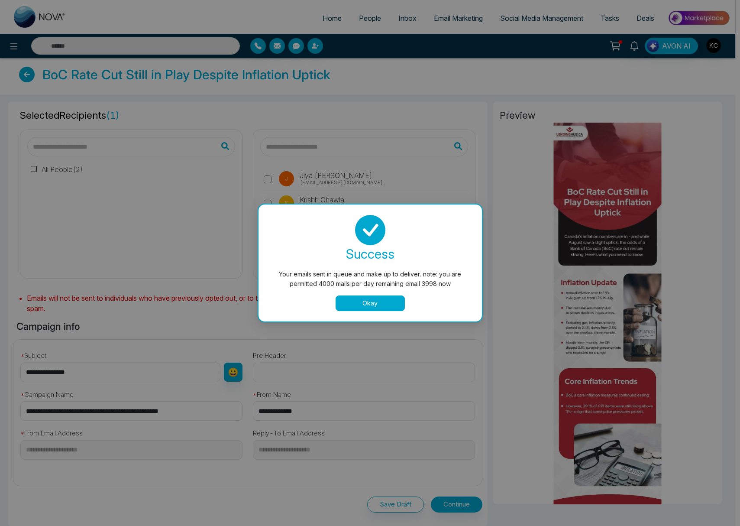
click at [370, 306] on button "Okay" at bounding box center [370, 303] width 69 height 16
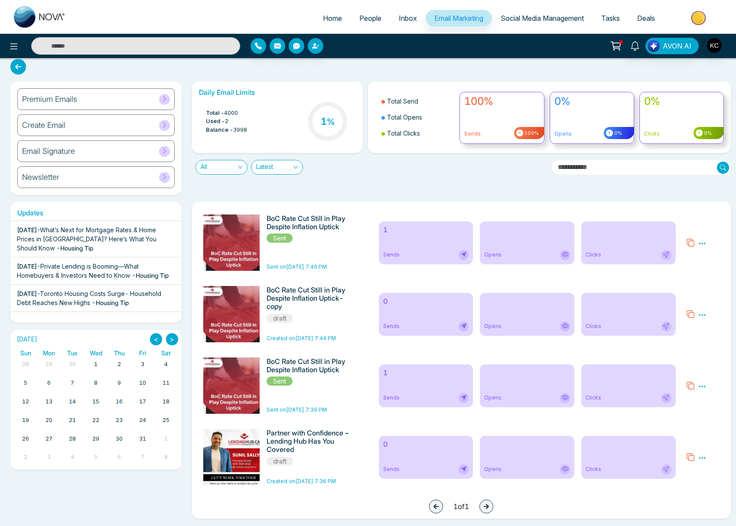
scroll to position [13, 0]
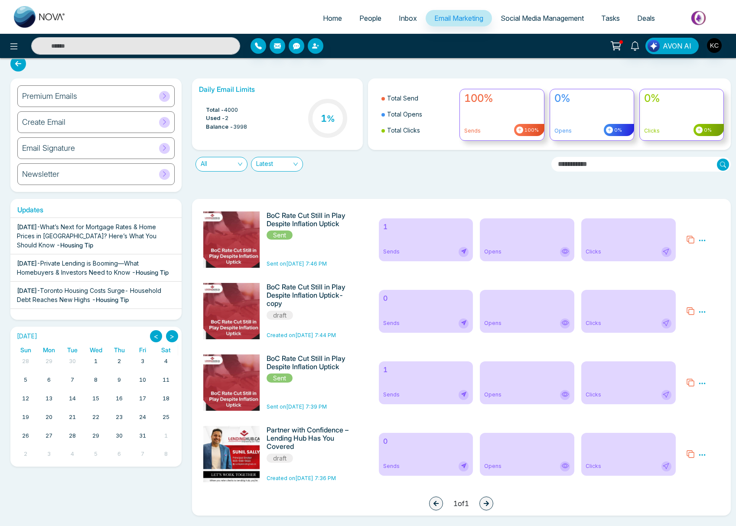
click at [703, 310] on icon at bounding box center [702, 312] width 8 height 8
click at [722, 350] on span "Delete" at bounding box center [714, 349] width 19 height 7
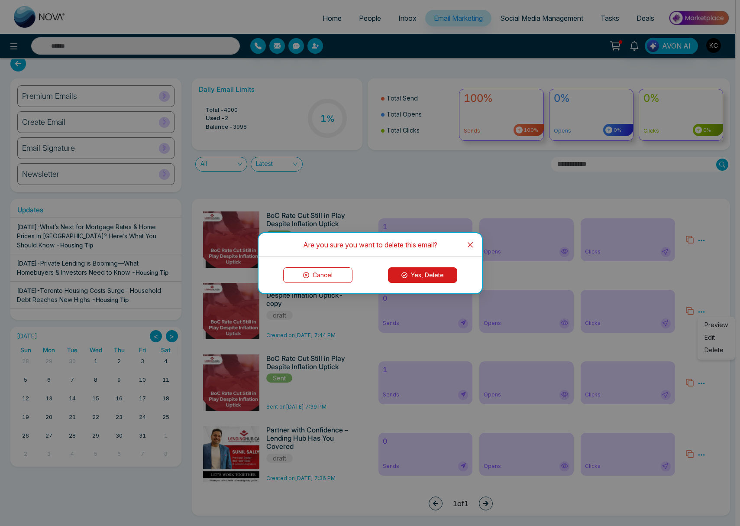
click at [425, 279] on button "Yes, Delete" at bounding box center [422, 275] width 69 height 16
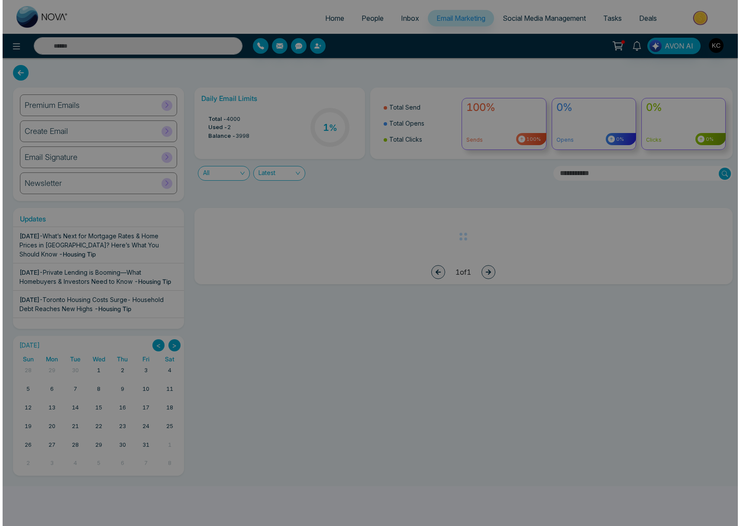
scroll to position [0, 0]
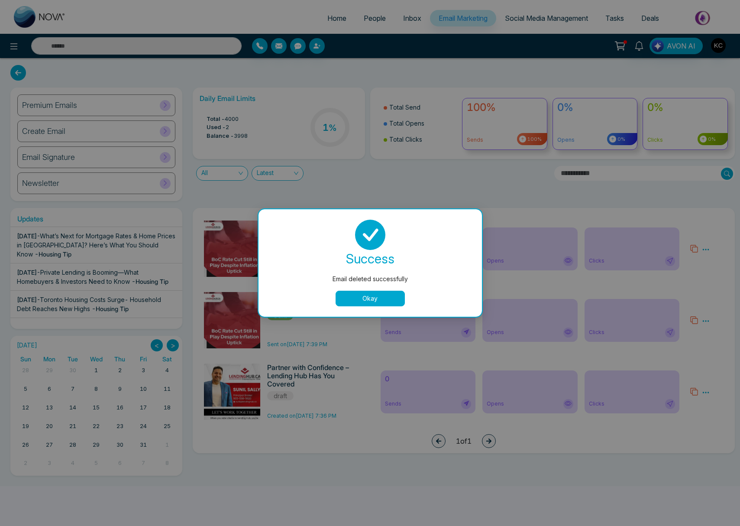
click at [403, 295] on button "Okay" at bounding box center [370, 299] width 69 height 16
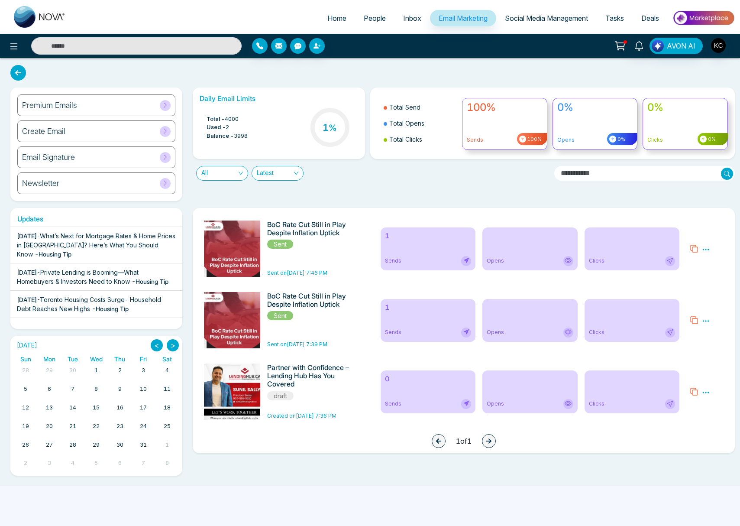
click at [695, 19] on img at bounding box center [703, 17] width 63 height 19
click at [529, 262] on div "Opens" at bounding box center [530, 261] width 86 height 10
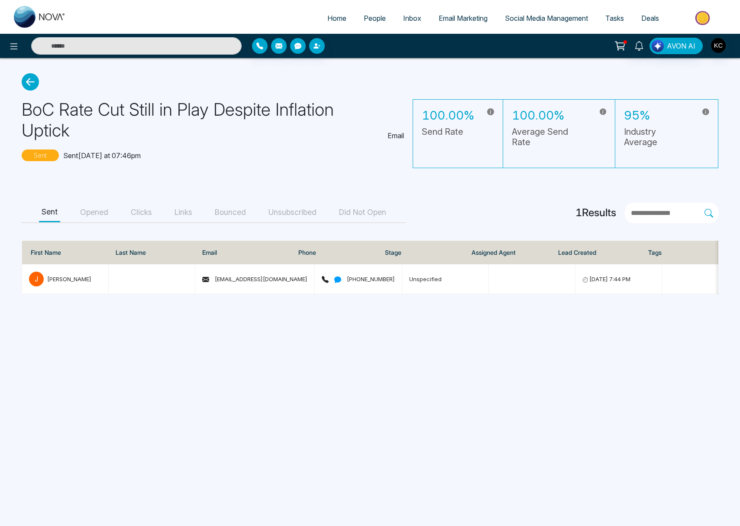
click at [98, 214] on button "Opened" at bounding box center [94, 212] width 33 height 19
click at [145, 211] on button "Clicks" at bounding box center [141, 212] width 26 height 19
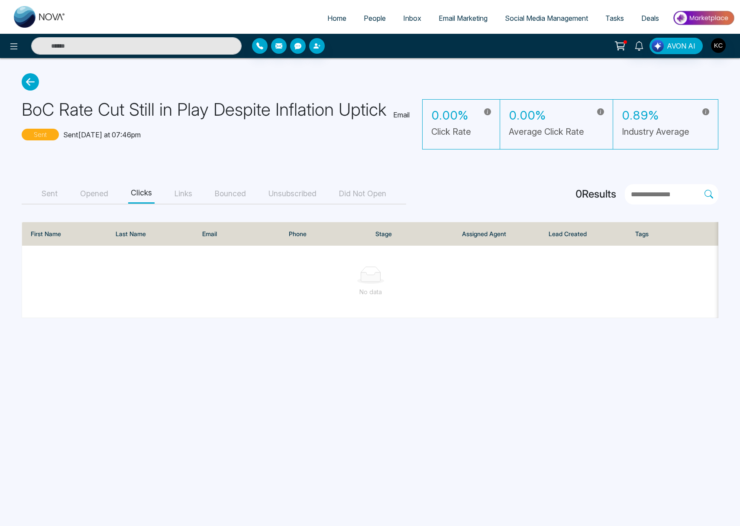
click at [182, 195] on button "Links" at bounding box center [183, 193] width 23 height 19
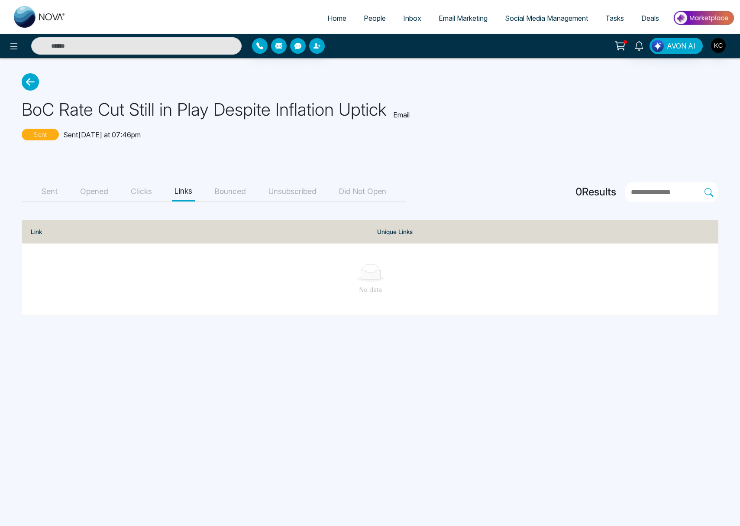
click at [229, 195] on button "Bounced" at bounding box center [230, 191] width 36 height 19
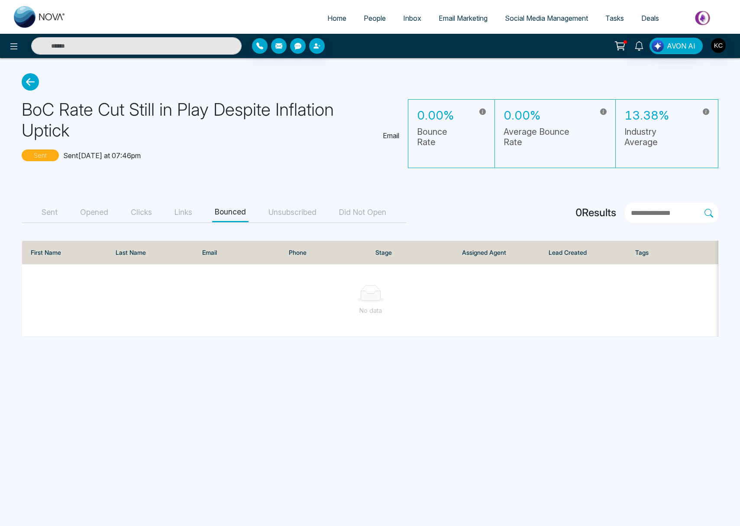
drag, startPoint x: 301, startPoint y: 209, endPoint x: 328, endPoint y: 211, distance: 26.9
click at [301, 209] on button "Unsubscribed" at bounding box center [292, 212] width 53 height 19
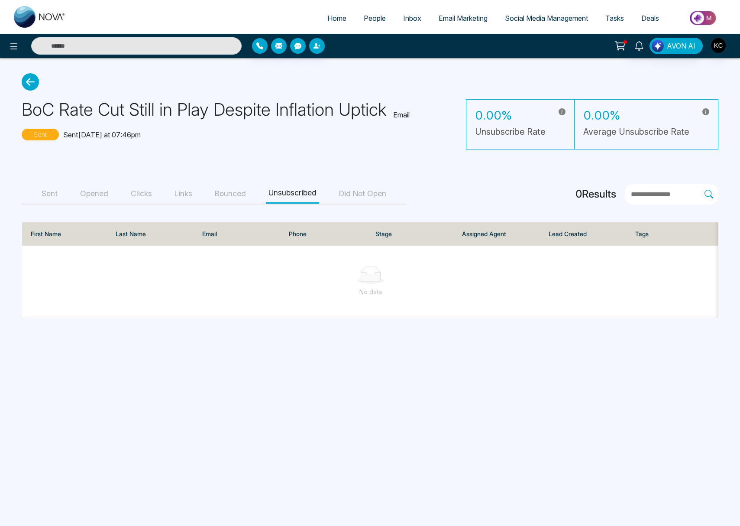
click at [364, 196] on button "Did Not Open" at bounding box center [363, 193] width 52 height 19
click at [48, 194] on button "Sent" at bounding box center [49, 193] width 21 height 19
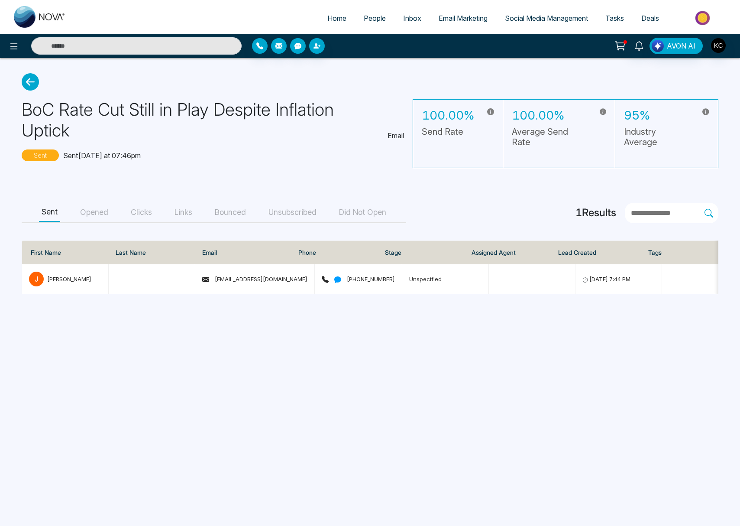
click at [28, 76] on icon at bounding box center [30, 81] width 17 height 17
